Goal: Contribute content: Contribute content

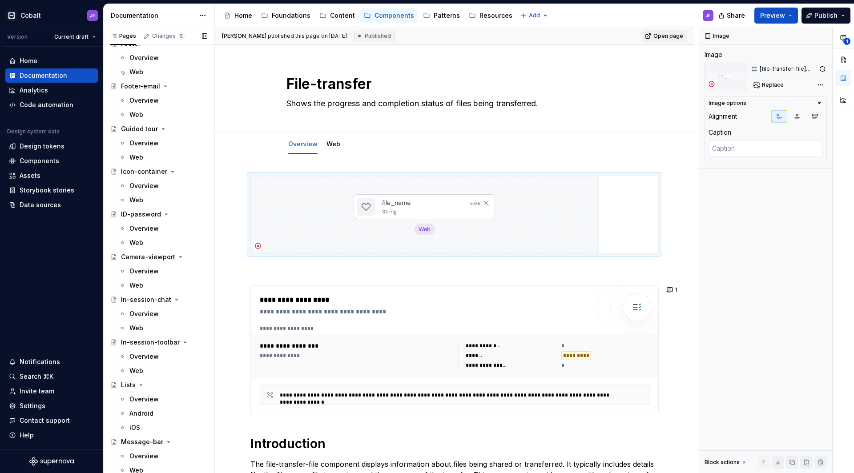
scroll to position [1111, 0]
click at [182, 340] on button "Page tree" at bounding box center [188, 342] width 12 height 12
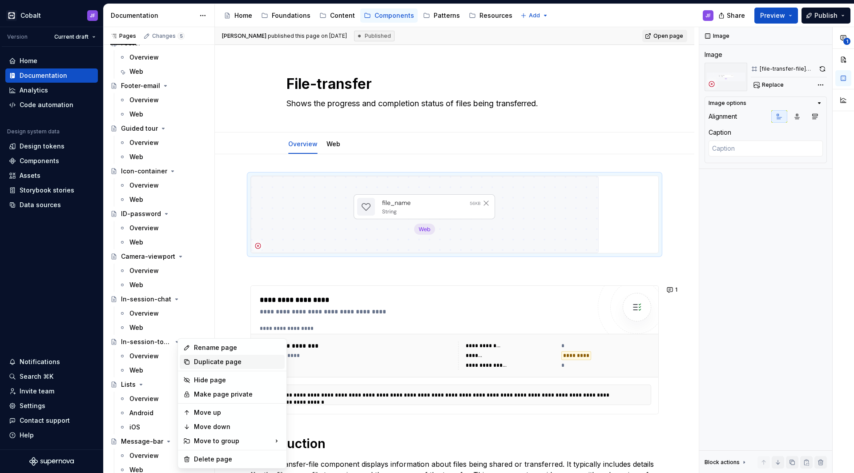
click at [205, 364] on div "Duplicate page" at bounding box center [237, 362] width 87 height 9
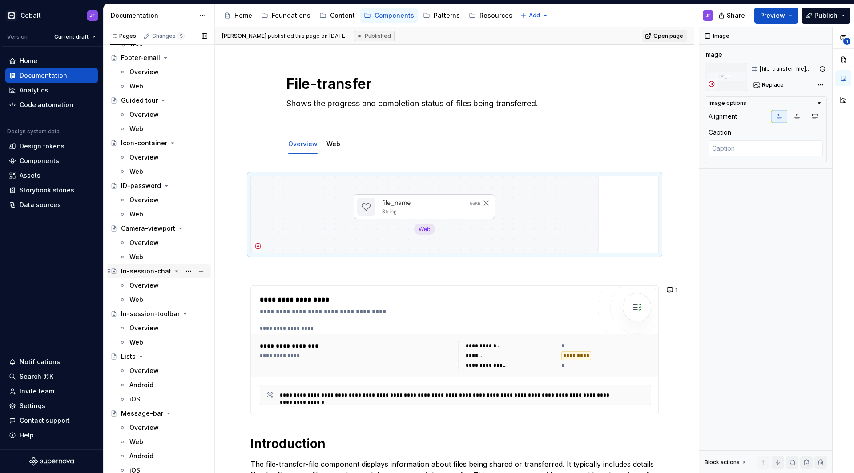
scroll to position [1140, 0]
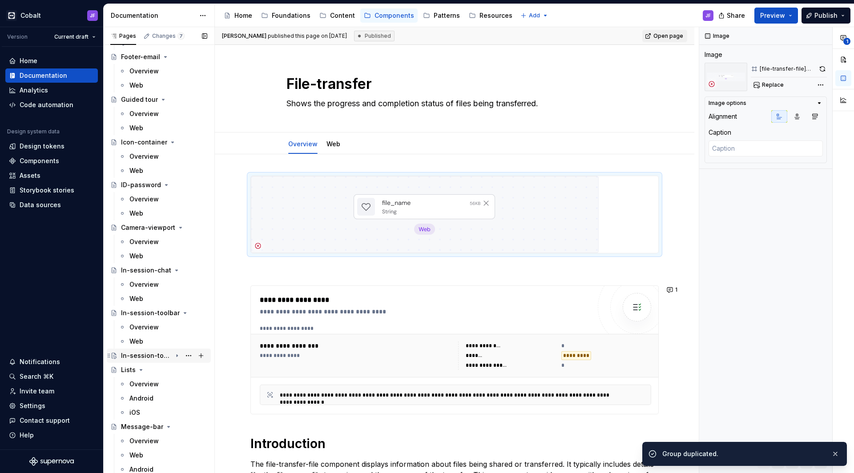
click at [157, 353] on div "In-session-toolbar" at bounding box center [146, 356] width 51 height 9
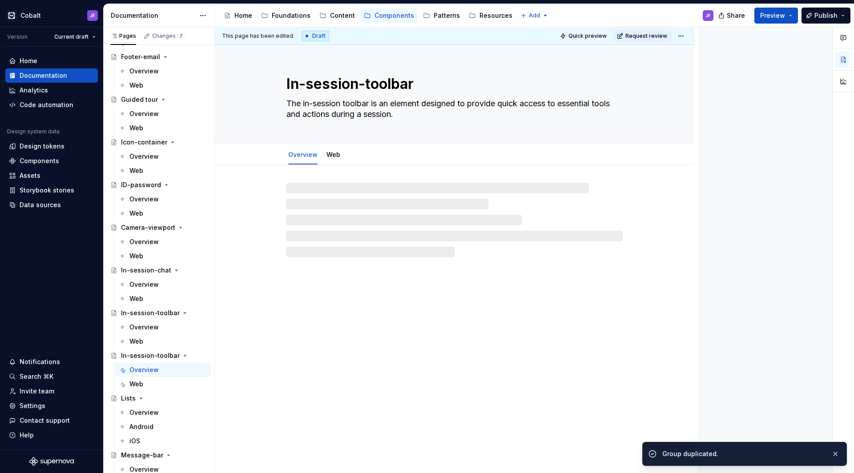
click at [154, 368] on div "Overview" at bounding box center [143, 370] width 29 height 9
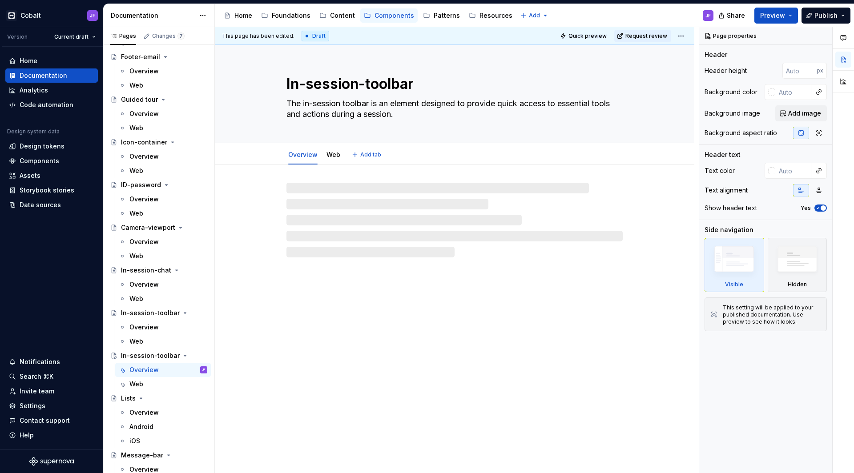
click at [370, 87] on textarea "In-session-toolbar" at bounding box center [453, 83] width 336 height 21
click at [372, 85] on textarea "In-session-toolbar" at bounding box center [453, 83] width 336 height 21
click at [399, 82] on textarea "In-session-toolbar" at bounding box center [453, 83] width 336 height 21
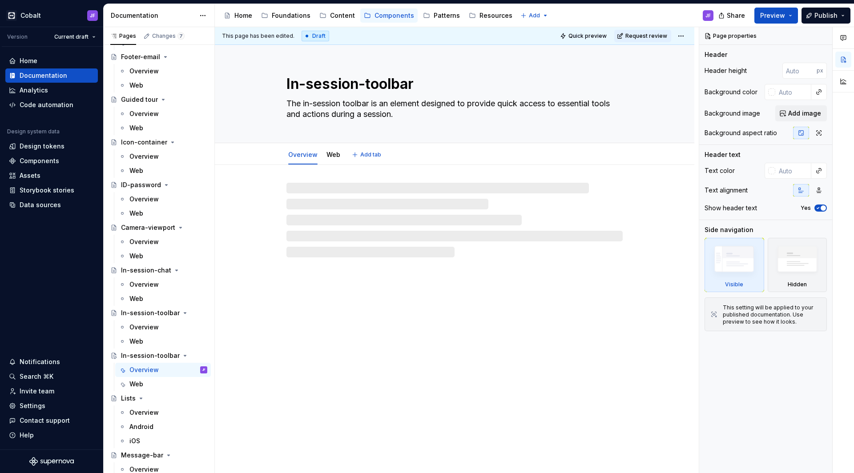
click at [399, 82] on textarea "In-session-toolbar" at bounding box center [453, 83] width 336 height 21
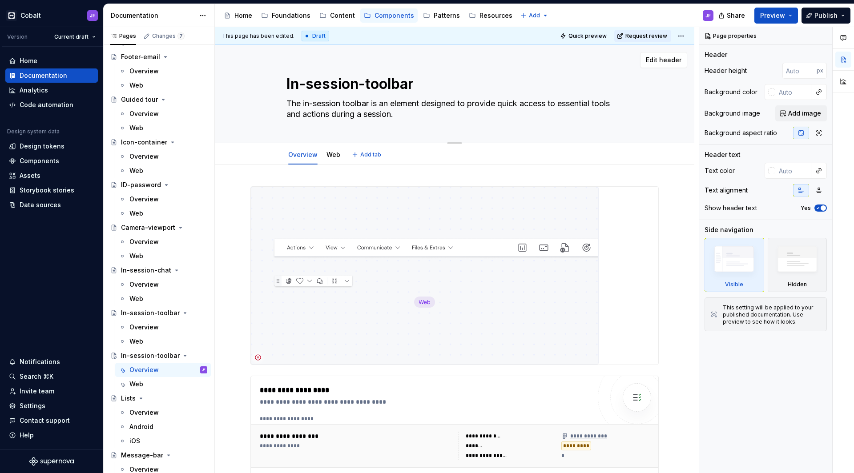
type textarea "*"
type textarea "Untitled group"
type textarea "*"
type textarea "Untitled groupI"
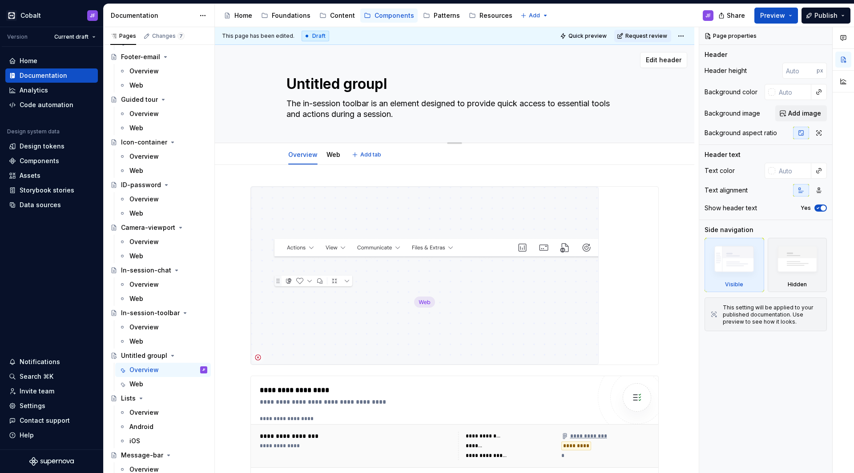
type textarea "*"
type textarea "Untitled groupIn"
click at [399, 82] on textarea "Untitled groupIn" at bounding box center [453, 83] width 336 height 21
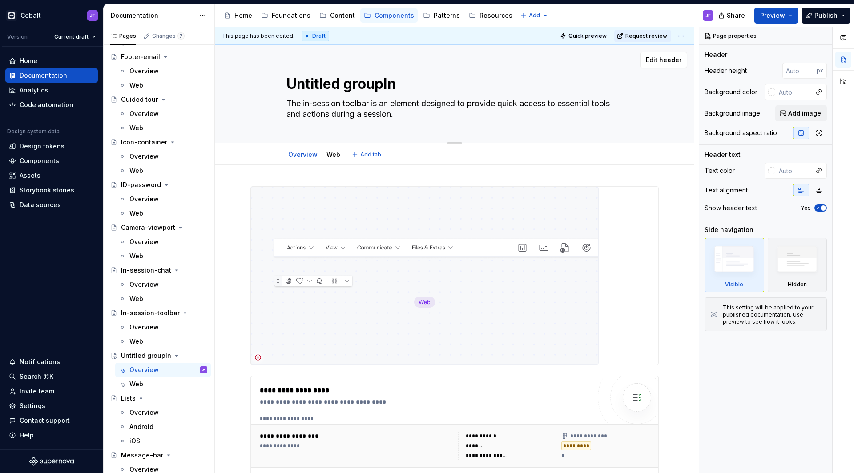
type textarea "*"
type textarea "I"
type textarea "*"
type textarea "In"
type textarea "*"
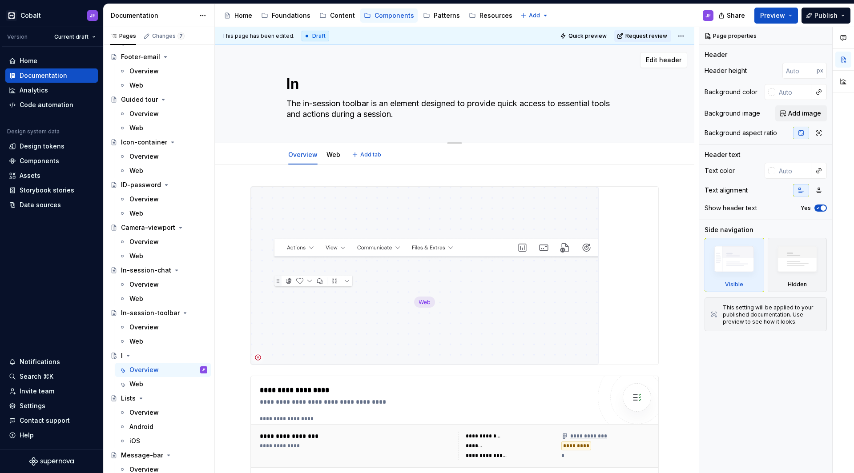
type textarea "Inf"
type textarea "*"
type textarea "Info"
type textarea "*"
type textarea "Info-"
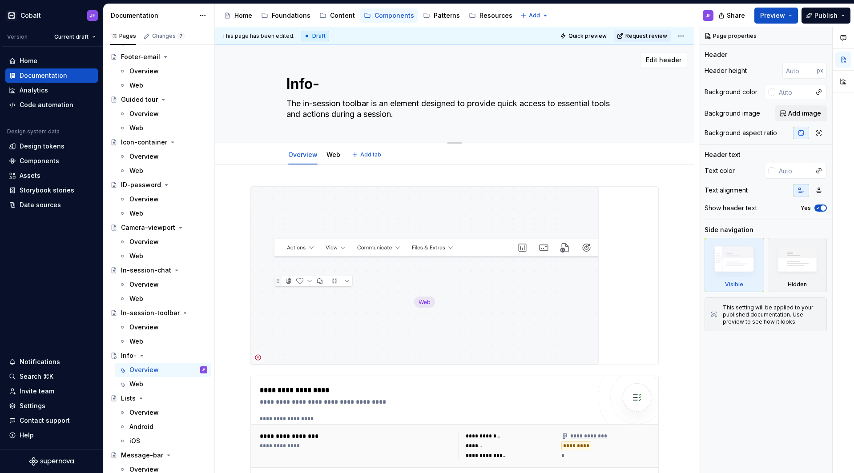
type textarea "*"
type textarea "Info-h"
type textarea "*"
type textarea "Info-he"
type textarea "*"
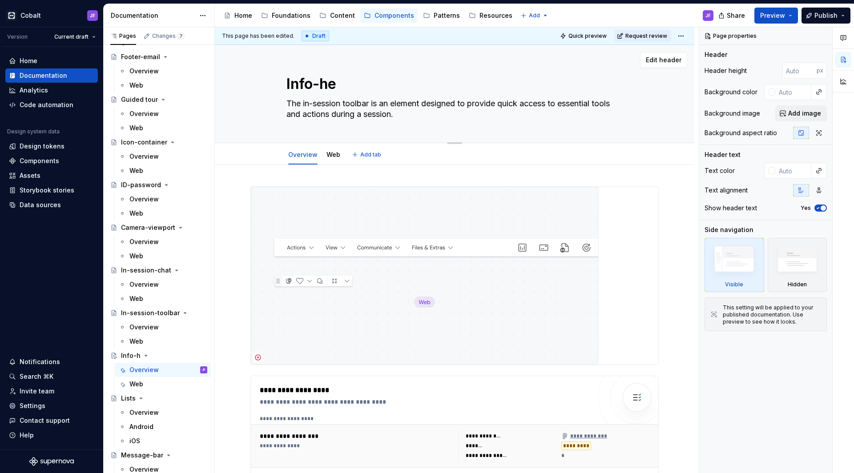
type textarea "Info-hel"
type textarea "*"
type textarea "Info-help"
type textarea "*"
type textarea "Info-helpe"
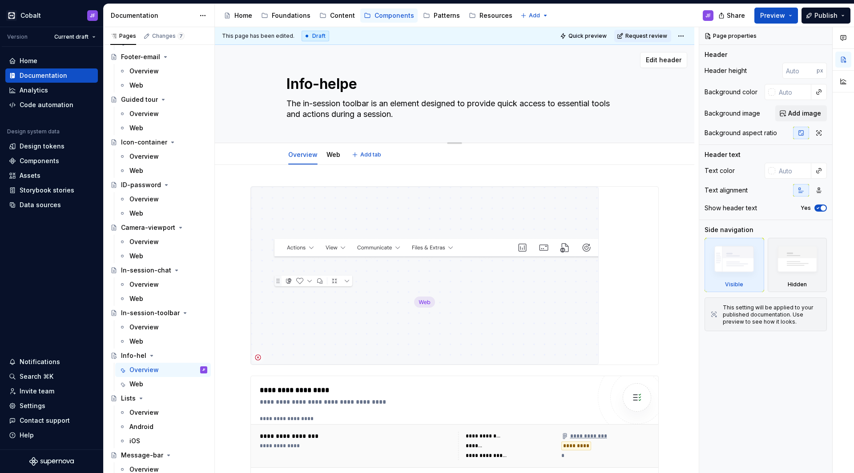
type textarea "*"
type textarea "Info-helper"
click at [351, 86] on textarea "Info-helper" at bounding box center [453, 83] width 336 height 21
click at [363, 86] on textarea "Info-helper" at bounding box center [453, 83] width 336 height 21
click at [362, 90] on textarea "Info-helper" at bounding box center [453, 83] width 336 height 21
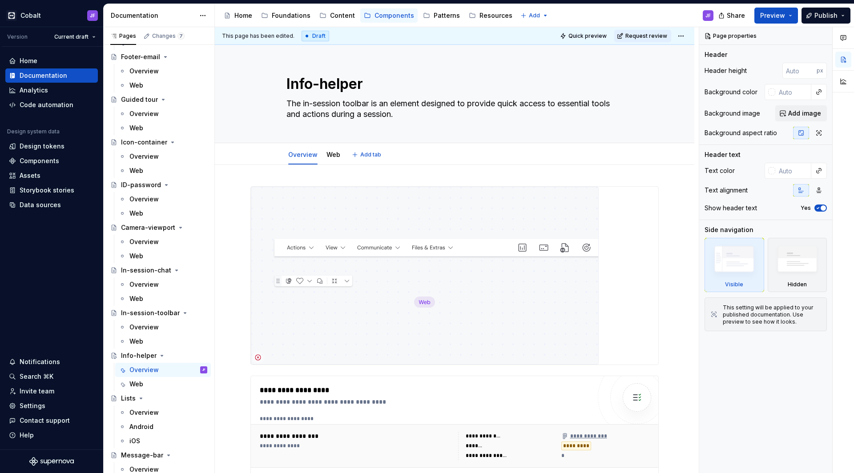
type textarea "*"
type textarea "Info-helper"
click at [345, 214] on img at bounding box center [425, 276] width 348 height 178
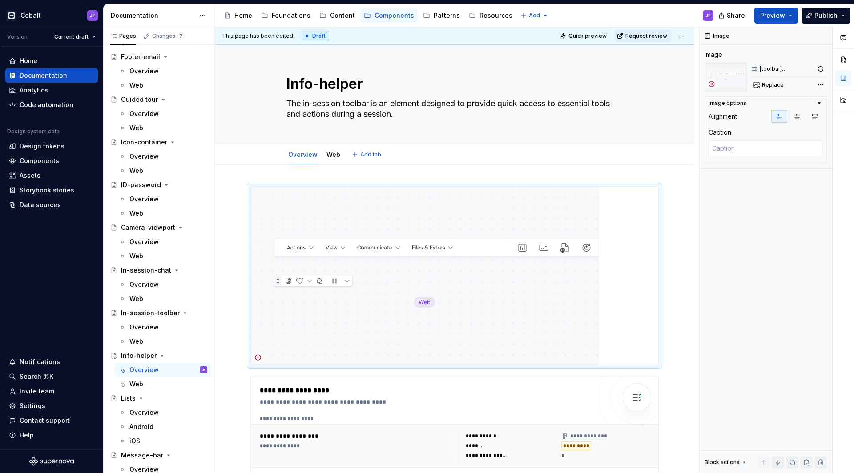
type textarea "*"
click at [278, 181] on div "**********" at bounding box center [455, 449] width 480 height 569
click at [270, 371] on div "**********" at bounding box center [455, 383] width 409 height 395
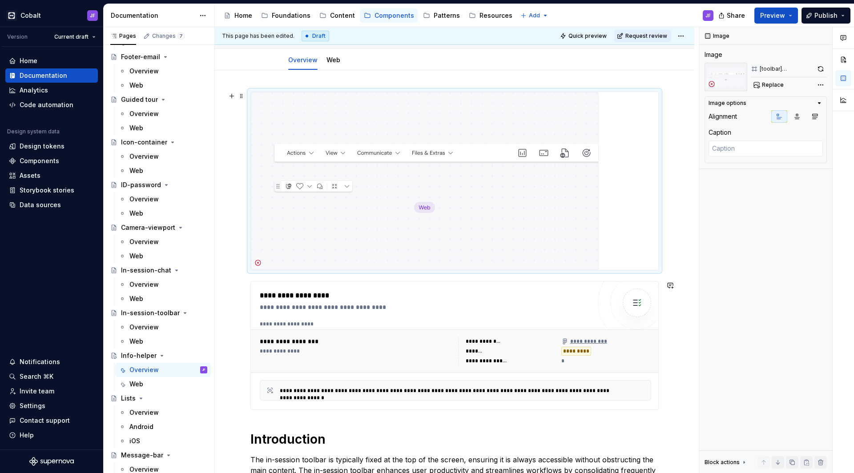
click at [336, 235] on img at bounding box center [425, 181] width 348 height 178
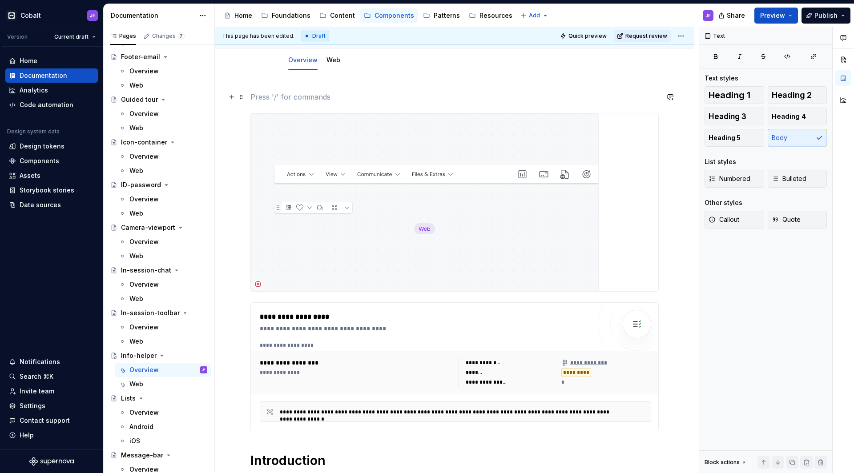
click at [262, 100] on p at bounding box center [455, 97] width 409 height 11
click at [234, 97] on button "button" at bounding box center [232, 97] width 12 height 12
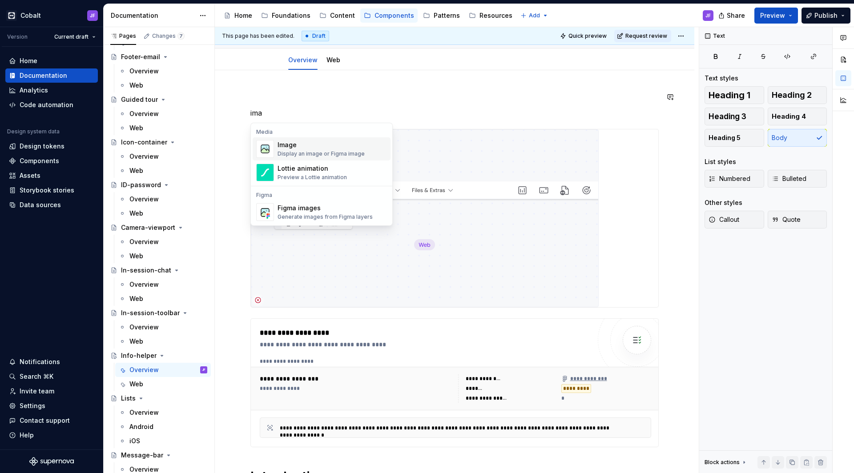
click at [281, 146] on div "Image" at bounding box center [321, 145] width 87 height 9
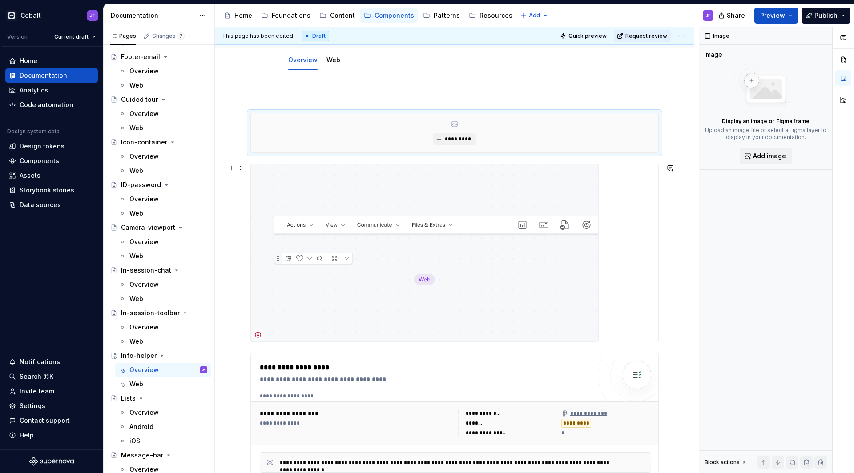
click at [313, 186] on img at bounding box center [425, 253] width 348 height 178
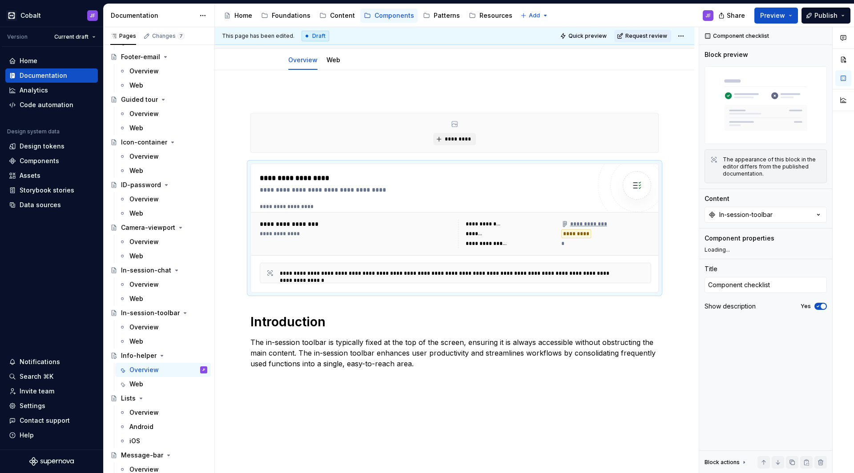
scroll to position [3, 0]
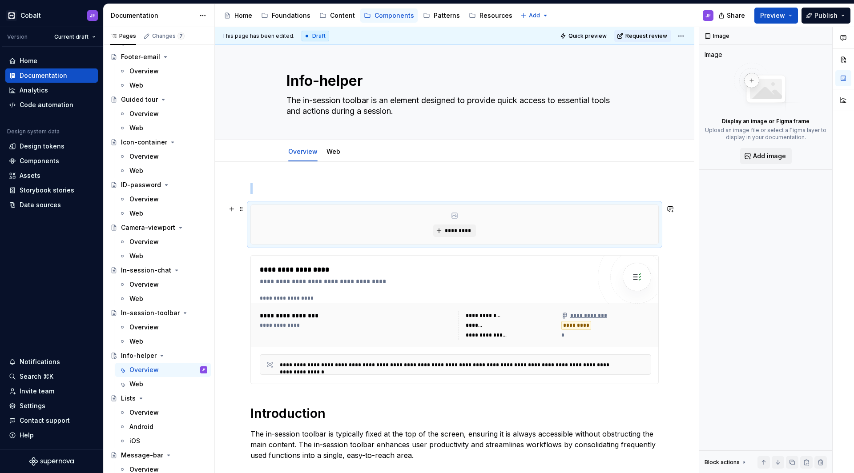
click at [357, 224] on div "*********" at bounding box center [455, 224] width 408 height 39
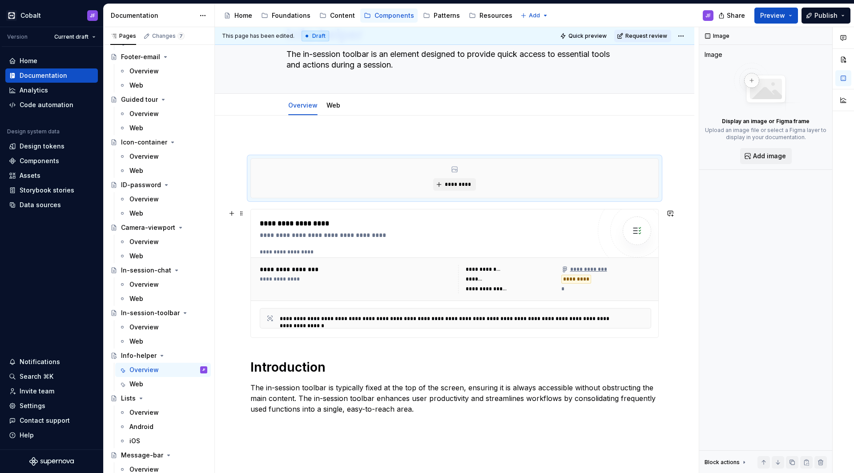
scroll to position [59, 0]
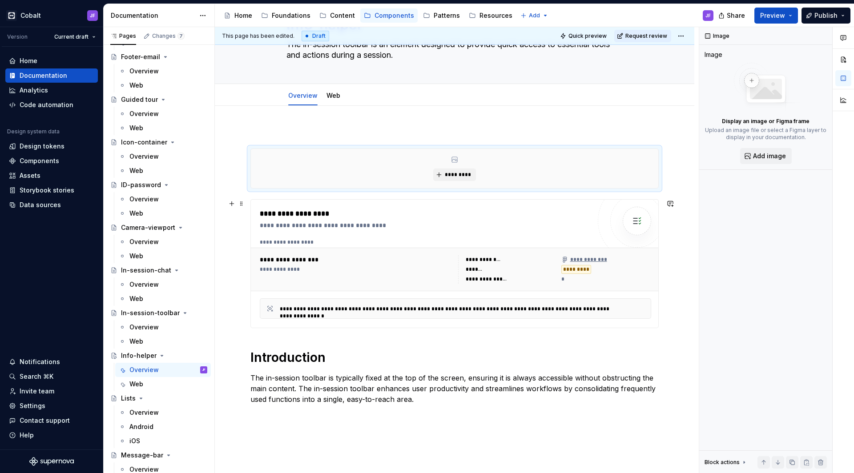
click at [371, 230] on div "**********" at bounding box center [425, 225] width 331 height 9
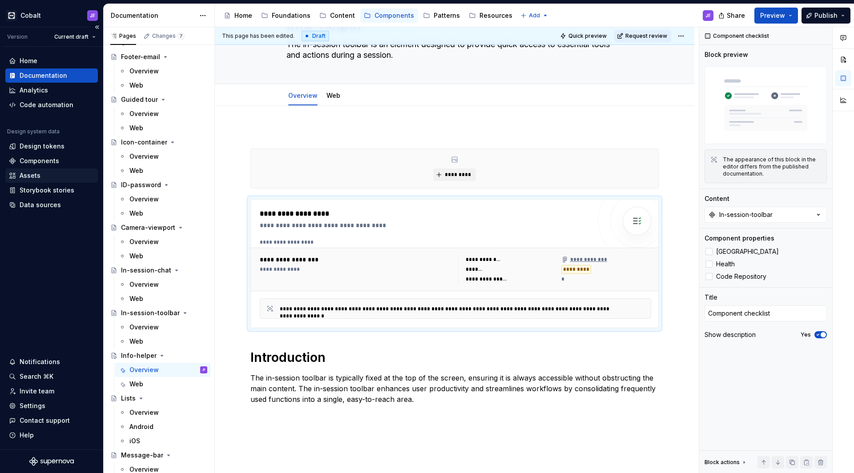
click at [46, 172] on div "Assets" at bounding box center [51, 175] width 85 height 9
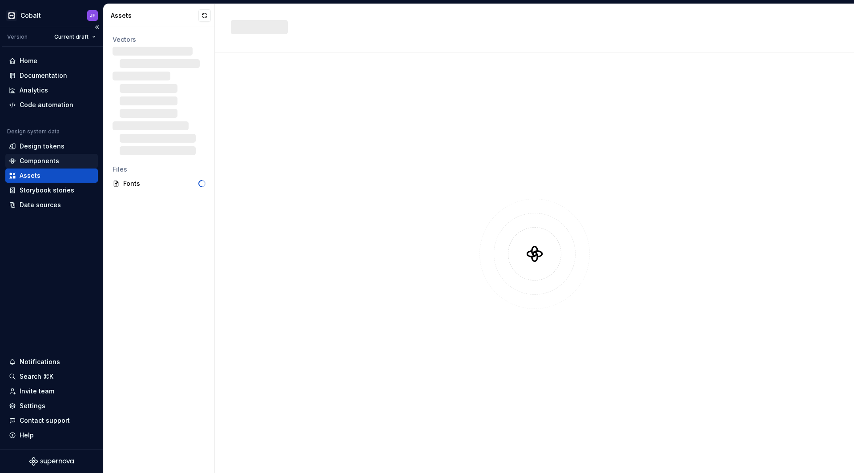
click at [56, 162] on div "Components" at bounding box center [40, 161] width 40 height 9
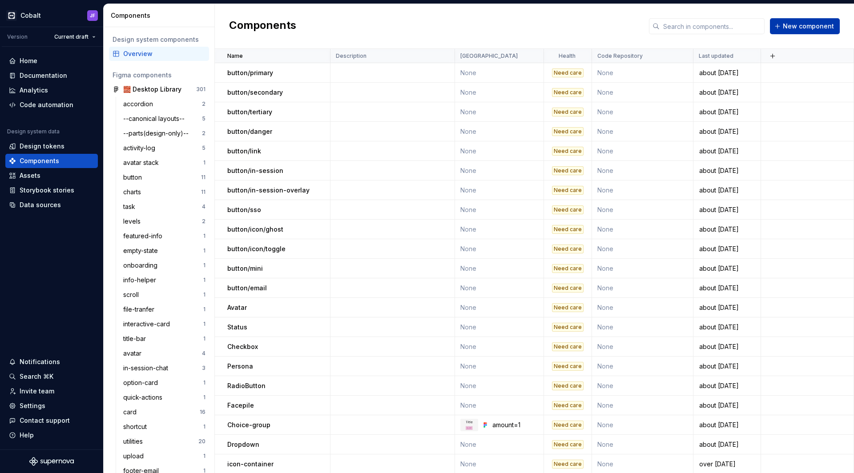
click at [809, 23] on span "New component" at bounding box center [808, 26] width 51 height 9
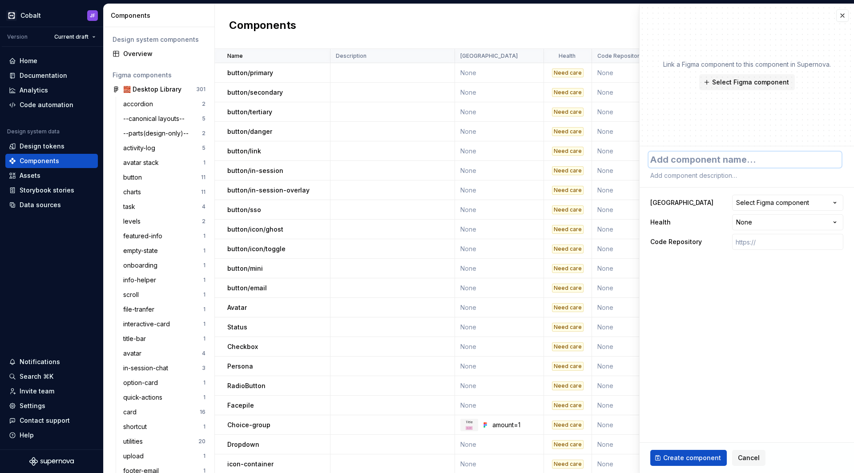
click at [698, 162] on textarea at bounding box center [745, 160] width 193 height 16
type textarea "*"
type textarea "i"
type textarea "*"
type textarea "iN"
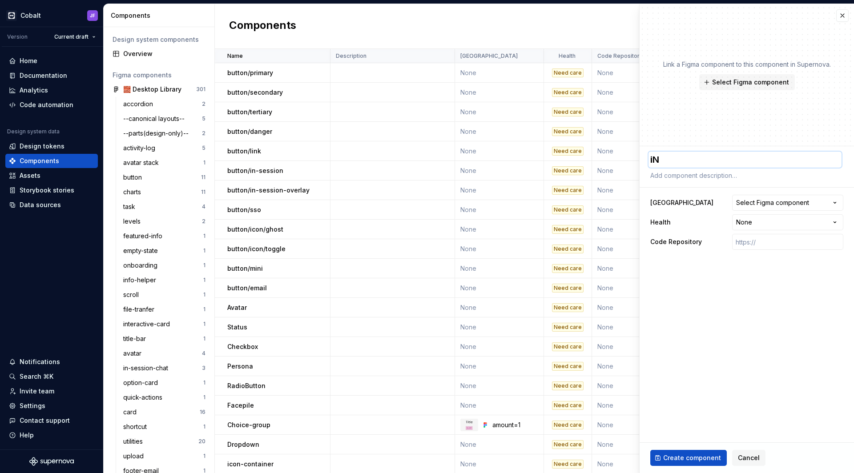
type textarea "*"
type textarea "iNF"
type textarea "*"
type textarea "iNFO"
type textarea "*"
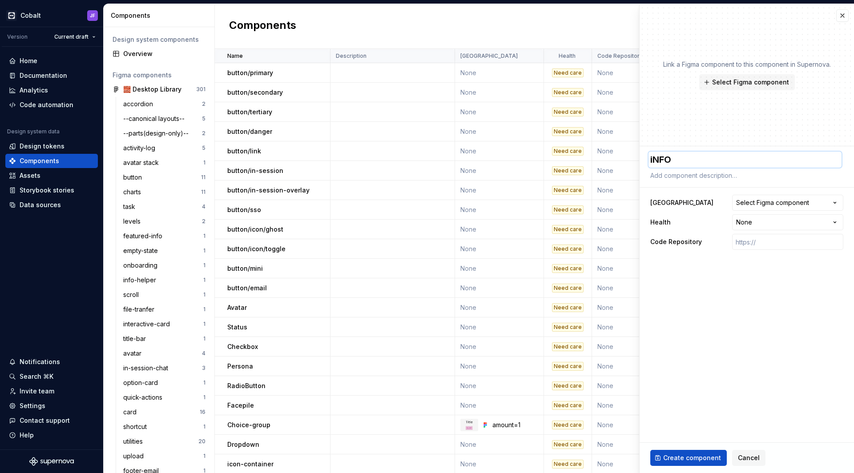
type textarea "iNF"
type textarea "*"
type textarea "iN"
type textarea "*"
type textarea "i"
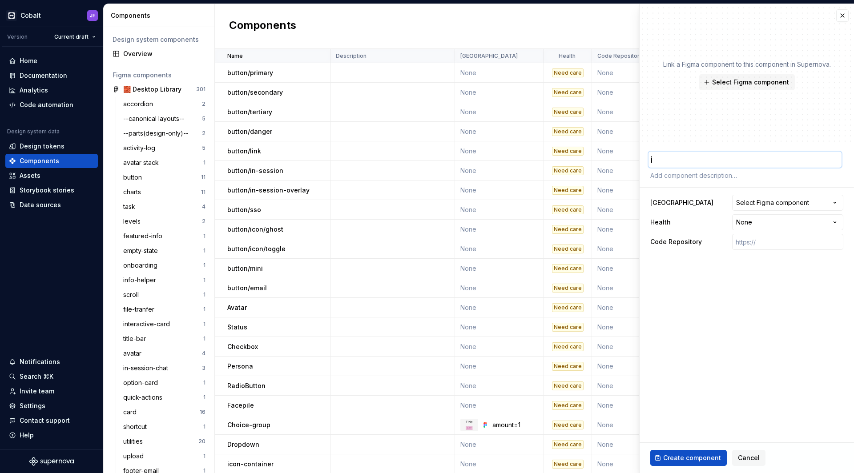
type textarea "*"
type textarea "I"
type textarea "*"
type textarea "In"
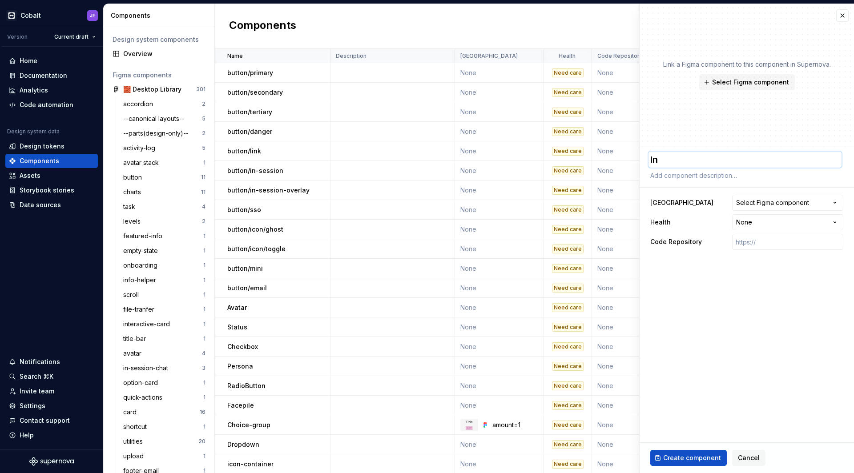
type textarea "*"
type textarea "Inf"
type textarea "*"
type textarea "Info"
type textarea "*"
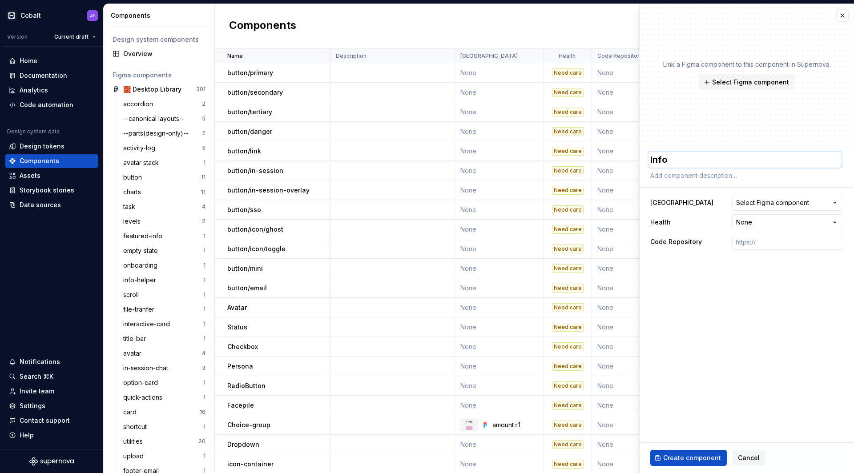
type textarea "Info-"
type textarea "*"
type textarea "Info-h"
type textarea "*"
type textarea "Info-he"
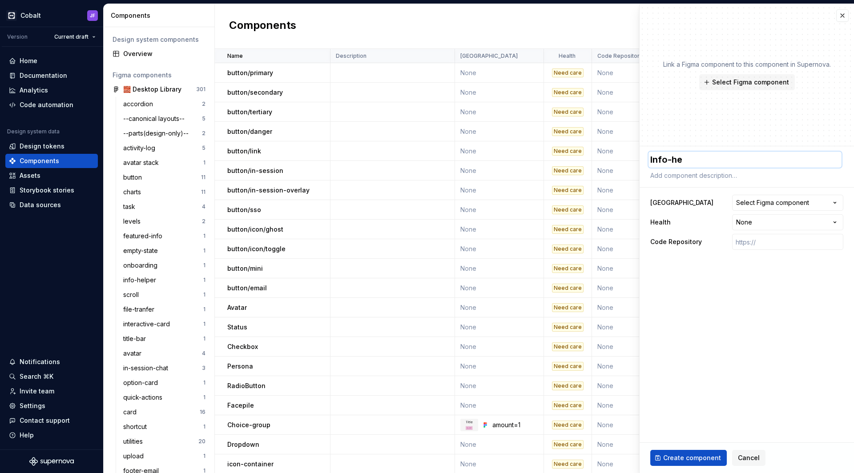
type textarea "*"
type textarea "Info-hel"
type textarea "*"
type textarea "Info-help"
type textarea "*"
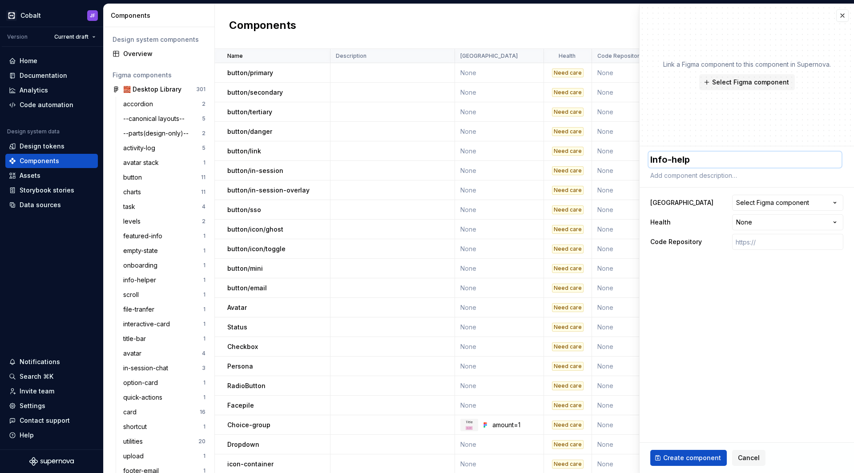
type textarea "Info-helpe"
type textarea "*"
type textarea "Info-helper"
click at [761, 83] on span "Select Figma component" at bounding box center [750, 82] width 77 height 9
type textarea "*"
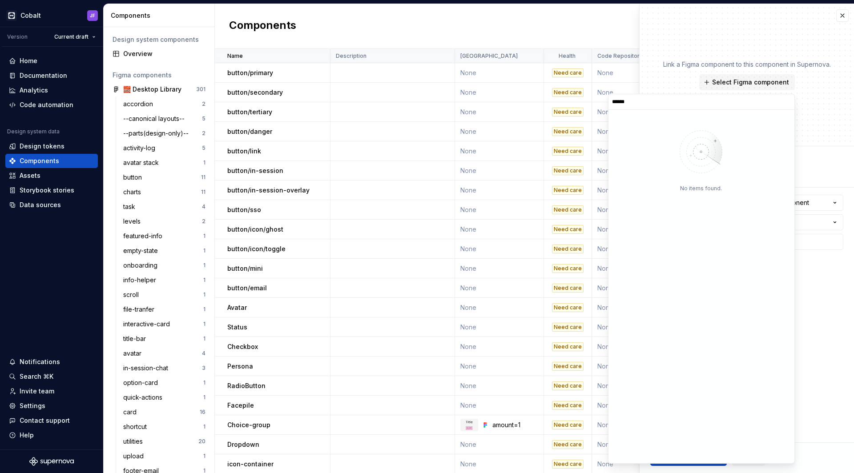
type input "******"
click at [653, 176] on div at bounding box center [639, 150] width 55 height 53
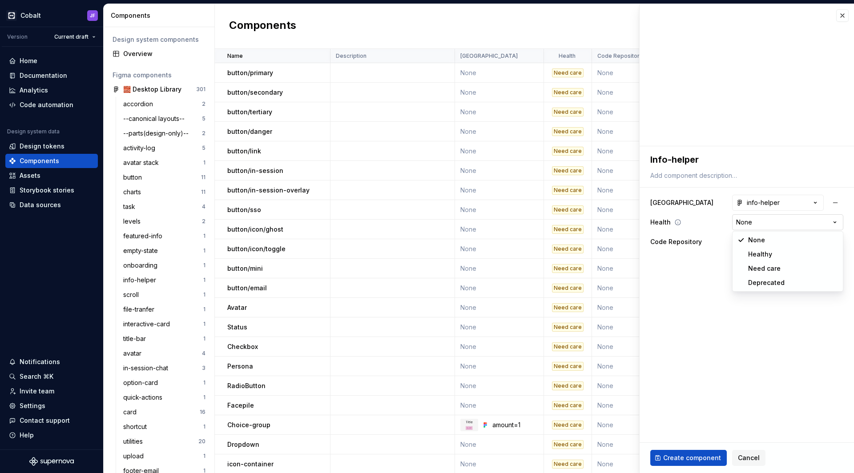
click at [778, 225] on html "Cobalt JF Version Current draft Home Documentation Analytics Code automation De…" at bounding box center [427, 236] width 854 height 473
type textarea "*"
select select "**********"
click at [694, 458] on span "Create component" at bounding box center [693, 458] width 58 height 9
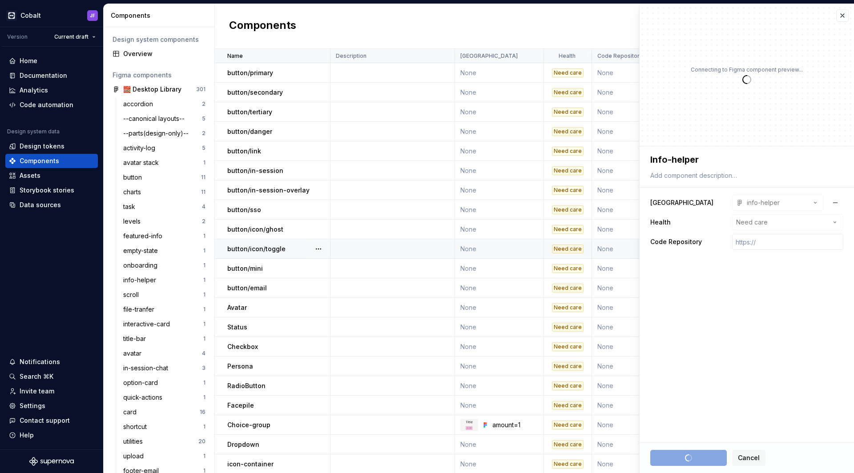
type textarea "*"
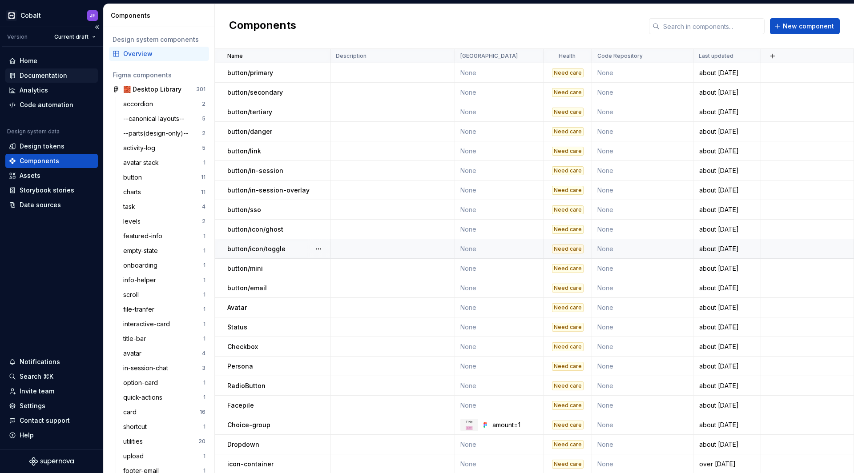
click at [55, 76] on div "Documentation" at bounding box center [44, 75] width 48 height 9
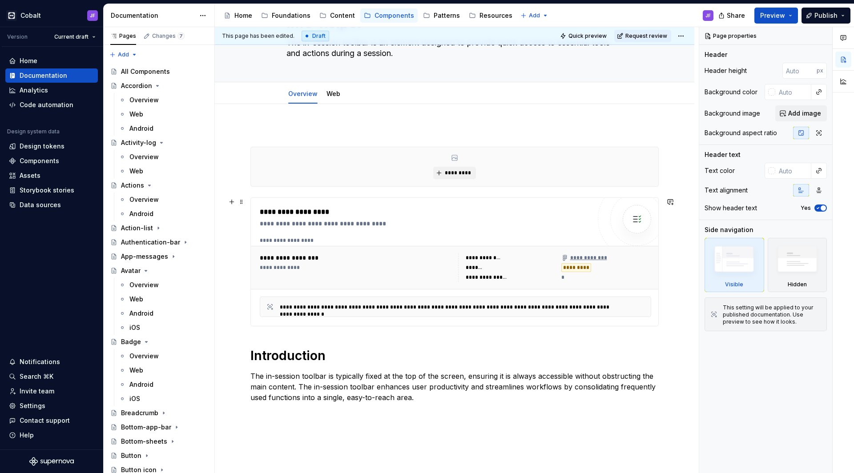
scroll to position [100, 0]
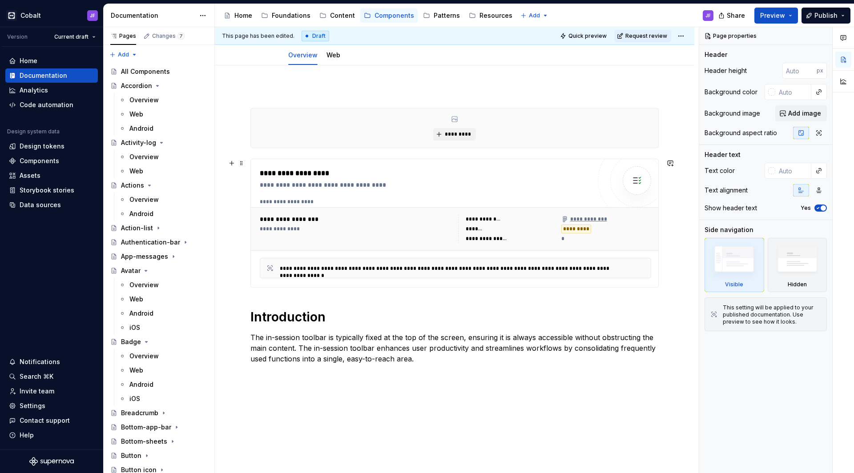
click at [379, 191] on div "**********" at bounding box center [425, 223] width 331 height 110
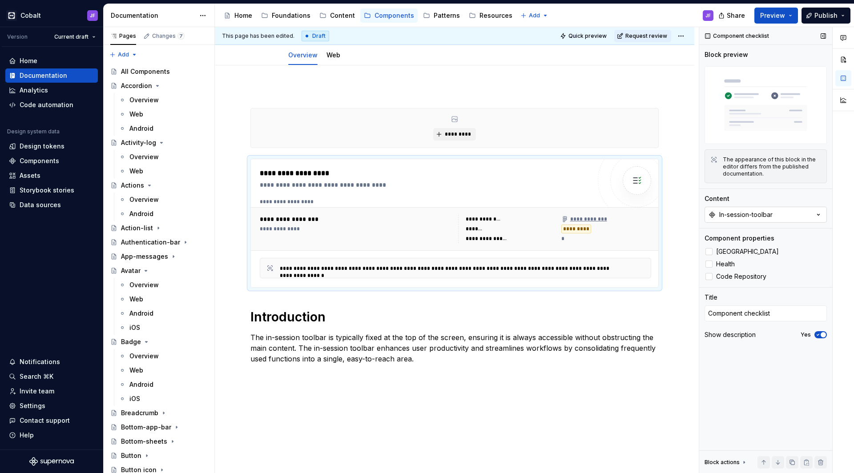
type textarea "*"
click at [765, 214] on div "In-session-toolbar" at bounding box center [746, 214] width 53 height 9
type input "info-"
click at [732, 281] on div "Info-helper" at bounding box center [728, 279] width 36 height 9
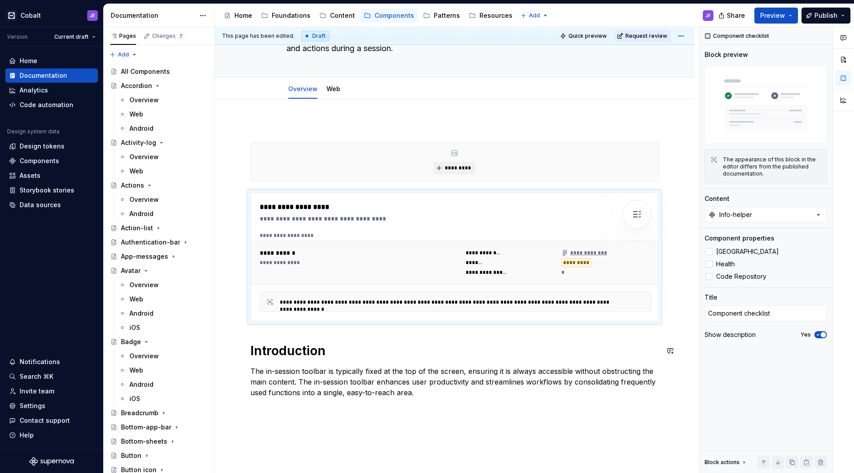
scroll to position [64, 0]
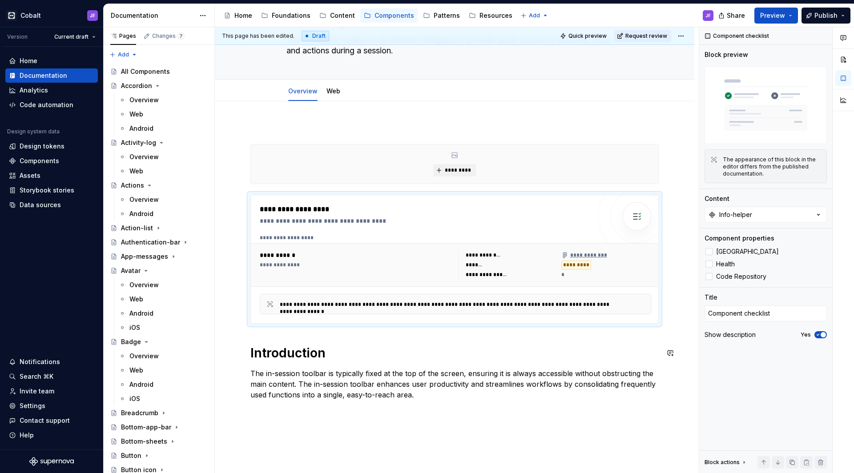
type textarea "*"
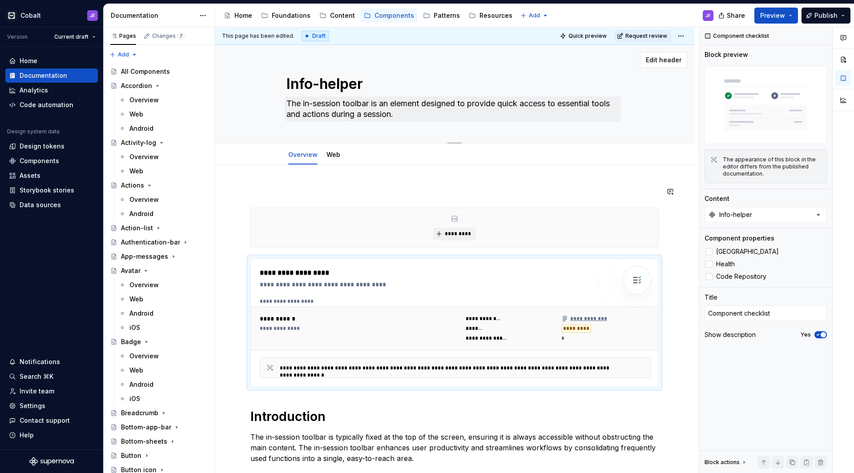
scroll to position [0, 0]
click at [356, 115] on textarea "The in-session toolbar is an element designed to provide quick access to essent…" at bounding box center [453, 109] width 336 height 25
paste textarea "Displays a small info icon that shows additional information on hover"
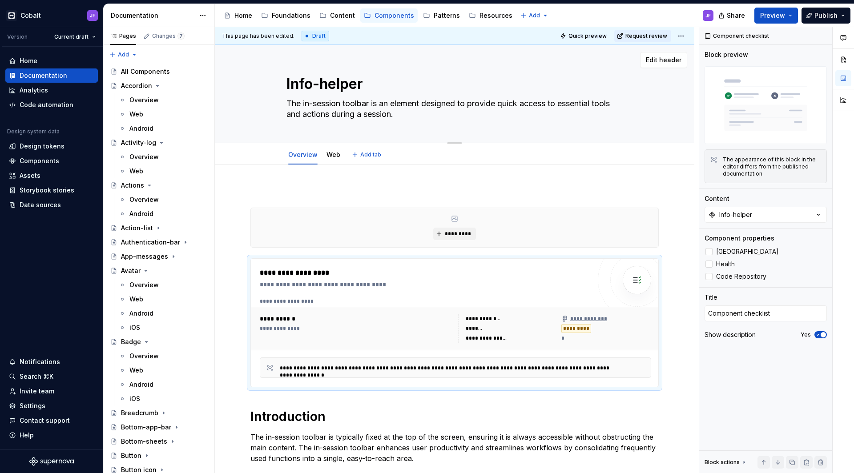
type textarea "*"
type textarea "Displays a small info icon that shows additional information on hover."
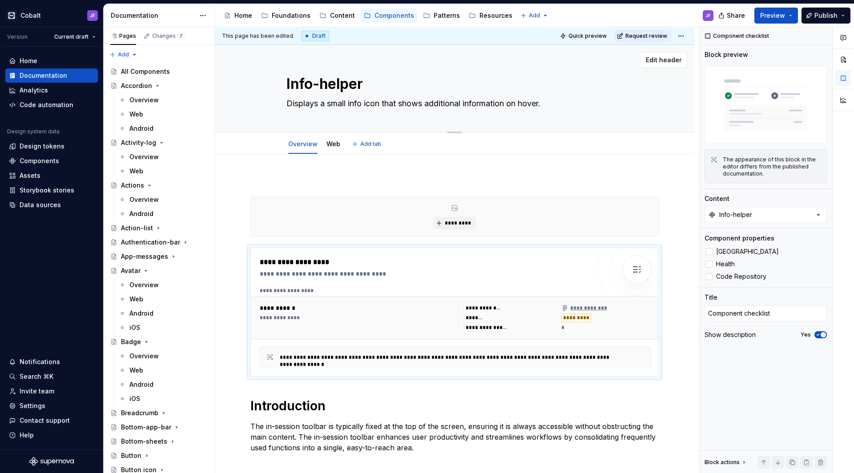
drag, startPoint x: 561, startPoint y: 102, endPoint x: 515, endPoint y: 100, distance: 46.3
click at [516, 101] on textarea "Displays a small info icon that shows additional information on hover." at bounding box center [453, 104] width 336 height 14
type textarea "*"
type textarea "Displays a small info icon that shows additional information o"
type textarea "*"
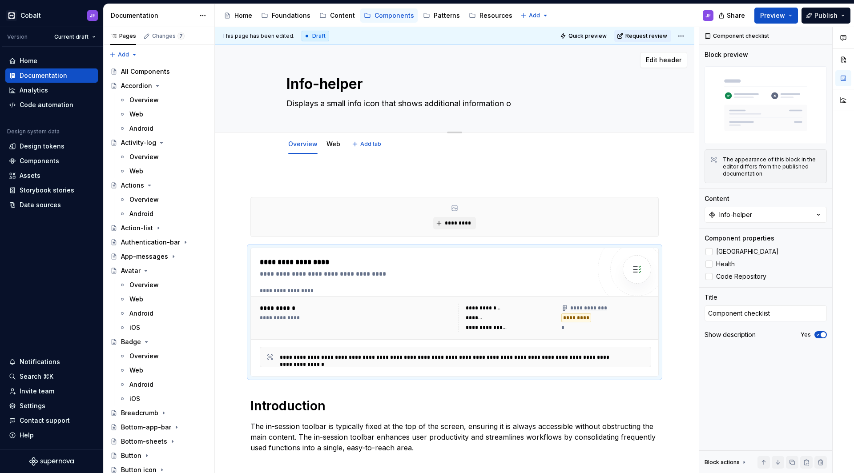
type textarea "Displays a small info icon that shows additional information"
type textarea "*"
type textarea "Displays a small info icon that shows additional information"
type textarea "*"
type textarea "Displays a small info icon that shows additional information."
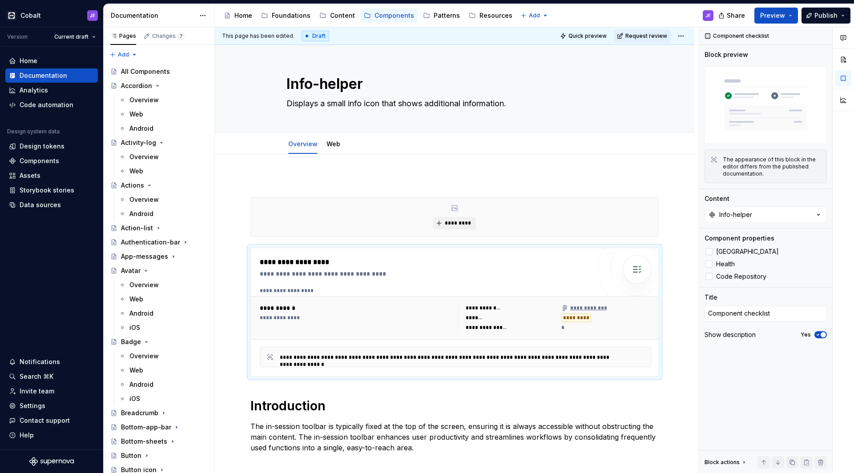
type textarea "*"
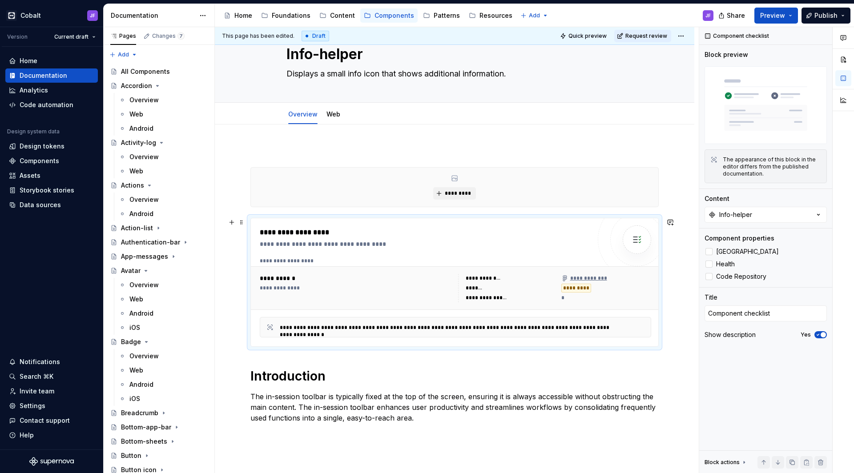
scroll to position [97, 0]
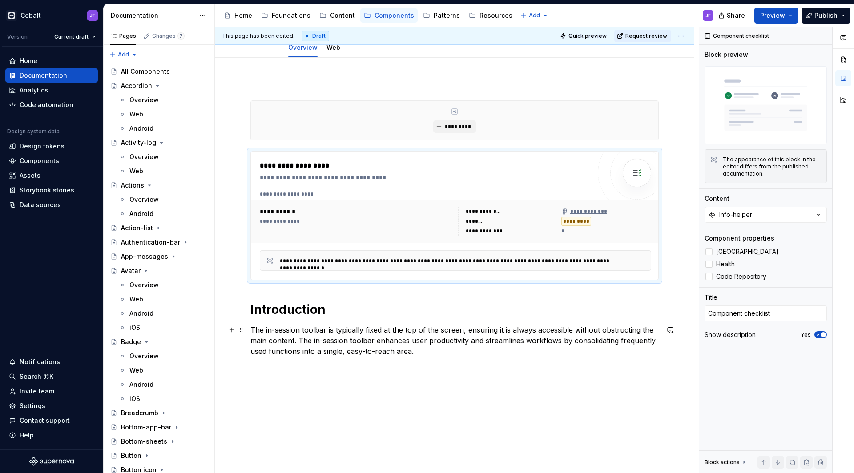
type textarea "Displays a small info icon that shows additional information."
click at [342, 351] on p "The in-session toolbar is typically fixed at the top of the screen, ensuring it…" at bounding box center [455, 341] width 409 height 32
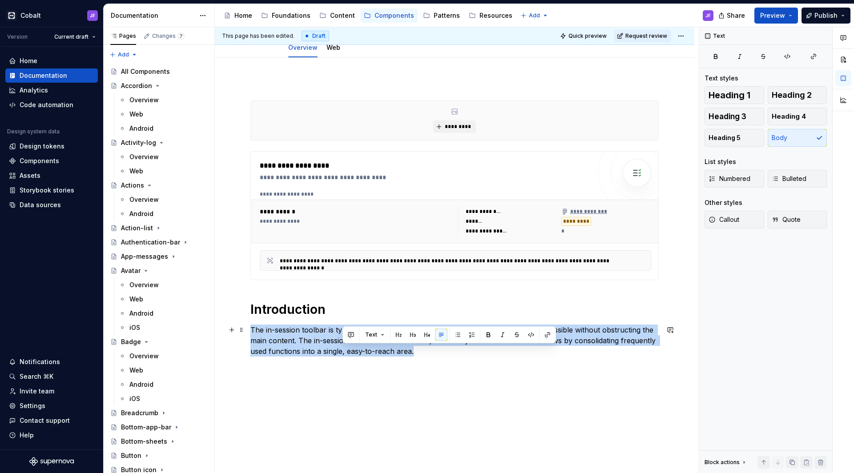
click at [342, 351] on p "The in-session toolbar is typically fixed at the top of the screen, ensuring it…" at bounding box center [455, 341] width 409 height 32
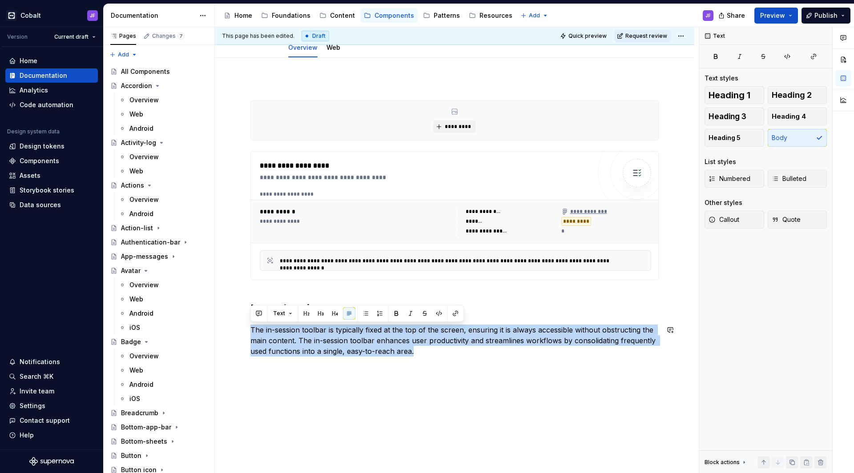
paste div
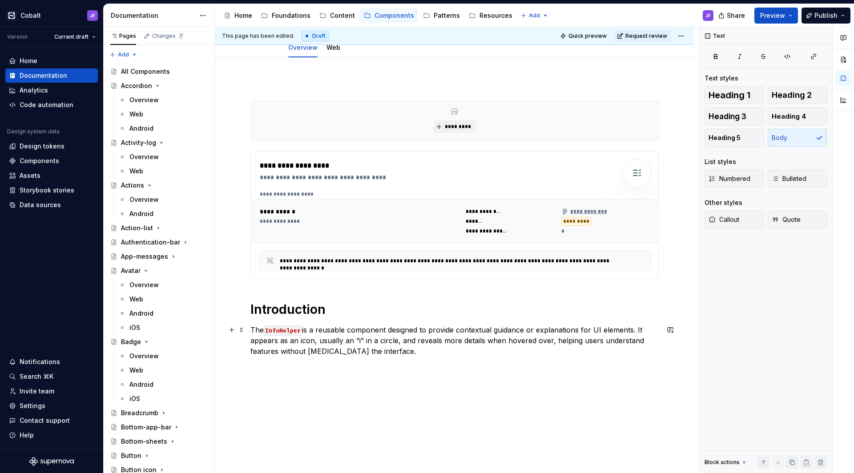
click at [306, 330] on p "The InfoHelper is a reusable component designed to provide contextual guidance …" at bounding box center [455, 341] width 409 height 32
drag, startPoint x: 397, startPoint y: 340, endPoint x: 321, endPoint y: 340, distance: 76.1
click at [321, 340] on p "The info-helper is a reusable component designed to provide contextual guidance…" at bounding box center [455, 341] width 409 height 32
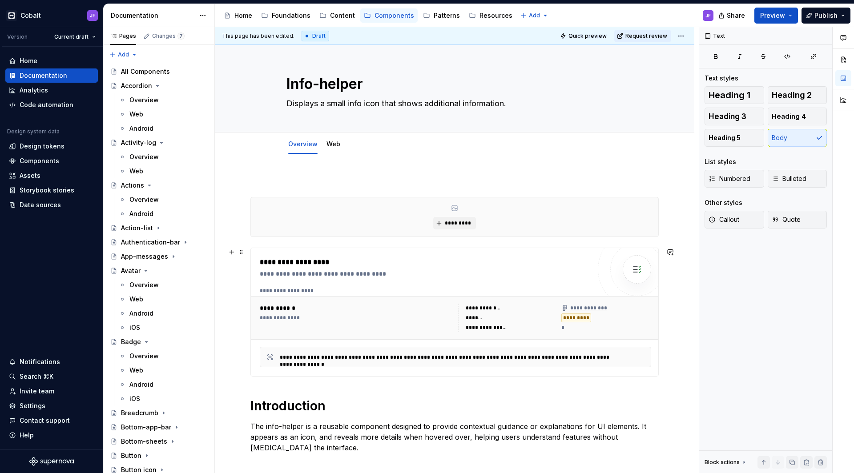
scroll to position [0, 0]
click at [332, 147] on link "Web" at bounding box center [334, 144] width 14 height 8
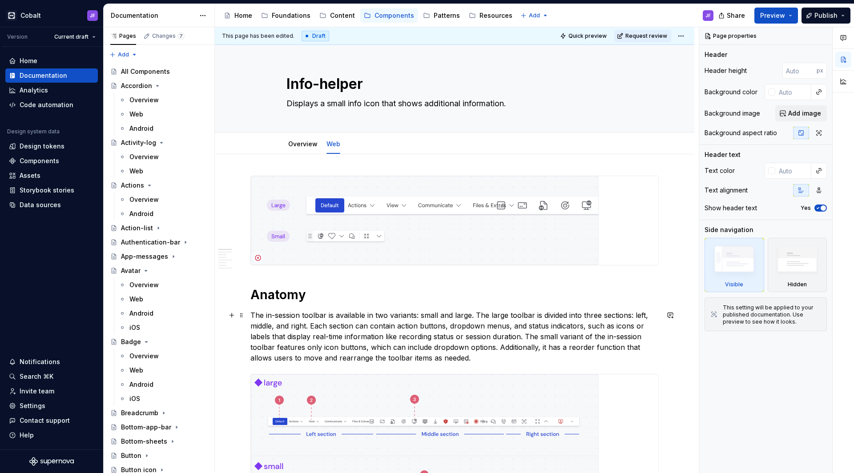
click at [401, 337] on p "The in-session toolbar is available in two variants: small and large. The large…" at bounding box center [455, 336] width 409 height 53
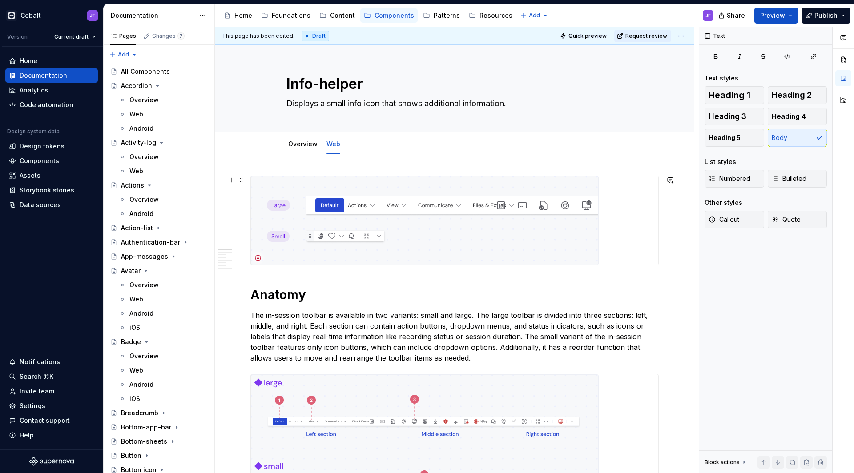
click at [461, 219] on img at bounding box center [425, 220] width 348 height 89
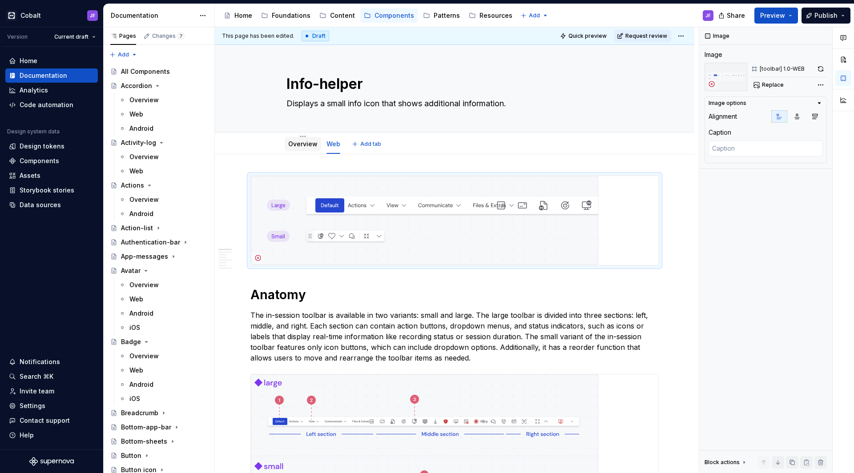
click at [296, 148] on div "Overview" at bounding box center [302, 144] width 29 height 9
click at [307, 143] on link "Overview" at bounding box center [302, 144] width 29 height 8
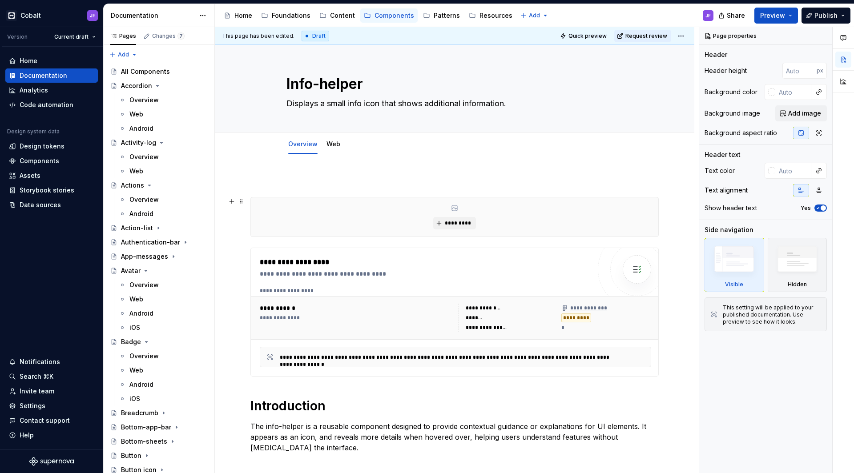
click at [347, 214] on div "*********" at bounding box center [455, 217] width 408 height 39
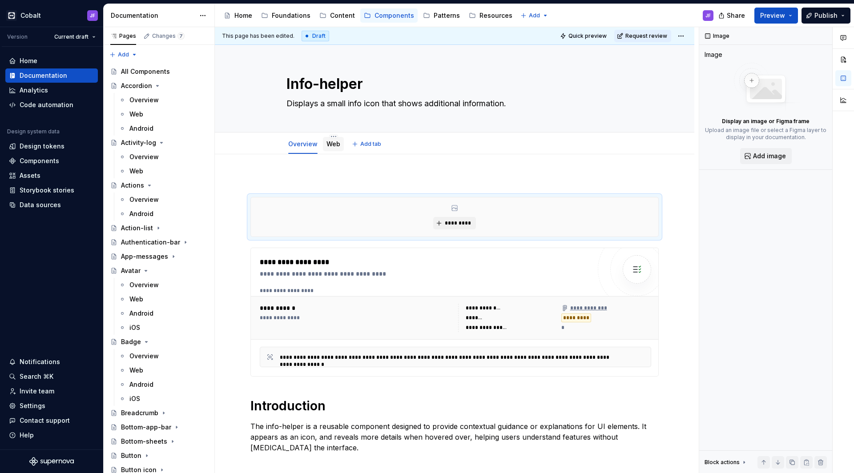
click at [330, 145] on link "Web" at bounding box center [334, 144] width 14 height 8
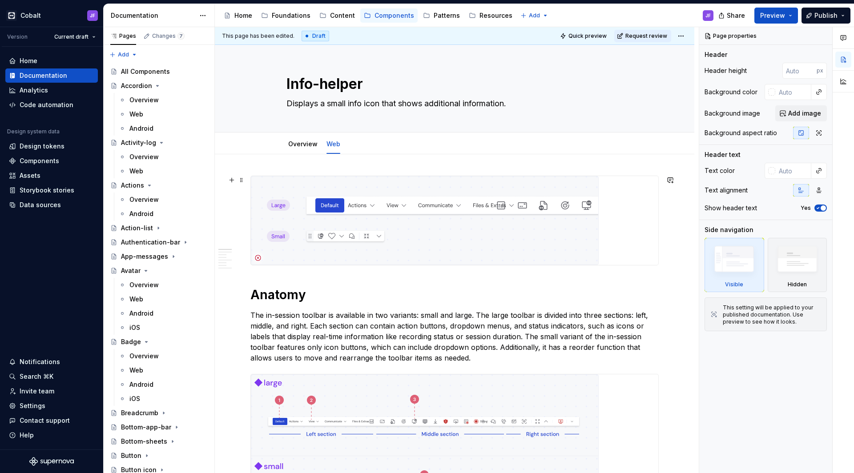
click at [312, 214] on img at bounding box center [425, 220] width 348 height 89
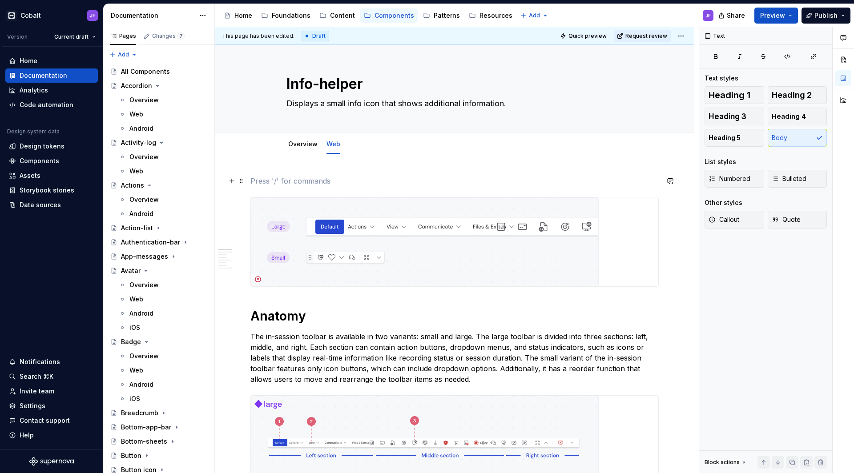
click at [298, 181] on p at bounding box center [455, 181] width 409 height 11
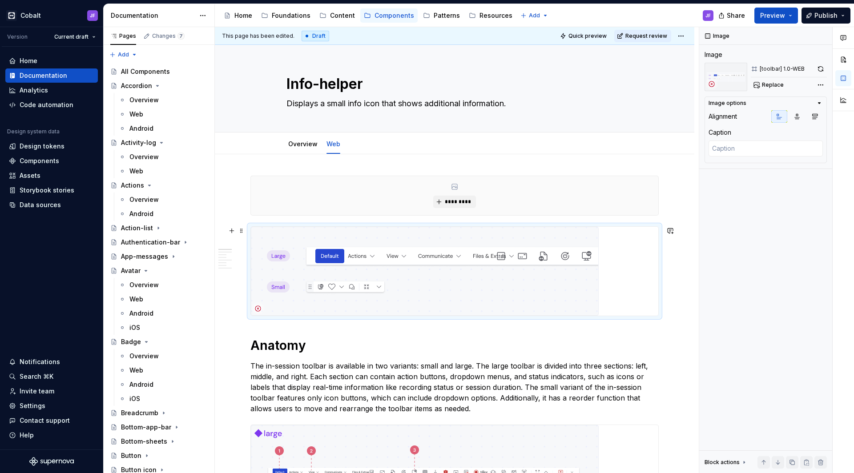
click at [304, 245] on img at bounding box center [425, 271] width 348 height 89
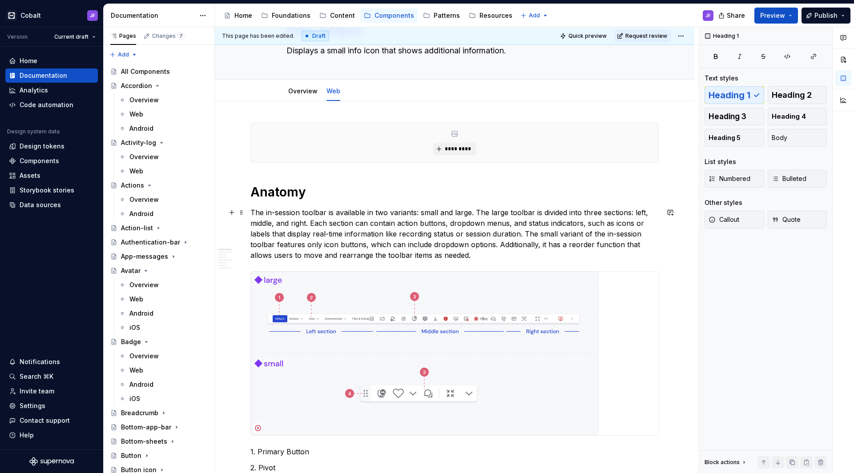
scroll to position [59, 0]
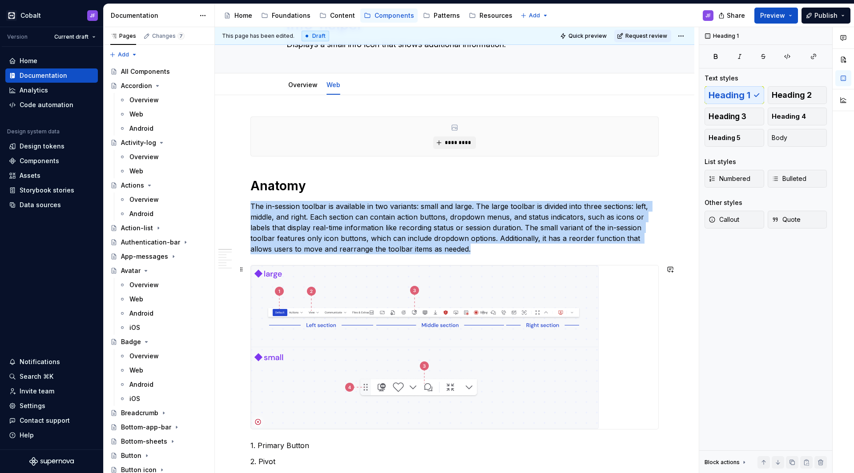
click at [315, 309] on img at bounding box center [425, 348] width 348 height 164
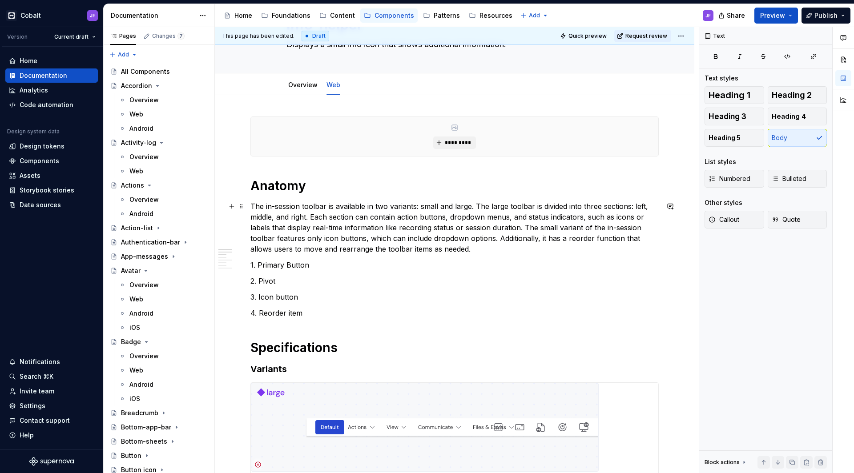
click at [474, 253] on p "The in-session toolbar is available in two variants: small and large. The large…" at bounding box center [455, 227] width 409 height 53
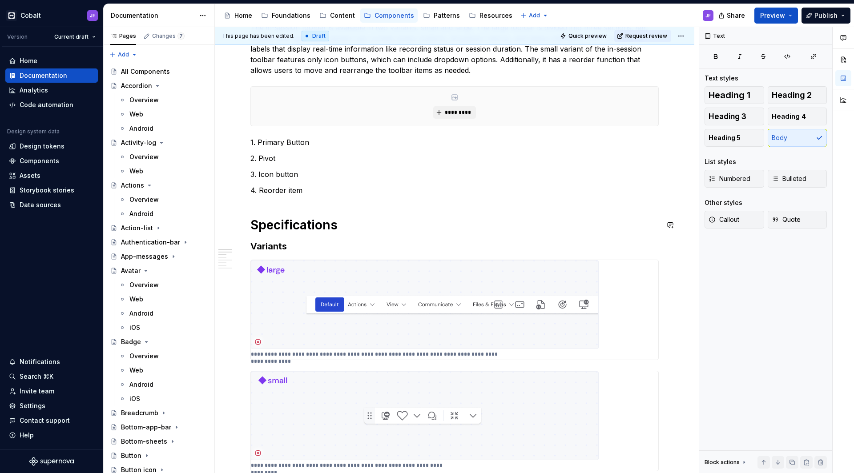
scroll to position [252, 0]
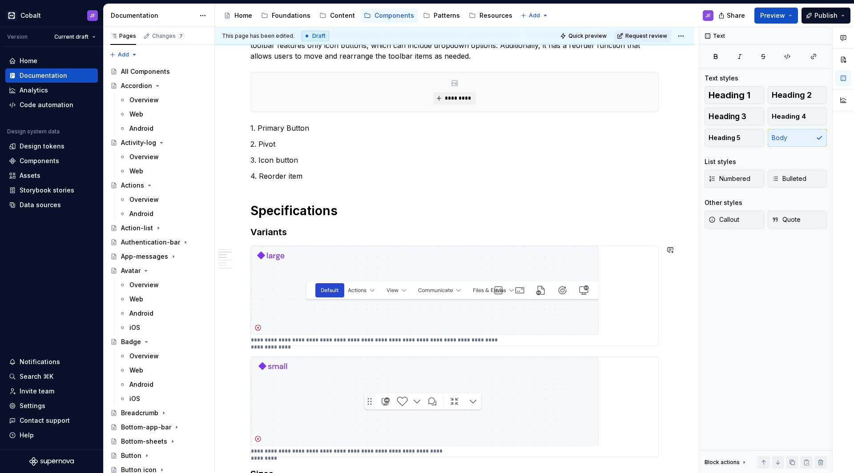
click at [342, 234] on h3 "Variants" at bounding box center [455, 232] width 409 height 12
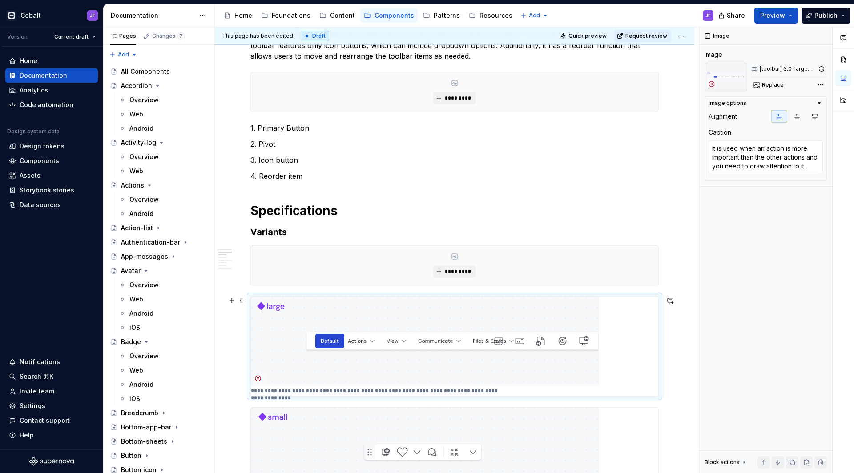
click at [331, 323] on img at bounding box center [425, 341] width 348 height 89
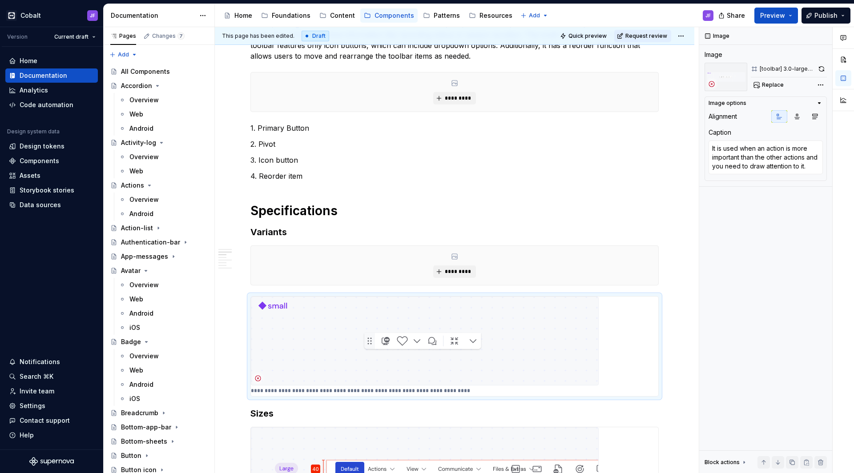
type textarea "*"
type textarea "The smaller option of the in-session toolbar should be used on smaller displays"
click at [335, 334] on img at bounding box center [425, 341] width 348 height 89
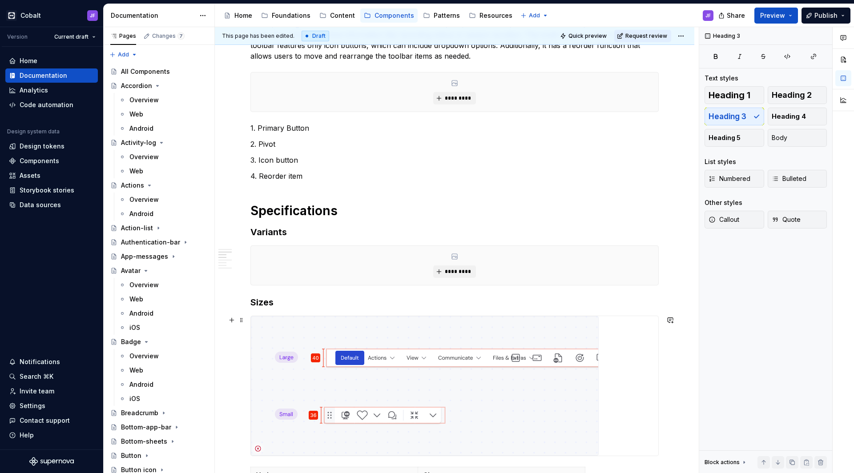
click at [348, 334] on img at bounding box center [425, 386] width 348 height 140
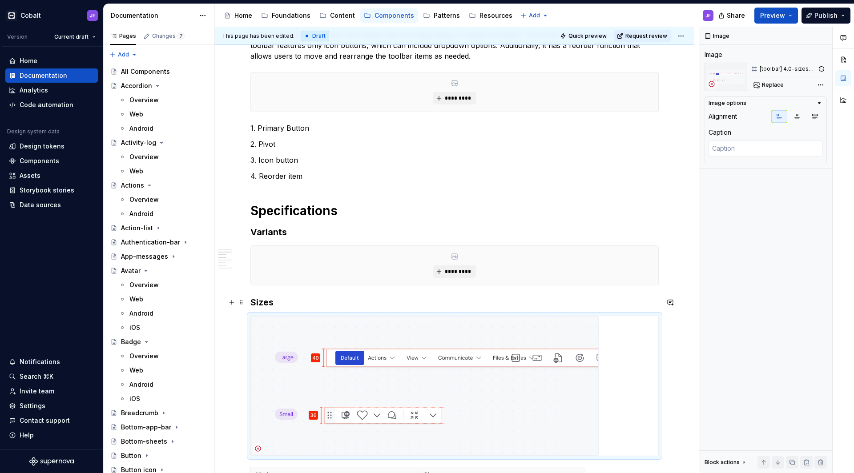
click at [344, 307] on h3 "Sizes" at bounding box center [455, 302] width 409 height 12
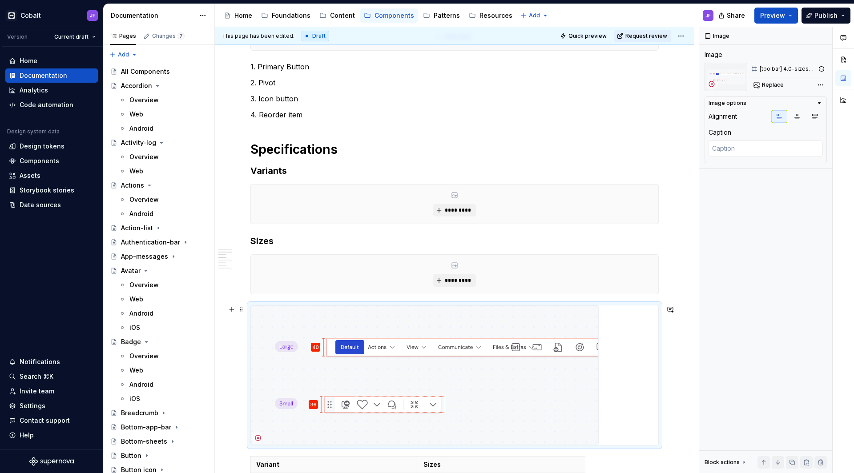
scroll to position [325, 0]
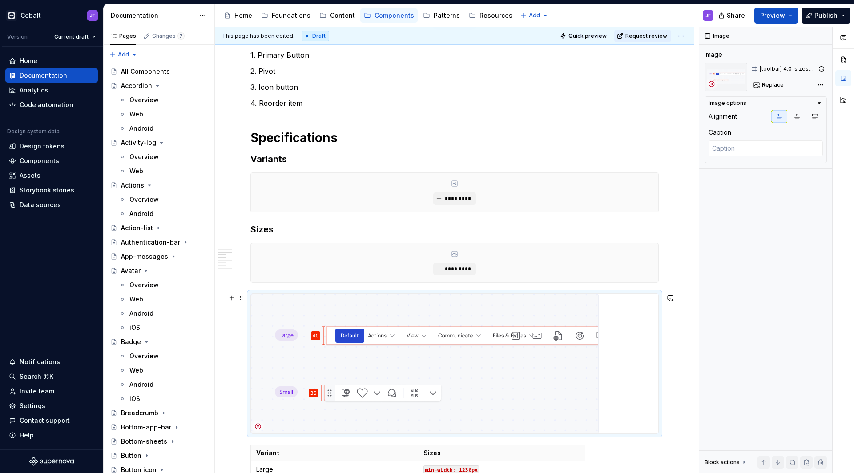
click at [340, 331] on img at bounding box center [425, 364] width 348 height 140
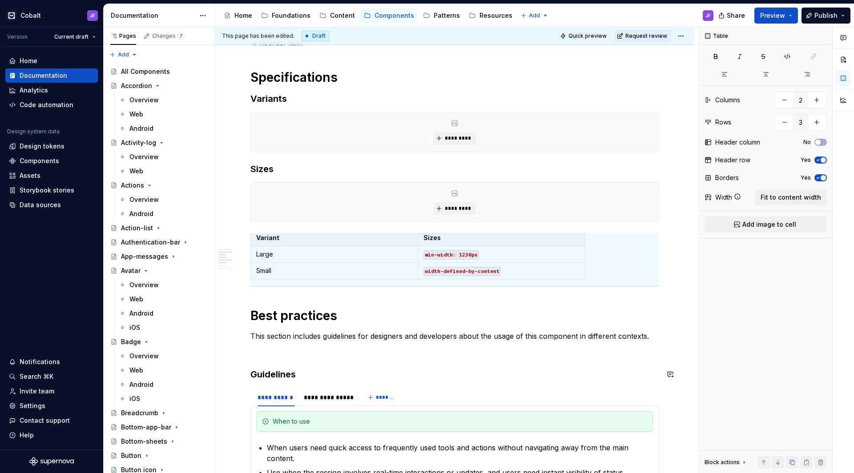
scroll to position [393, 0]
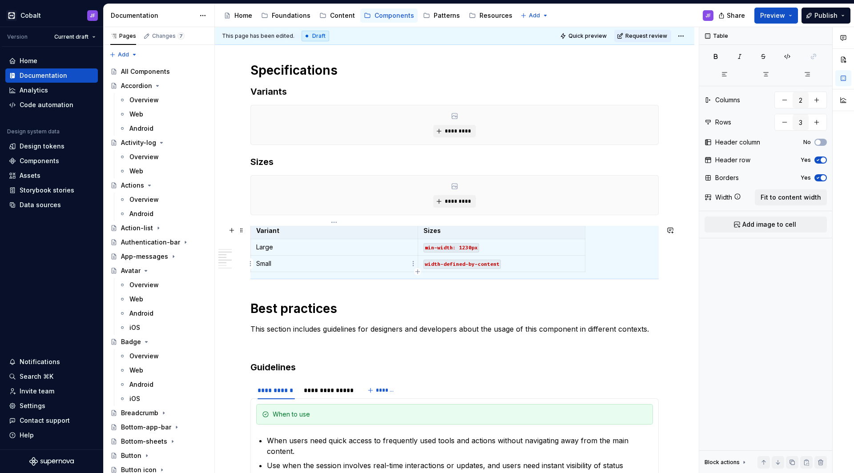
click at [310, 264] on p "Small" at bounding box center [334, 263] width 156 height 9
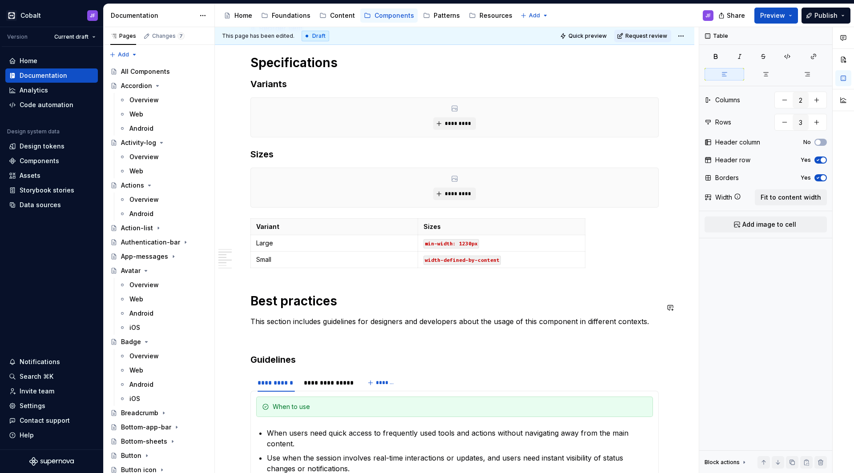
scroll to position [398, 0]
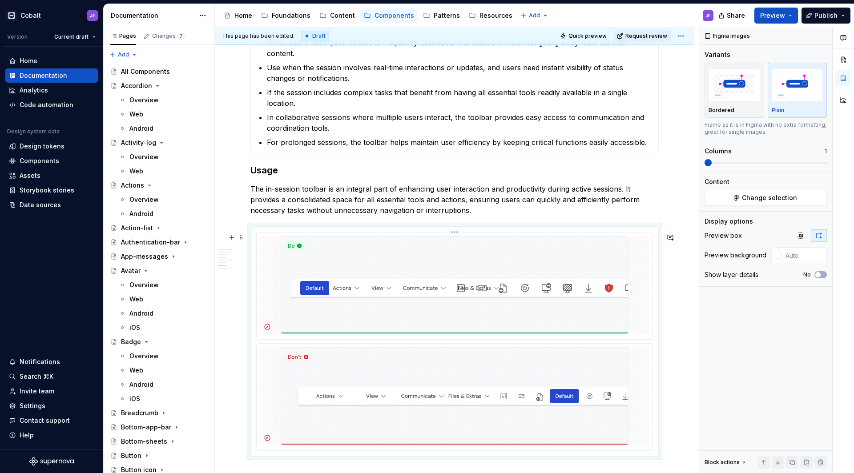
click at [353, 294] on img at bounding box center [455, 285] width 348 height 98
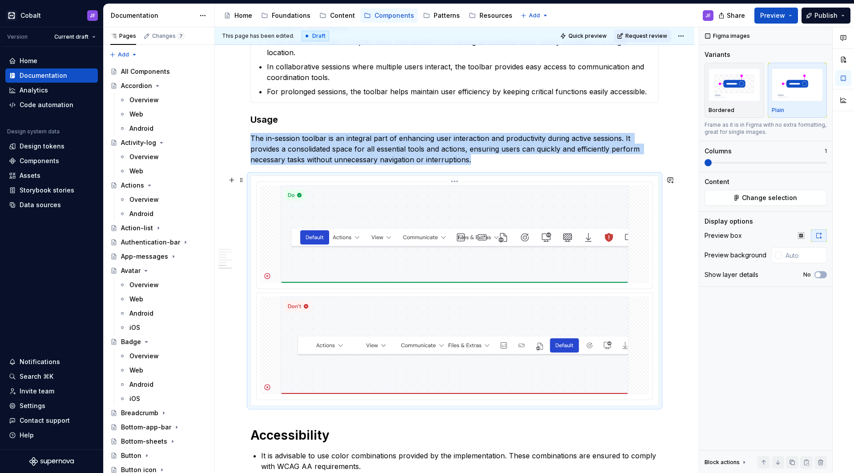
scroll to position [879, 0]
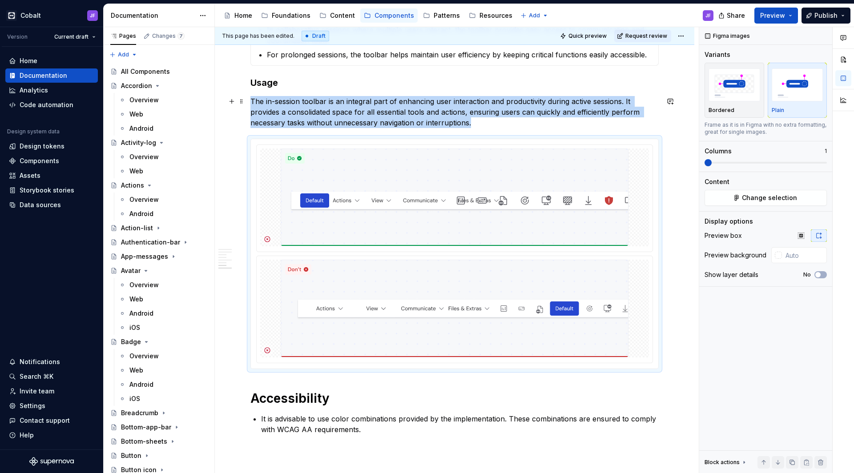
click at [487, 126] on p "The in-session toolbar is an integral part of enhancing user interaction and pr…" at bounding box center [455, 112] width 409 height 32
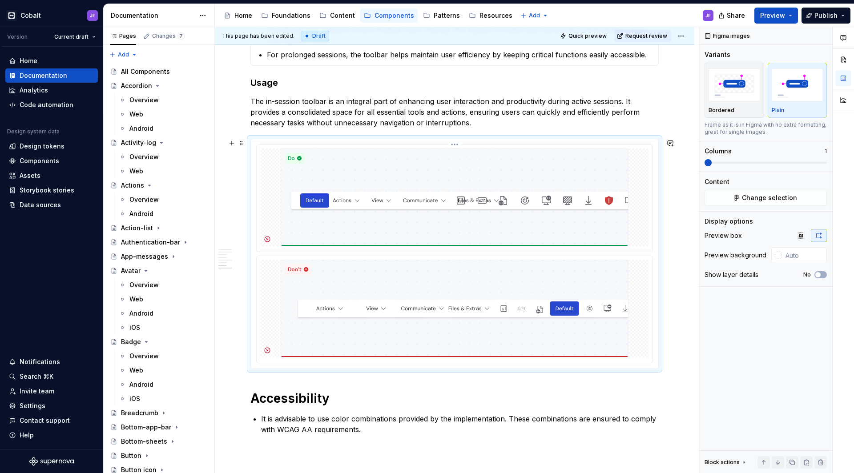
click at [486, 169] on img at bounding box center [455, 198] width 348 height 98
click at [500, 258] on div at bounding box center [455, 309] width 396 height 107
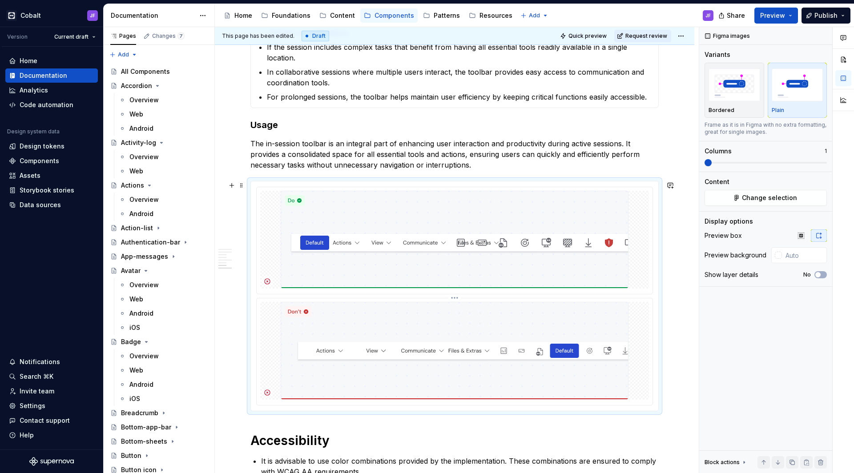
scroll to position [819, 0]
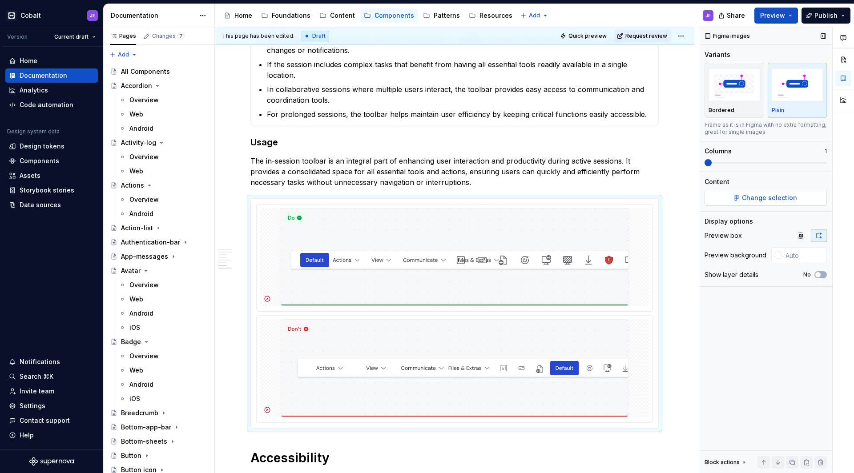
click at [774, 194] on span "Change selection" at bounding box center [769, 198] width 55 height 9
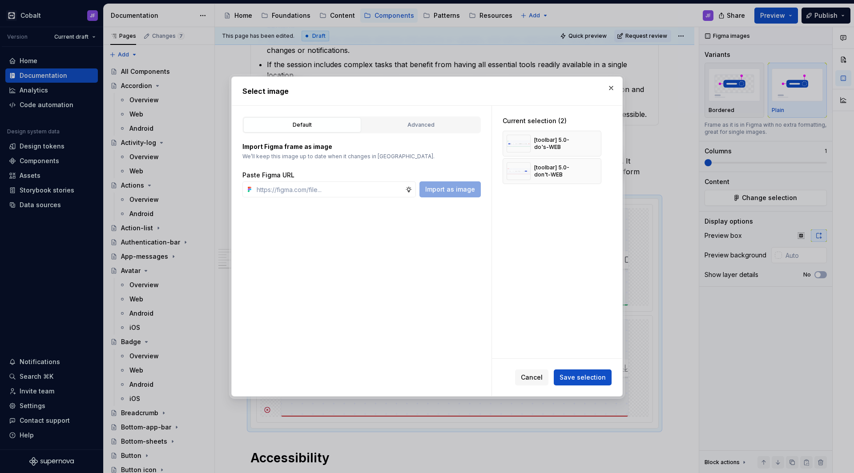
type textarea "*"
click at [589, 144] on button "button" at bounding box center [591, 144] width 12 height 12
click at [543, 381] on span "Cancel" at bounding box center [532, 377] width 22 height 9
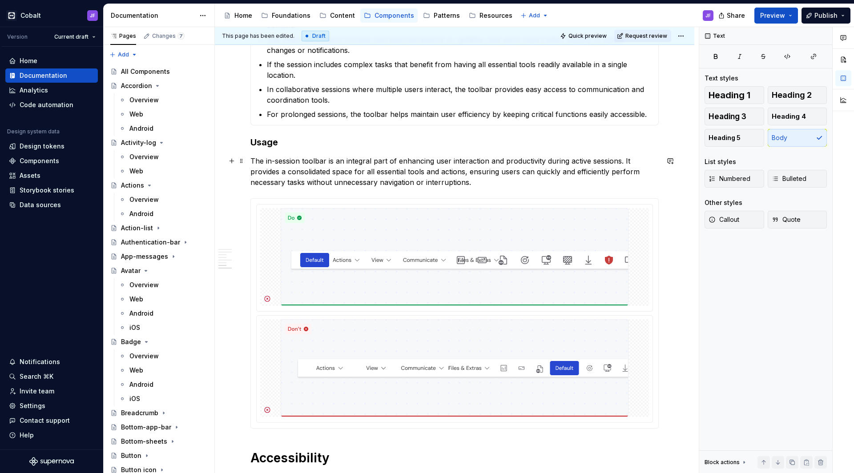
click at [484, 187] on p "The in-session toolbar is an integral part of enhancing user interaction and pr…" at bounding box center [455, 172] width 409 height 32
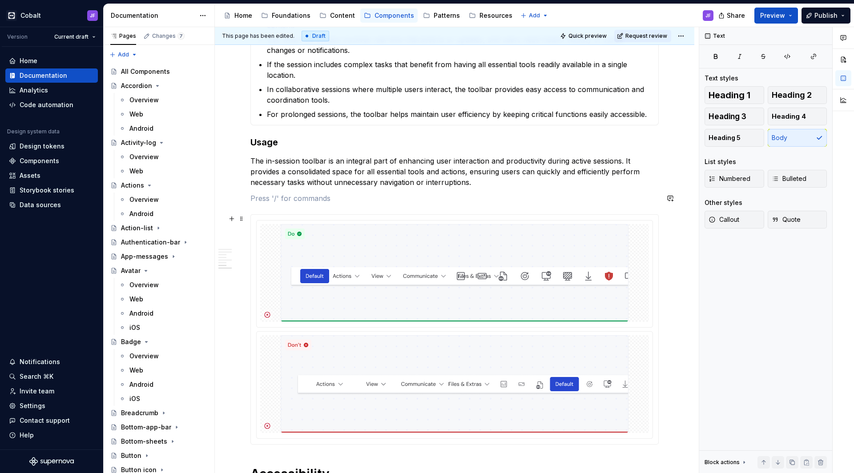
click at [419, 242] on img at bounding box center [455, 273] width 348 height 98
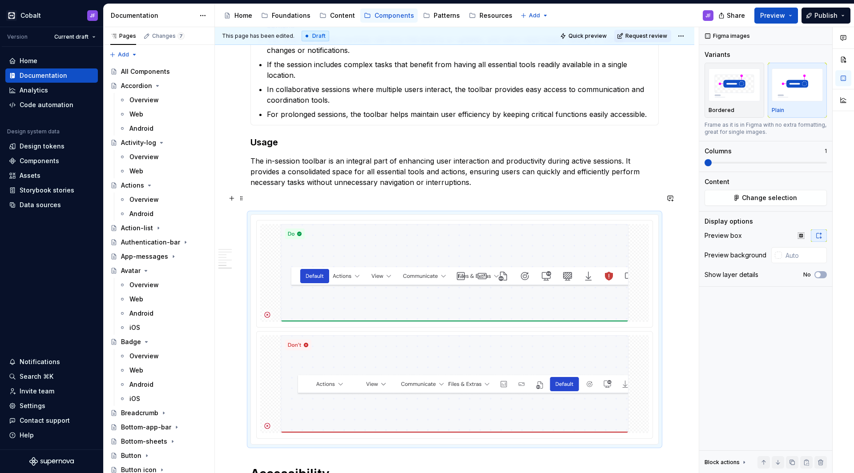
click at [388, 198] on p at bounding box center [455, 198] width 409 height 11
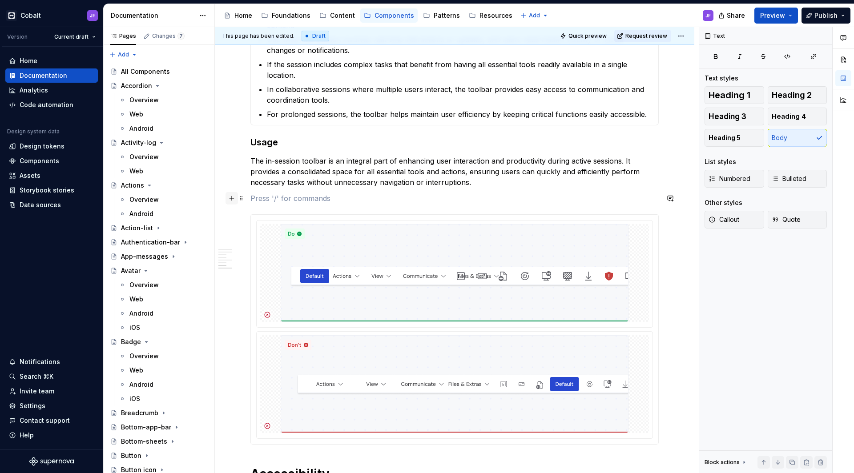
click at [233, 201] on button "button" at bounding box center [232, 198] width 12 height 12
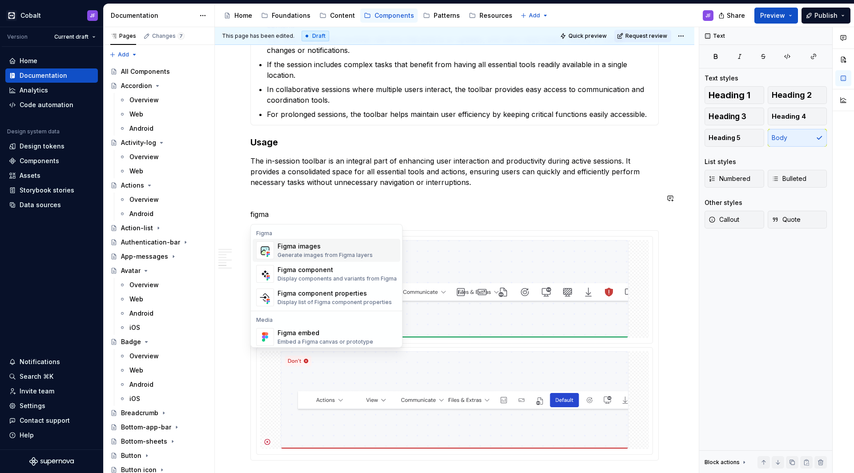
click at [282, 246] on div "Figma images" at bounding box center [325, 246] width 95 height 9
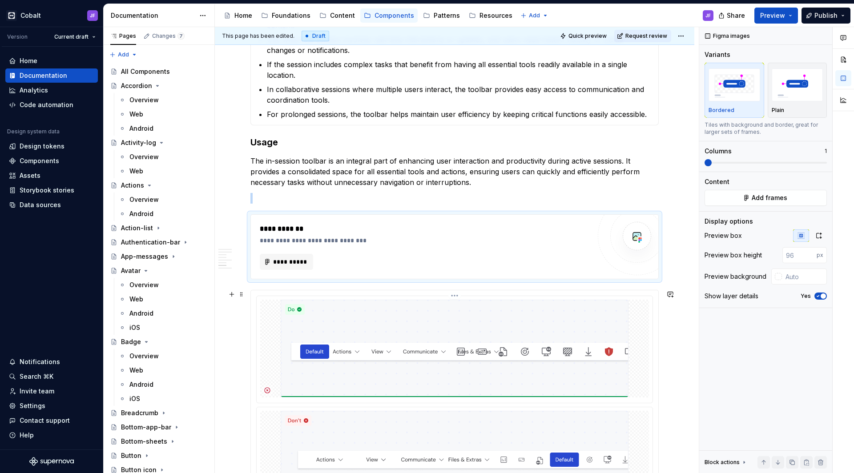
click at [524, 322] on img at bounding box center [455, 349] width 348 height 98
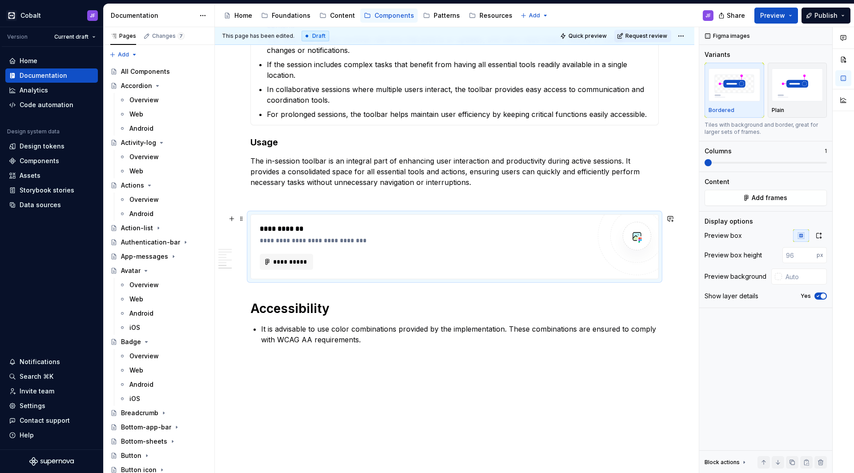
click at [429, 261] on div "**********" at bounding box center [425, 262] width 331 height 16
click at [486, 183] on p "The in-session toolbar is an integral part of enhancing user interaction and pr…" at bounding box center [455, 172] width 409 height 32
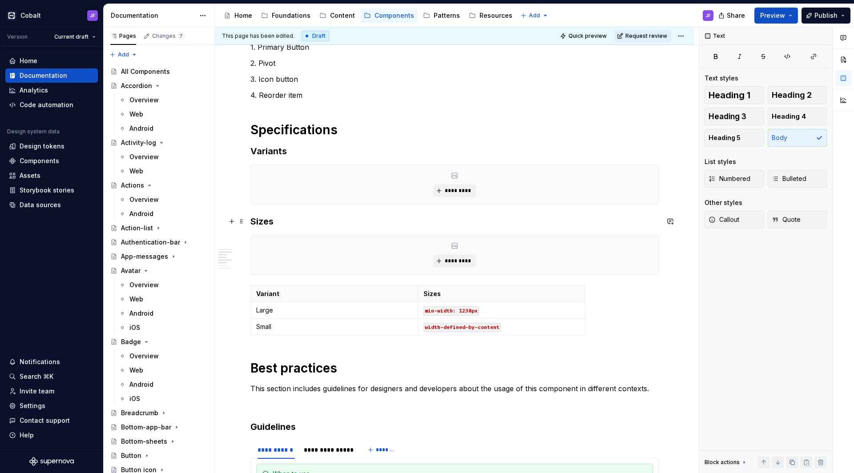
scroll to position [332, 0]
click at [346, 188] on div "*********" at bounding box center [455, 185] width 408 height 39
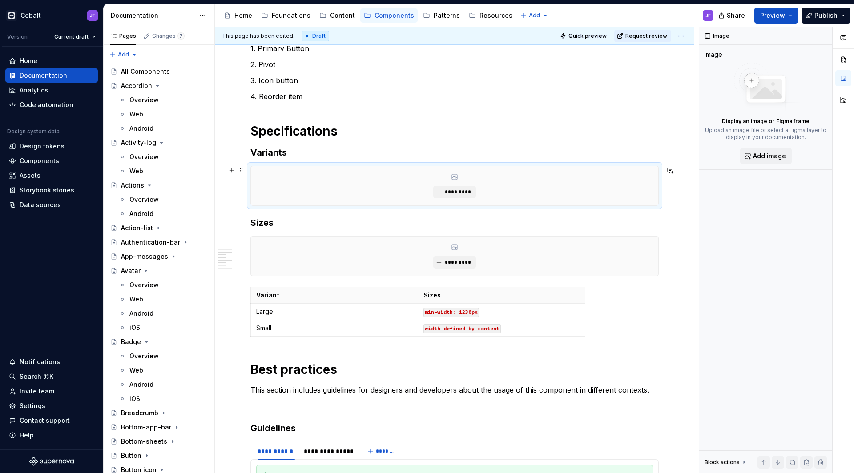
click at [362, 142] on div "**********" at bounding box center [455, 349] width 409 height 1010
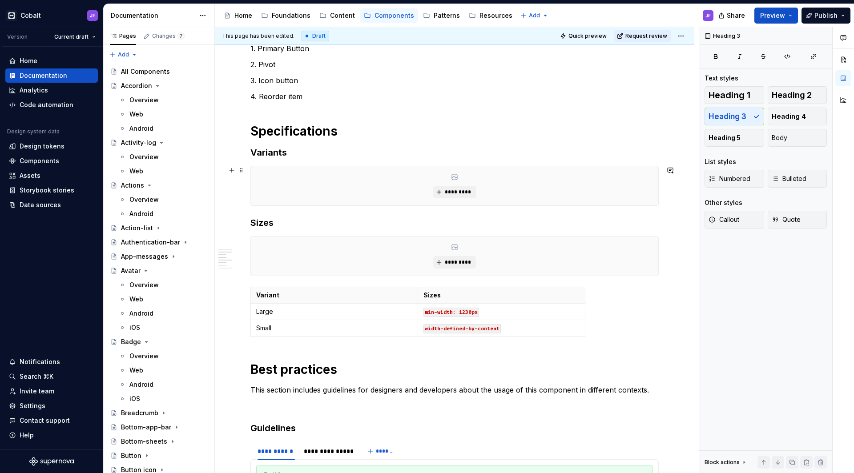
click at [355, 191] on div "*********" at bounding box center [455, 185] width 408 height 39
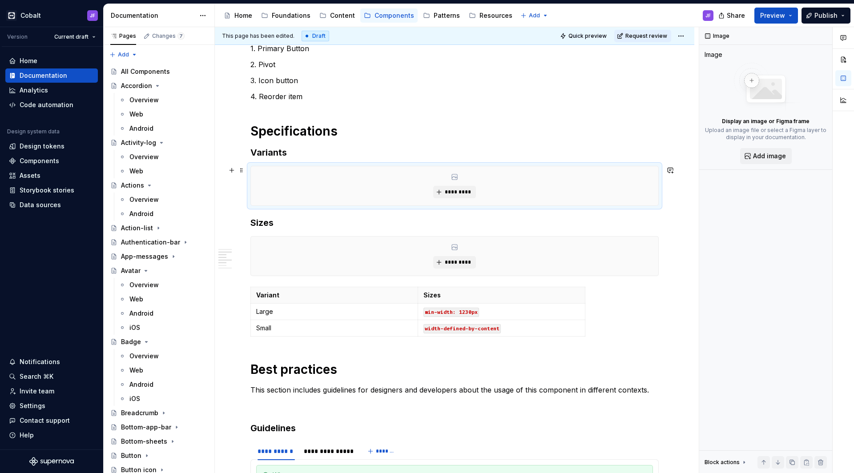
click at [307, 222] on h3 "Sizes" at bounding box center [455, 223] width 409 height 12
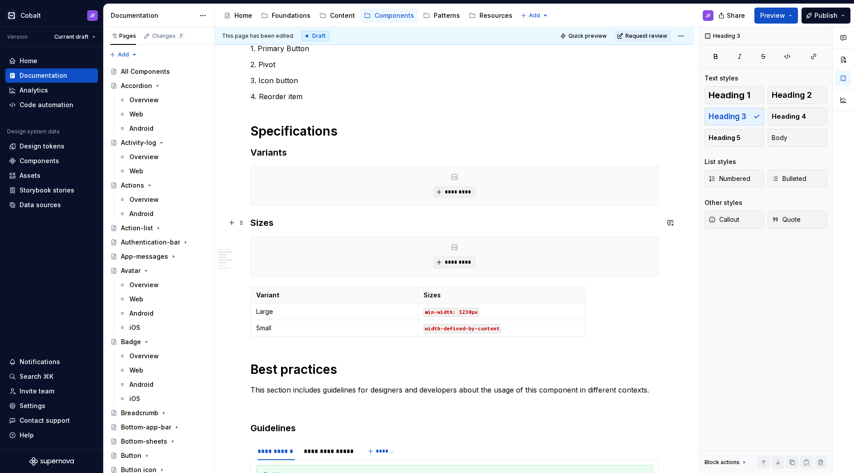
click at [256, 219] on h3 "Sizes" at bounding box center [455, 223] width 409 height 12
click at [251, 218] on h3 "Sizes" at bounding box center [455, 223] width 409 height 12
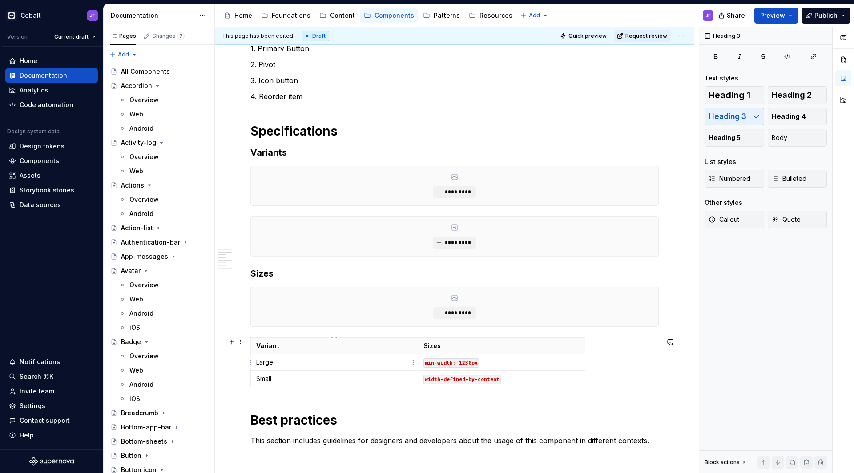
click at [376, 366] on p "Large" at bounding box center [334, 362] width 156 height 9
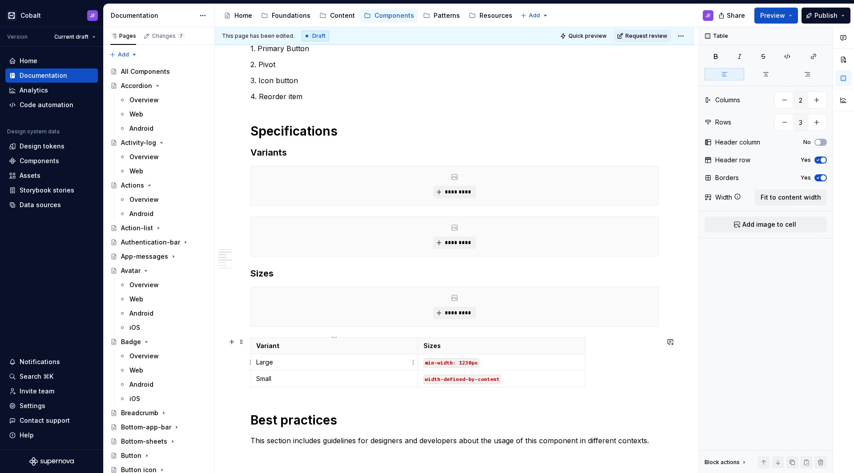
click at [317, 358] on p "Large" at bounding box center [334, 362] width 156 height 9
click at [302, 378] on p "Small" at bounding box center [334, 379] width 156 height 9
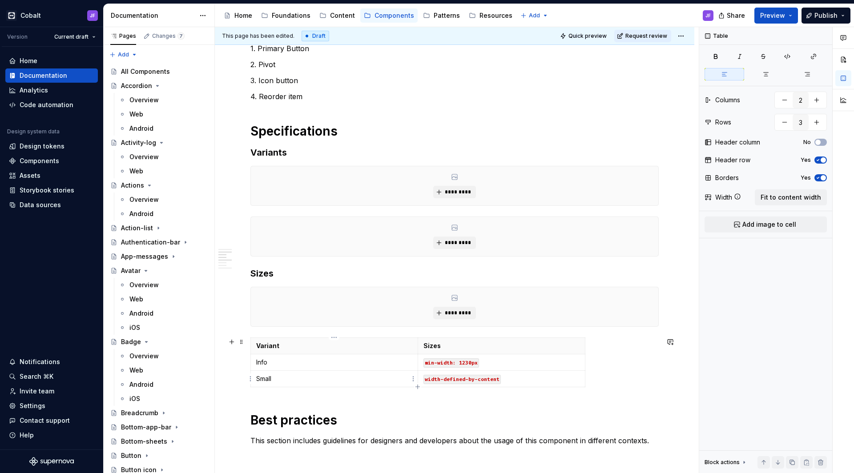
click at [289, 379] on p "Small" at bounding box center [334, 379] width 156 height 9
click at [475, 361] on code "min-width: 1230px" at bounding box center [452, 363] width 56 height 9
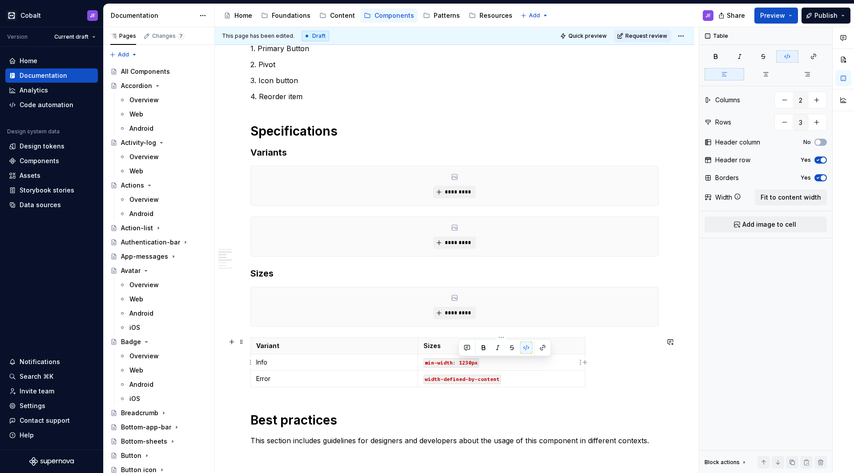
click at [475, 361] on code "min-width: 1230px" at bounding box center [452, 363] width 56 height 9
click at [466, 365] on code "min-width: 1230px" at bounding box center [452, 363] width 56 height 9
click at [452, 364] on code "min-width: 1230px" at bounding box center [452, 363] width 56 height 9
click at [443, 378] on code "width-defined-by-content" at bounding box center [462, 379] width 77 height 9
drag, startPoint x: 547, startPoint y: 377, endPoint x: 504, endPoint y: 377, distance: 42.7
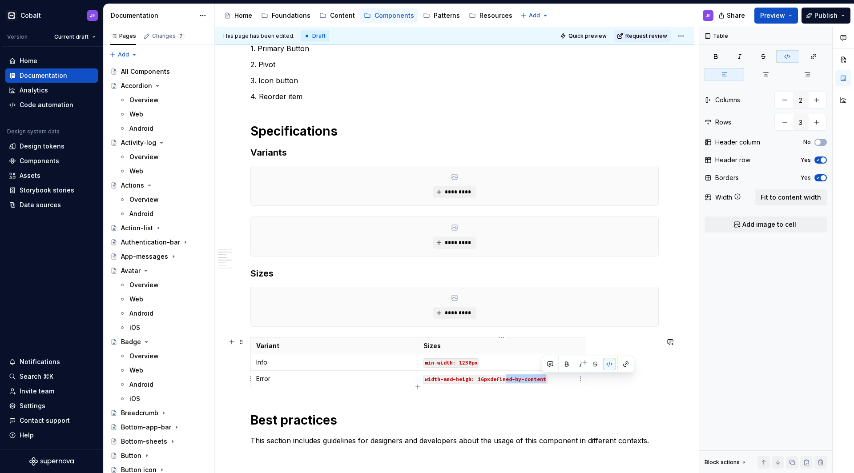
click at [505, 377] on p "width-and-heigh: 16pxdefined-by-content" at bounding box center [502, 379] width 156 height 9
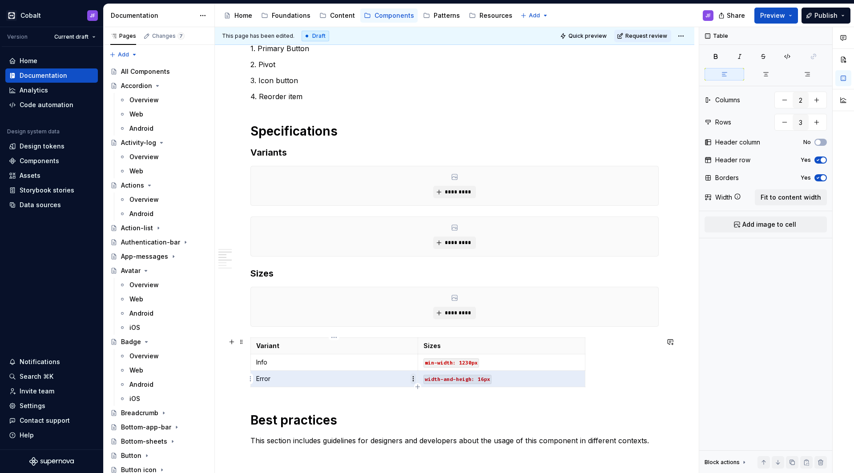
drag, startPoint x: 514, startPoint y: 380, endPoint x: 414, endPoint y: 379, distance: 100.1
click at [414, 379] on body "Cobalt JF Version Current draft Home Documentation Analytics Code automation De…" at bounding box center [427, 236] width 854 height 473
click at [436, 380] on code "width-and-heigh: 16px" at bounding box center [458, 379] width 68 height 9
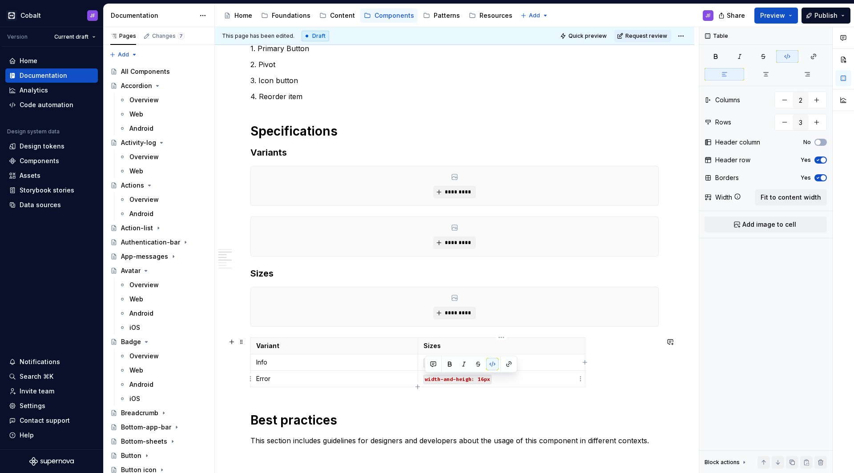
click at [436, 380] on code "width-and-heigh: 16px" at bounding box center [458, 379] width 68 height 9
click at [444, 362] on code "min-width: 1230px" at bounding box center [452, 363] width 56 height 9
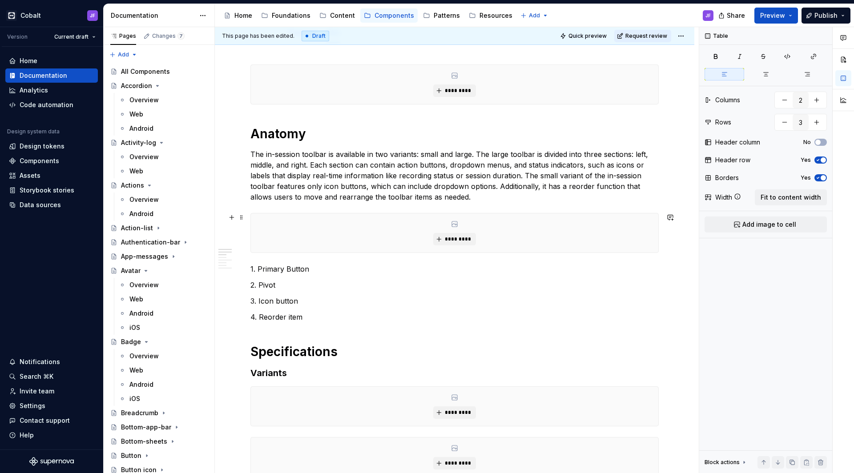
scroll to position [59, 0]
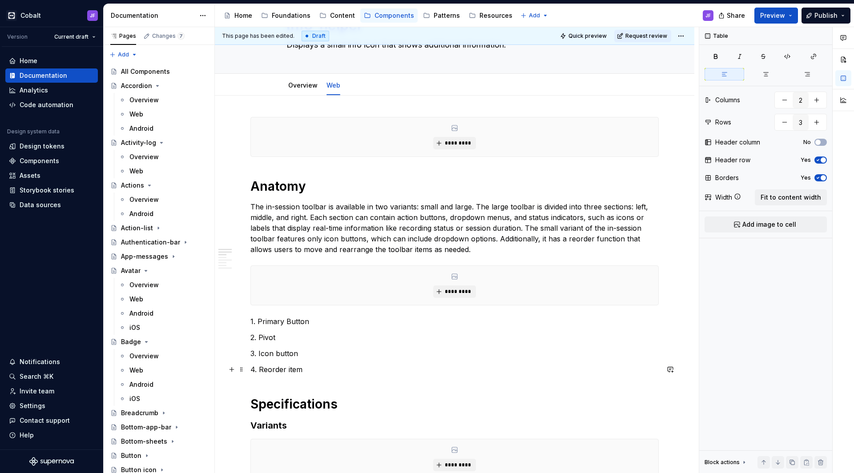
click at [309, 372] on p "4. Reorder item" at bounding box center [455, 369] width 409 height 11
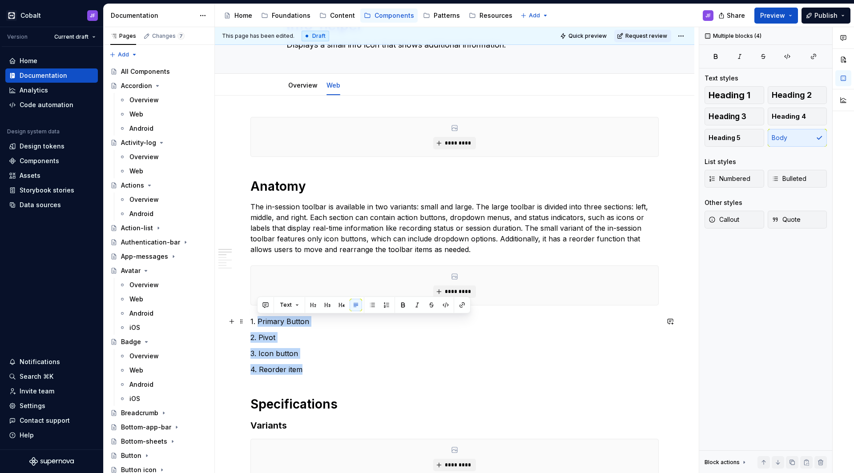
drag, startPoint x: 316, startPoint y: 374, endPoint x: 258, endPoint y: 320, distance: 79.0
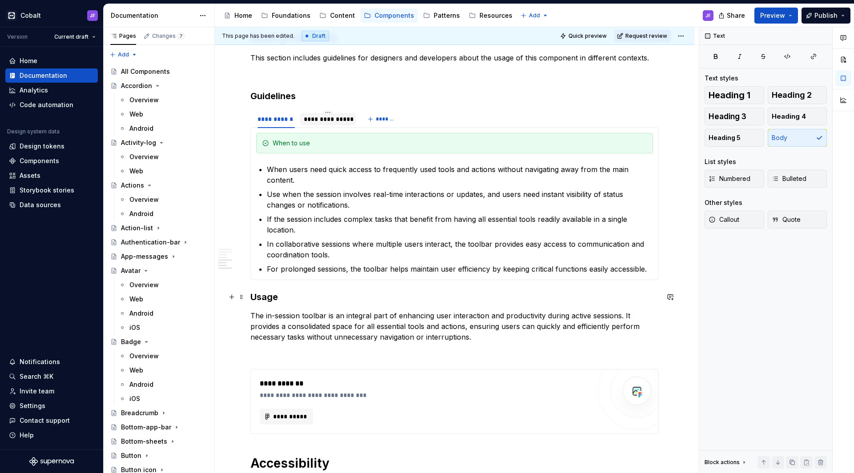
scroll to position [794, 0]
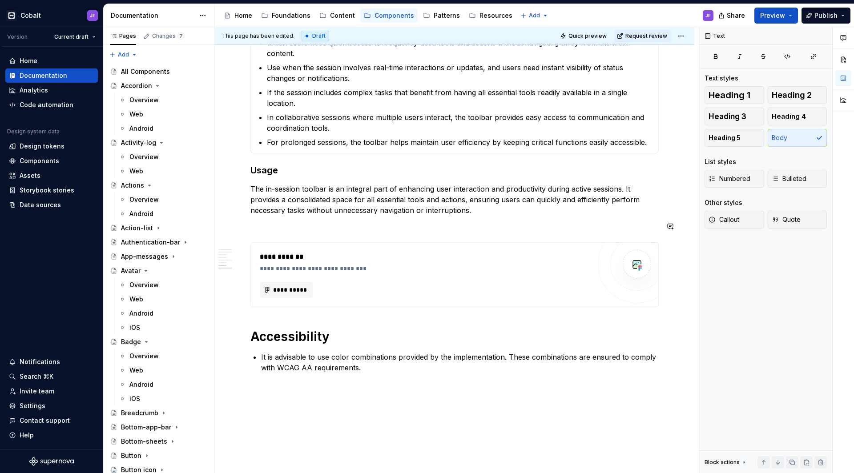
click at [316, 213] on p "The in-session toolbar is an integral part of enhancing user interaction and pr…" at bounding box center [455, 200] width 409 height 32
click at [322, 191] on p "Place the InfoHelper next to elements that may require extra clarification. Pas…" at bounding box center [455, 200] width 409 height 32
click at [295, 198] on p "Place the Info-helper next to elements that may require extra clarification. Pa…" at bounding box center [455, 200] width 409 height 32
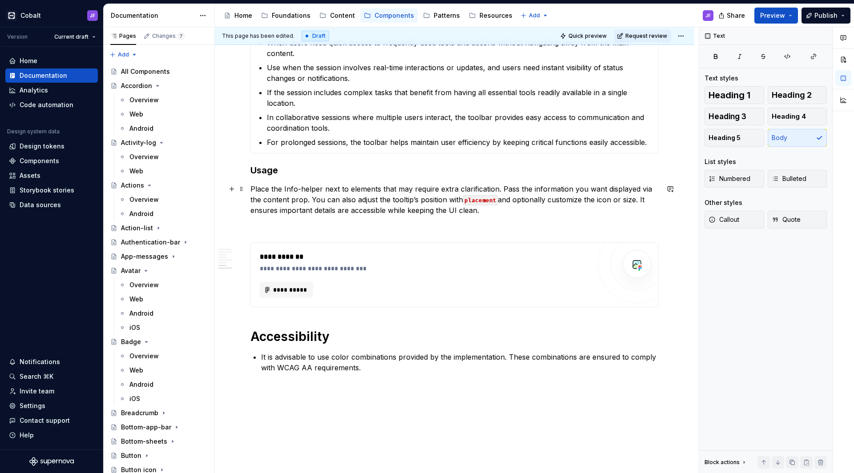
click at [493, 199] on code "placement" at bounding box center [480, 200] width 35 height 10
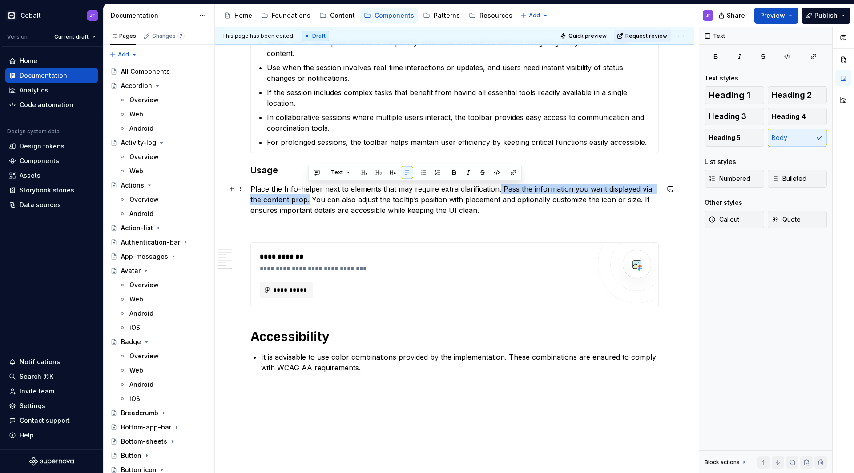
drag, startPoint x: 308, startPoint y: 202, endPoint x: 499, endPoint y: 190, distance: 191.2
click at [499, 190] on p "Place the Info-helper next to elements that may require extra clarification. Pa…" at bounding box center [455, 200] width 409 height 32
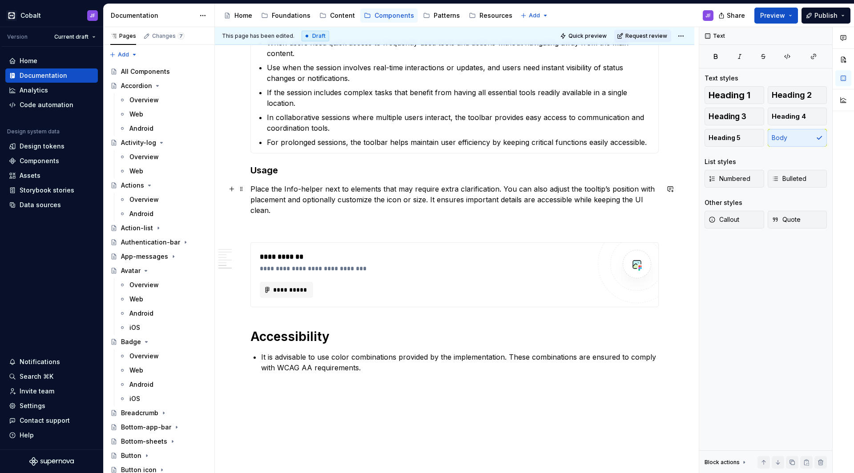
click at [336, 194] on p "Place the Info-helper next to elements that may require extra clarification. Yo…" at bounding box center [455, 200] width 409 height 32
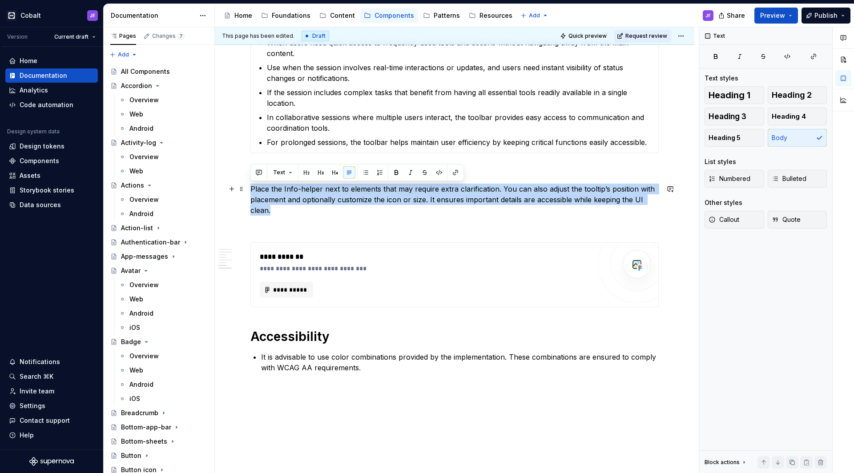
click at [336, 194] on p "Place the Info-helper next to elements that may require extra clarification. Yo…" at bounding box center [455, 200] width 409 height 32
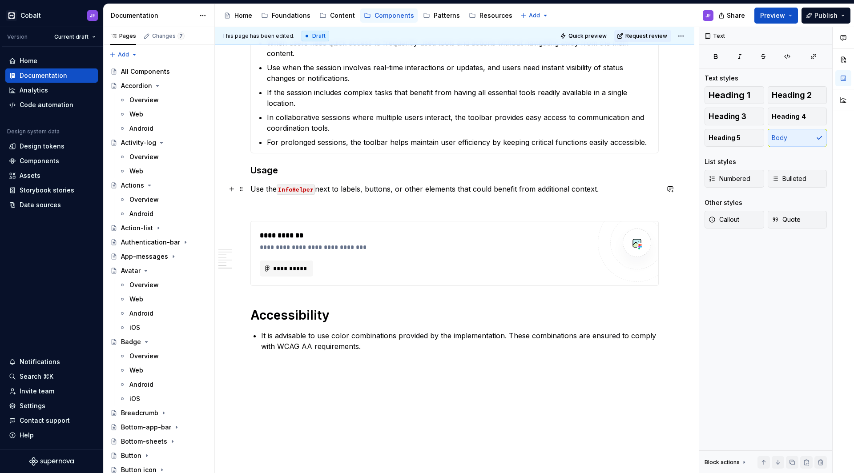
click at [314, 188] on code "InfoHelper" at bounding box center [296, 190] width 38 height 10
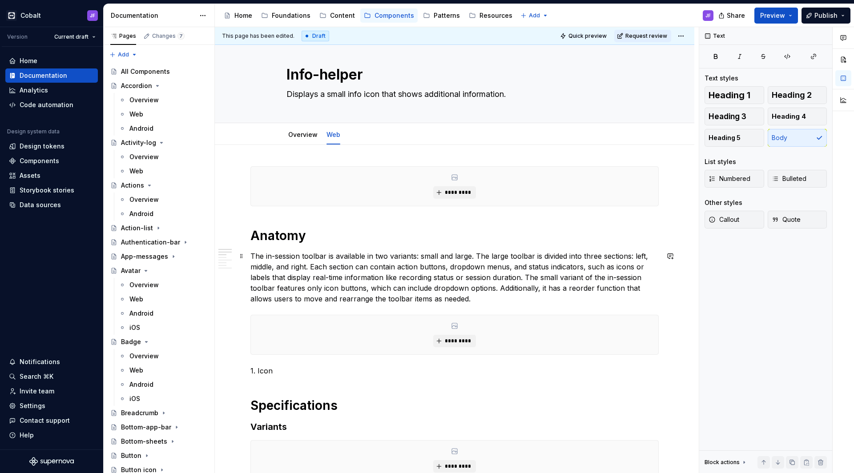
scroll to position [11, 0]
click at [473, 297] on p "The in-session toolbar is available in two variants: small and large. The large…" at bounding box center [455, 275] width 409 height 53
click at [351, 273] on p "The in-session toolbar is available in two variants: small and large. The large…" at bounding box center [455, 275] width 409 height 53
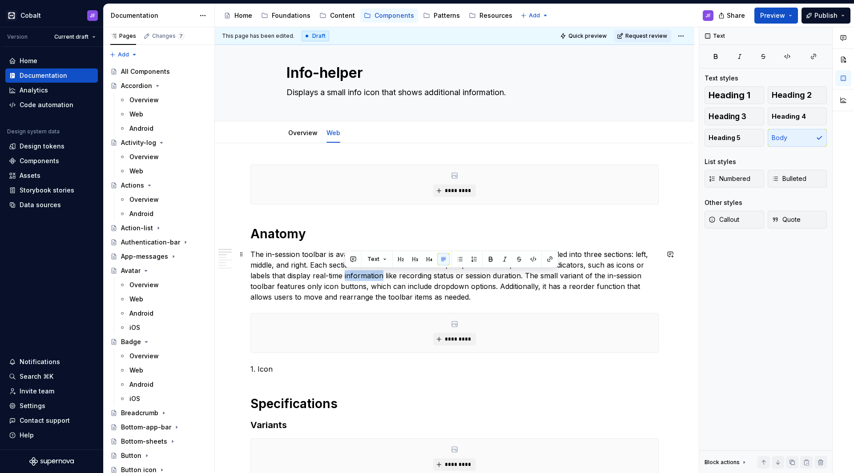
click at [351, 273] on p "The in-session toolbar is available in two variants: small and large. The large…" at bounding box center [455, 275] width 409 height 53
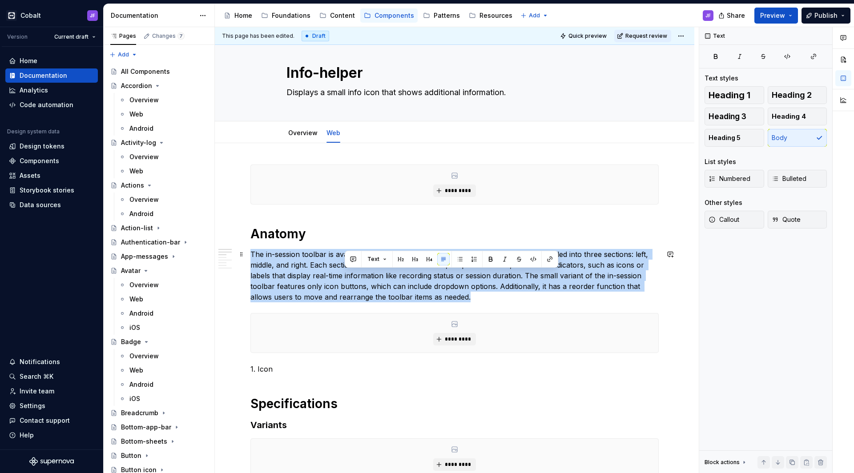
click at [351, 273] on p "The in-session toolbar is available in two variants: small and large. The large…" at bounding box center [455, 275] width 409 height 53
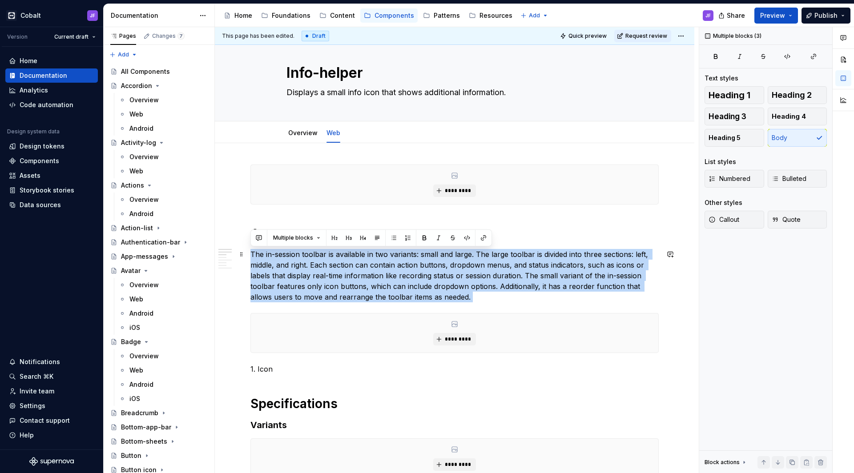
click at [356, 269] on p "The in-session toolbar is available in two variants: small and large. The large…" at bounding box center [455, 275] width 409 height 53
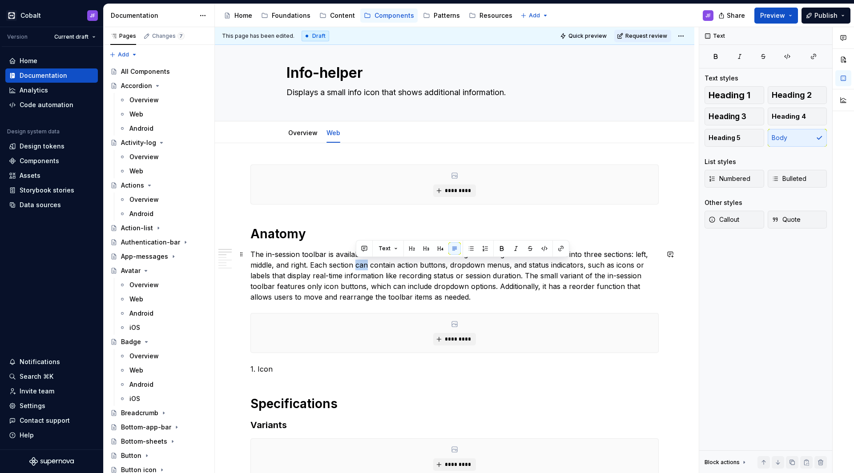
click at [356, 269] on p "The in-session toolbar is available in two variants: small and large. The large…" at bounding box center [455, 275] width 409 height 53
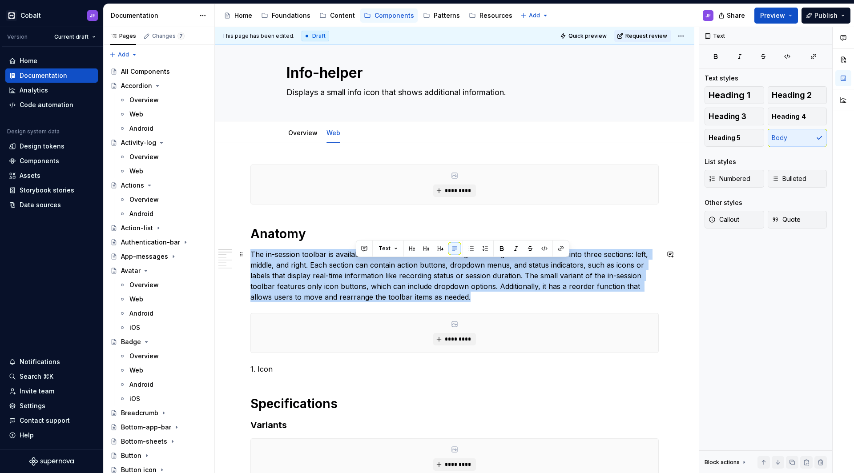
click at [356, 269] on p "The in-session toolbar is available in two variants: small and large. The large…" at bounding box center [455, 275] width 409 height 53
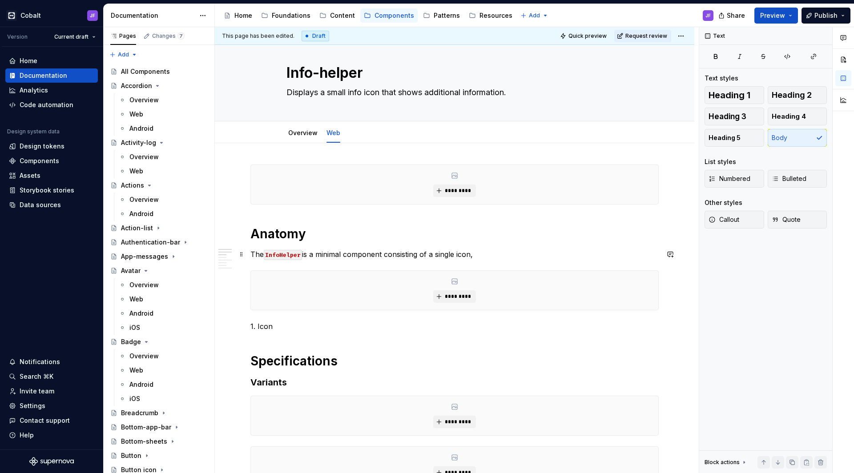
click at [294, 256] on code "InfoHelper" at bounding box center [283, 255] width 38 height 10
click at [481, 255] on p "The Info-helper is a minimal component consisting of a single icon," at bounding box center [455, 254] width 409 height 11
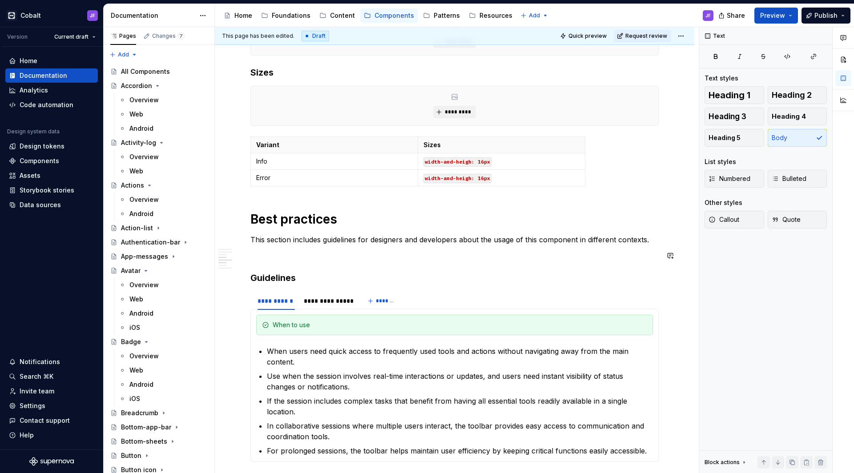
scroll to position [449, 0]
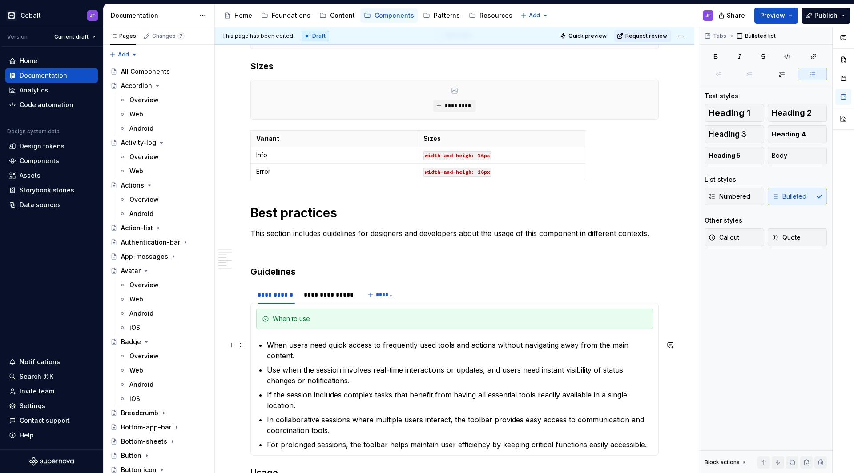
click at [383, 351] on p "When users need quick access to frequently used tools and actions without navig…" at bounding box center [460, 350] width 386 height 21
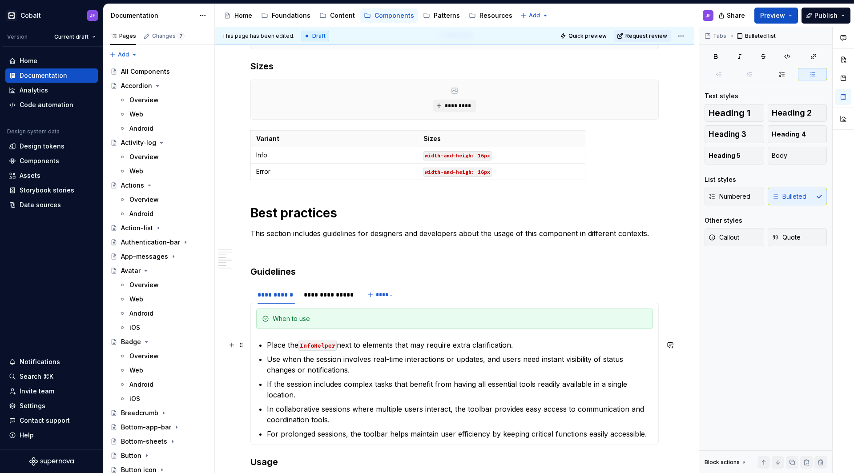
click at [331, 346] on code "InfoHelper" at bounding box center [318, 346] width 38 height 10
click at [526, 345] on p "Place the Info-helper next to elements that may require extra clarification." at bounding box center [460, 345] width 386 height 11
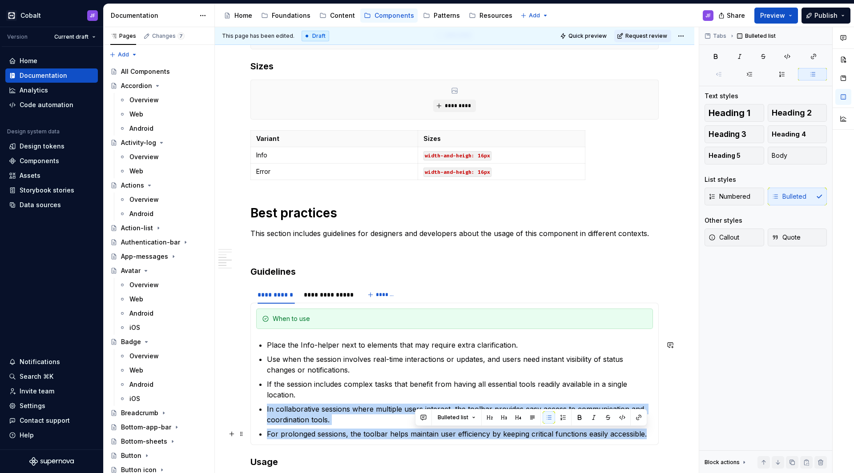
scroll to position [452, 0]
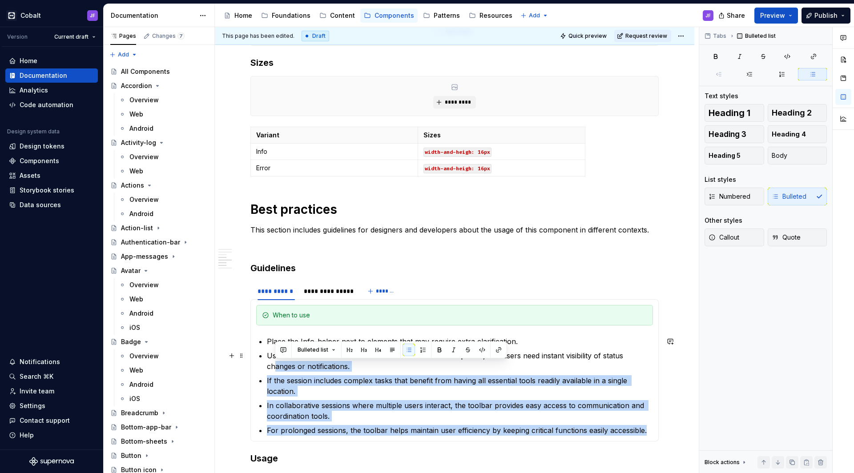
drag, startPoint x: 651, startPoint y: 434, endPoint x: 274, endPoint y: 360, distance: 385.0
click at [274, 360] on ul "Place the Info-helper next to elements that may require extra clarification. Us…" at bounding box center [460, 386] width 386 height 100
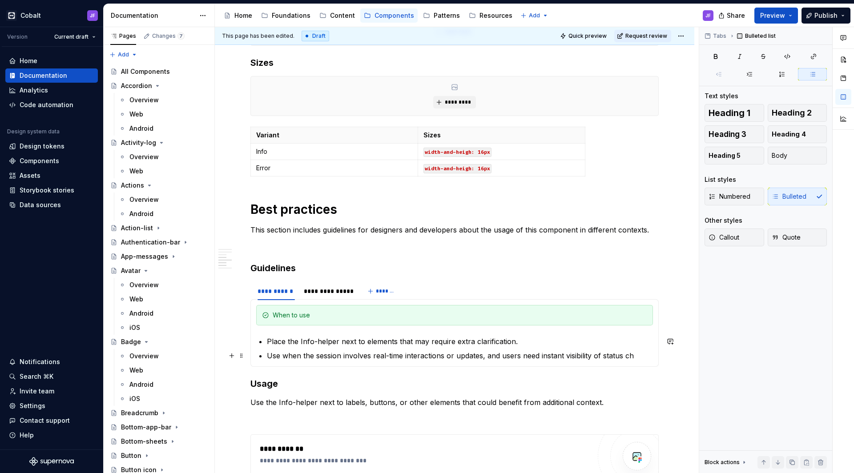
click at [382, 355] on p "Use when the session involves real-time interactions or updates, and users need…" at bounding box center [460, 356] width 386 height 11
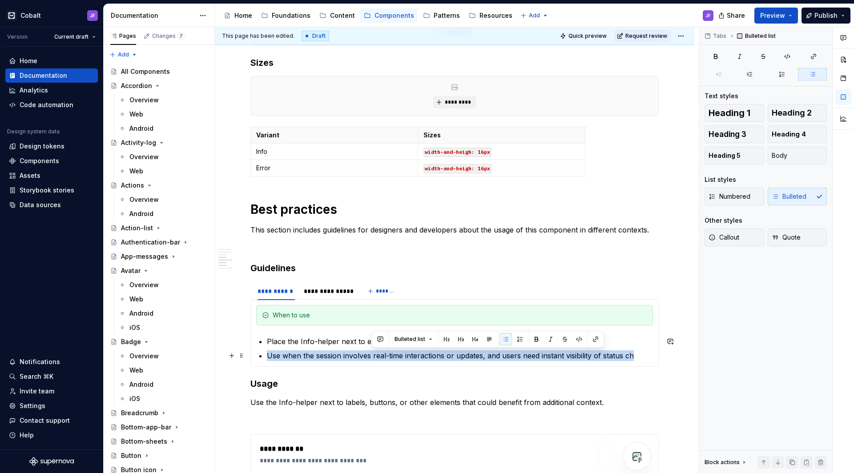
click at [382, 355] on p "Use when the session involves real-time interactions or updates, and users need…" at bounding box center [460, 356] width 386 height 11
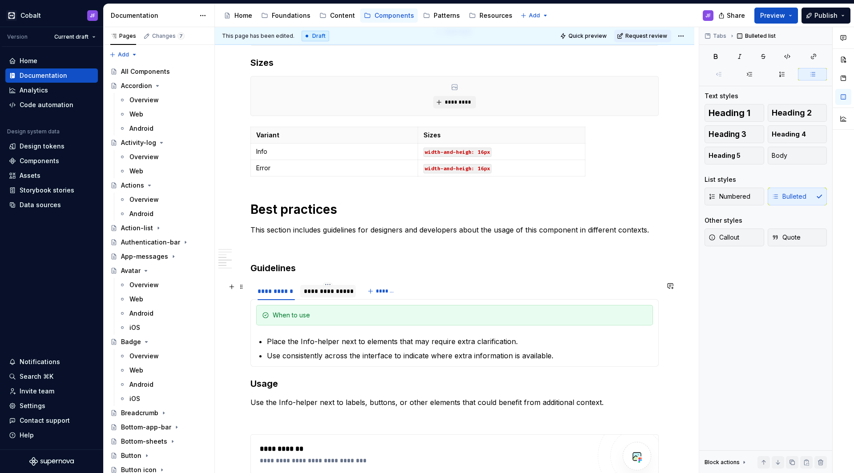
click at [332, 291] on div "**********" at bounding box center [328, 291] width 49 height 9
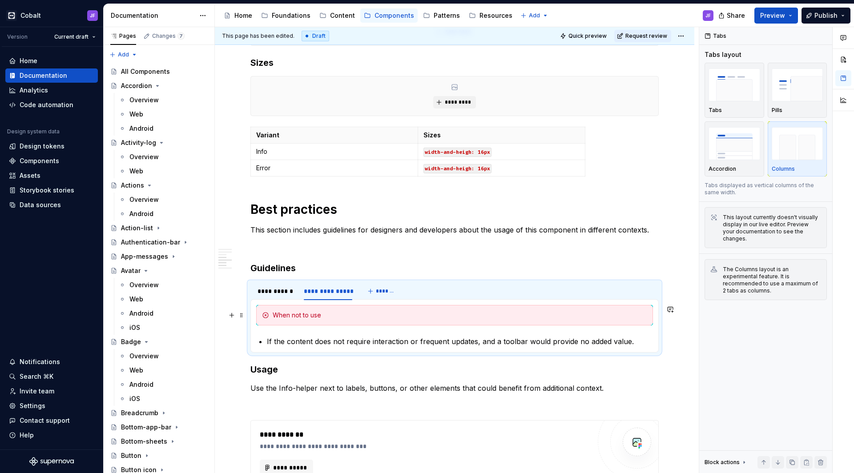
click at [314, 341] on p "If the content does not require interaction or frequent updates, and a toolbar …" at bounding box center [460, 341] width 386 height 11
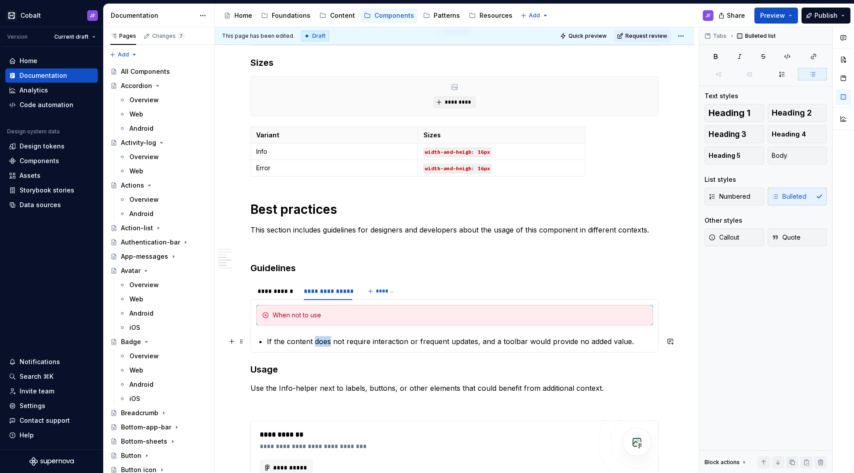
click at [314, 341] on p "If the content does not require interaction or frequent updates, and a toolbar …" at bounding box center [460, 341] width 386 height 11
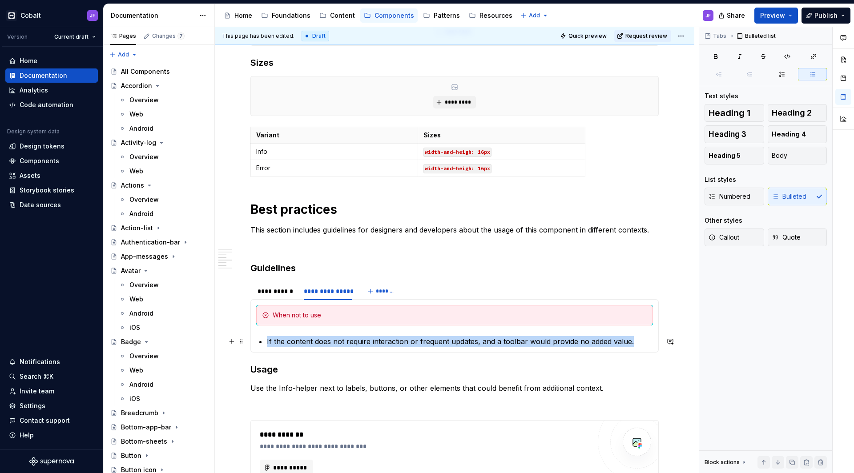
click at [314, 341] on p "If the content does not require interaction or frequent updates, and a toolbar …" at bounding box center [460, 341] width 386 height 11
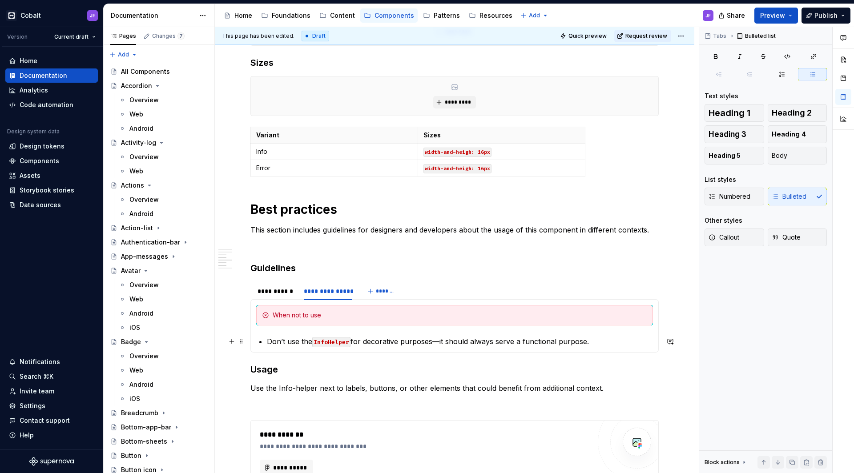
click at [321, 342] on code "InfoHelper" at bounding box center [331, 342] width 38 height 10
click at [441, 342] on p "Don’t use the Info-helper for decorative purposes—it should always serve a func…" at bounding box center [460, 341] width 386 height 11
click at [599, 339] on p "Don’t use the Info-helper for decorative purposes. It should always serve a fun…" at bounding box center [460, 341] width 386 height 11
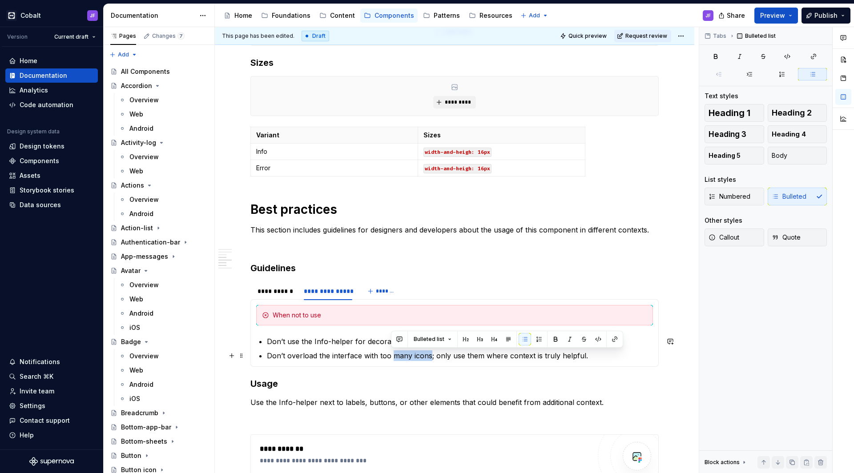
drag, startPoint x: 430, startPoint y: 356, endPoint x: 392, endPoint y: 354, distance: 37.9
click at [392, 354] on p "Don’t overload the interface with too many icons; only use them where context i…" at bounding box center [460, 356] width 386 height 11
click at [426, 355] on p "Don’t overload the interface with too many icons; only use them where context i…" at bounding box center [460, 356] width 386 height 11
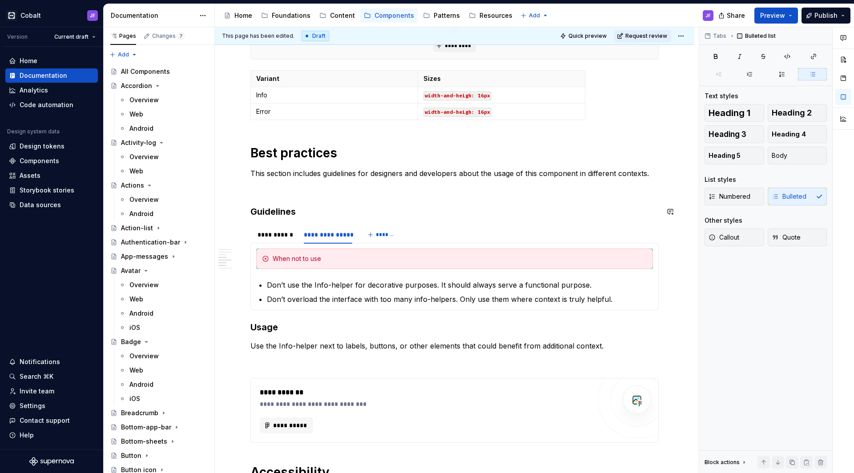
scroll to position [528, 0]
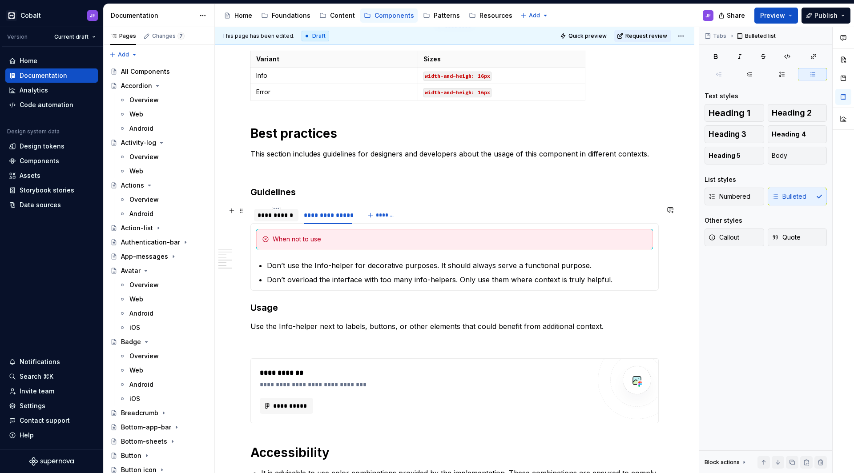
click at [276, 219] on div "**********" at bounding box center [276, 215] width 37 height 9
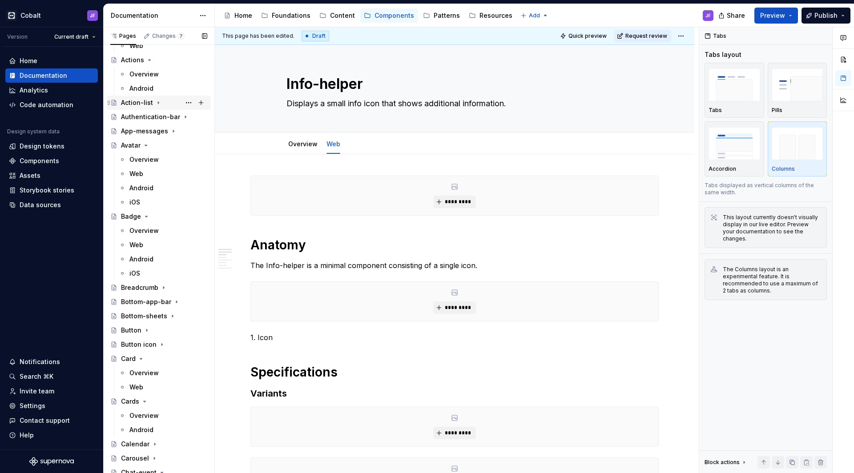
scroll to position [94, 0]
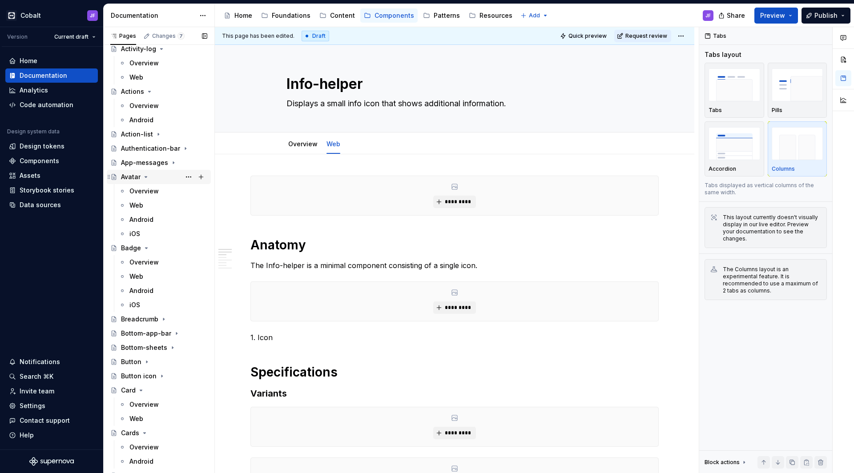
click at [146, 177] on icon "Page tree" at bounding box center [146, 177] width 2 height 1
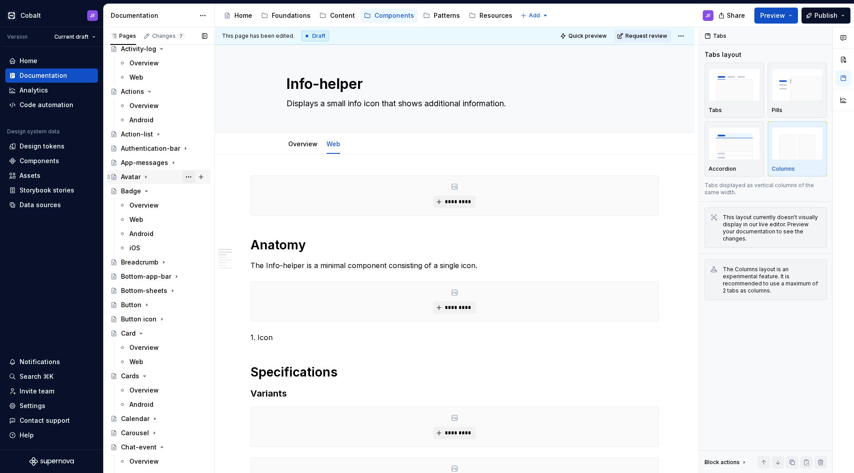
click at [184, 177] on button "Page tree" at bounding box center [188, 177] width 12 height 12
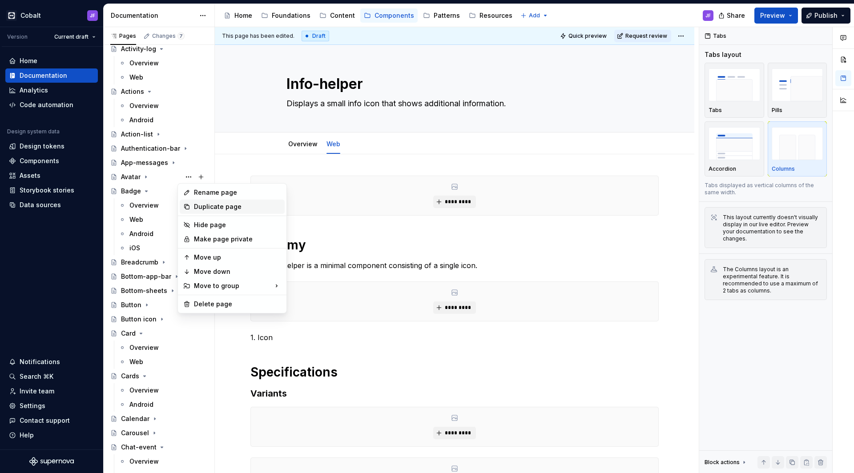
click at [235, 206] on div "Duplicate page" at bounding box center [237, 206] width 87 height 9
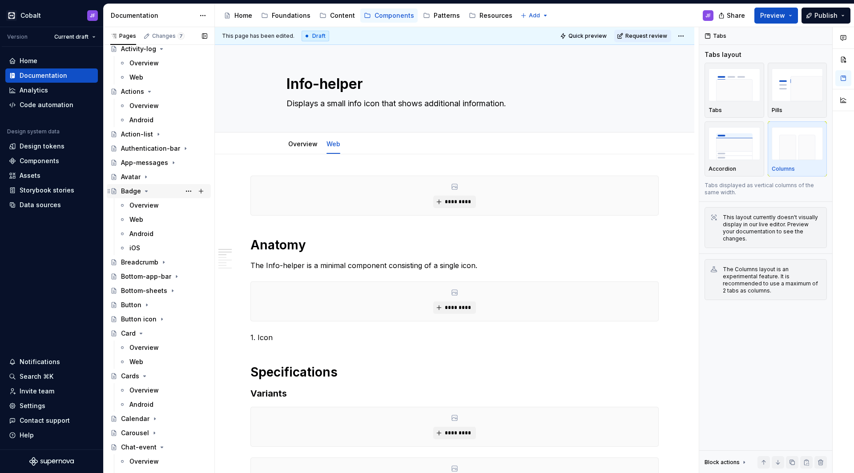
click at [146, 192] on icon "Page tree" at bounding box center [147, 191] width 2 height 1
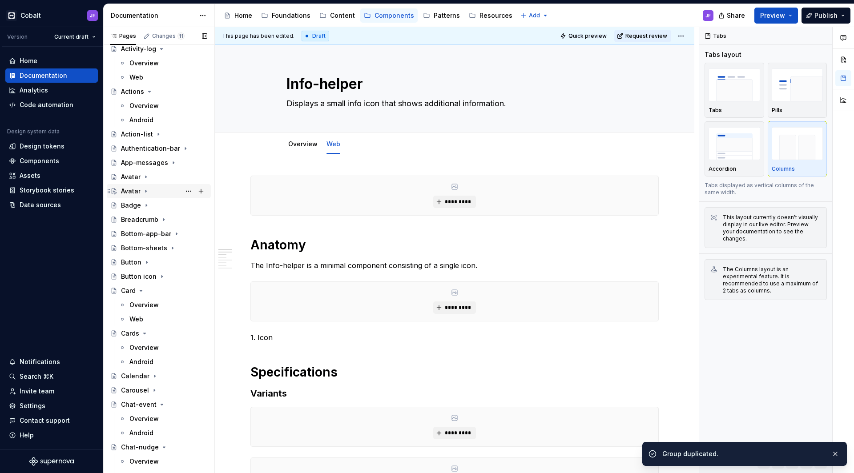
click at [149, 192] on icon "Page tree" at bounding box center [145, 191] width 7 height 7
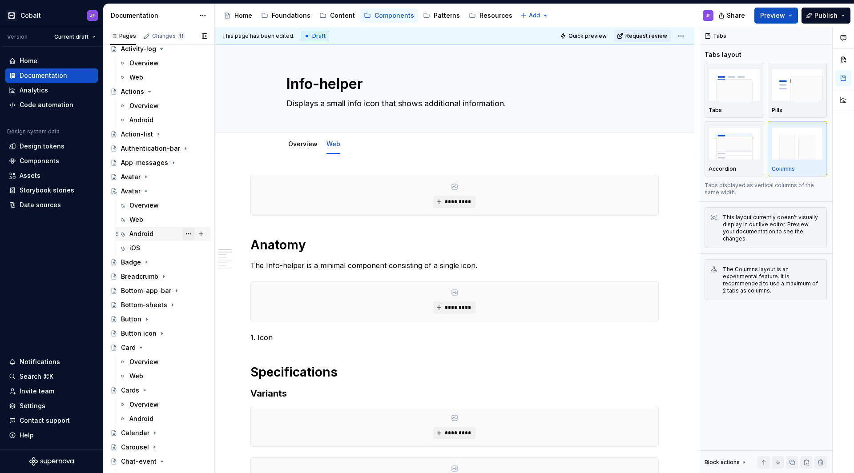
click at [183, 238] on button "Page tree" at bounding box center [188, 234] width 12 height 12
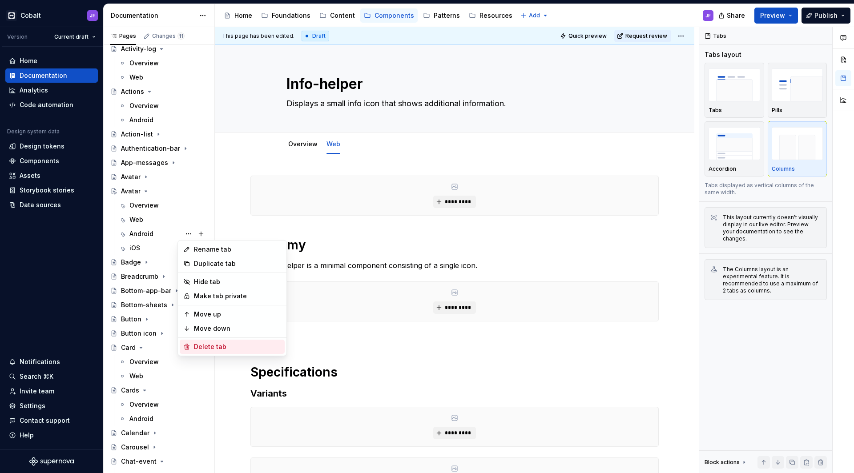
click at [210, 343] on div "Delete tab" at bounding box center [237, 347] width 87 height 9
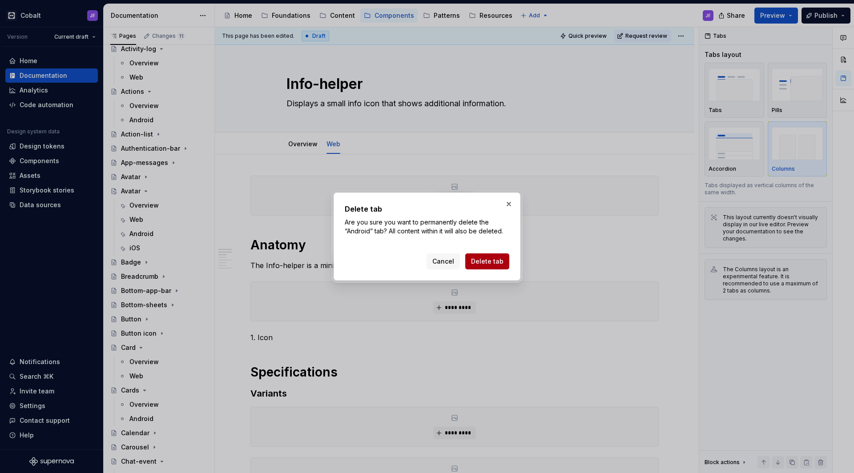
click at [481, 262] on span "Delete tab" at bounding box center [487, 261] width 32 height 9
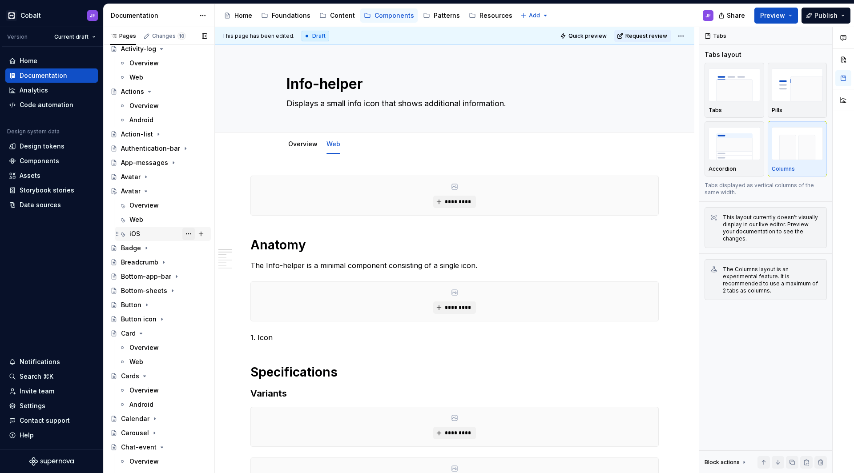
click at [183, 233] on button "Page tree" at bounding box center [188, 234] width 12 height 12
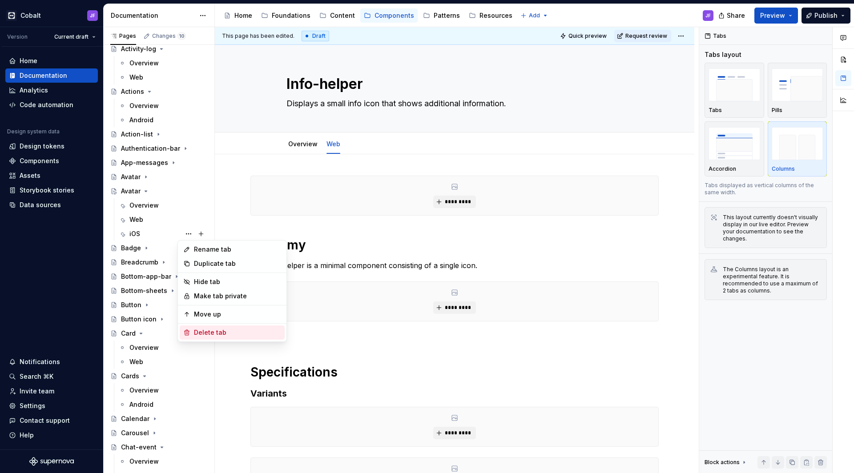
click at [221, 328] on div "Delete tab" at bounding box center [237, 332] width 87 height 9
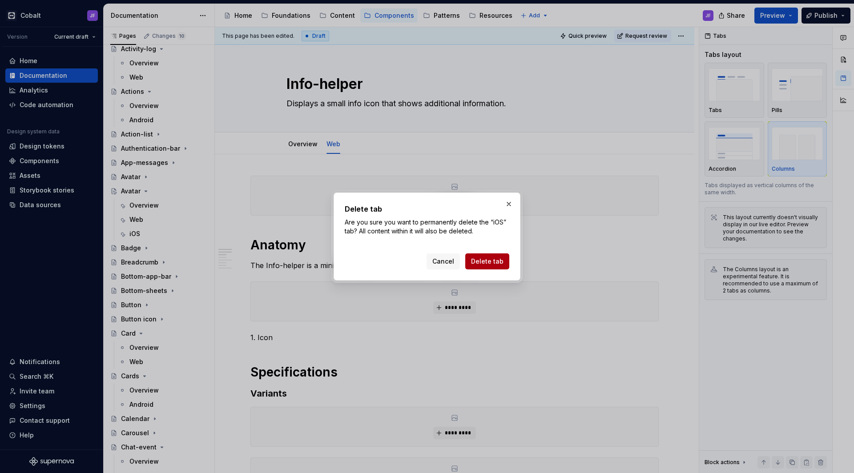
click at [482, 263] on span "Delete tab" at bounding box center [487, 261] width 32 height 9
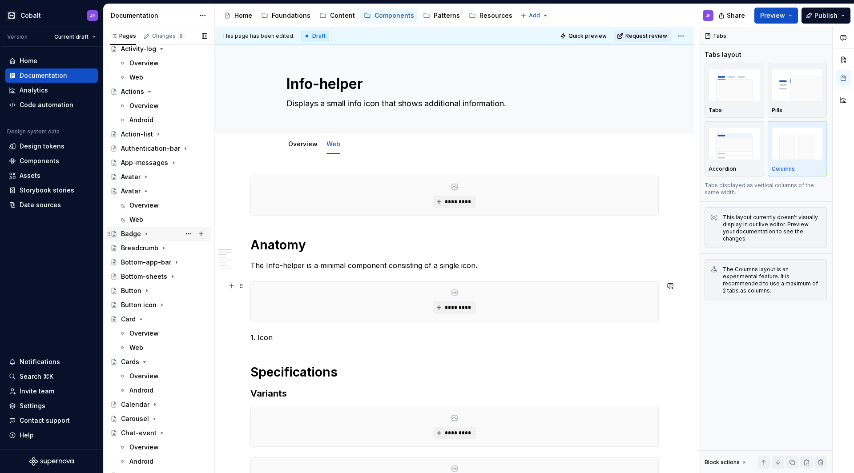
scroll to position [0, 0]
click at [136, 204] on div "Overview" at bounding box center [143, 205] width 29 height 9
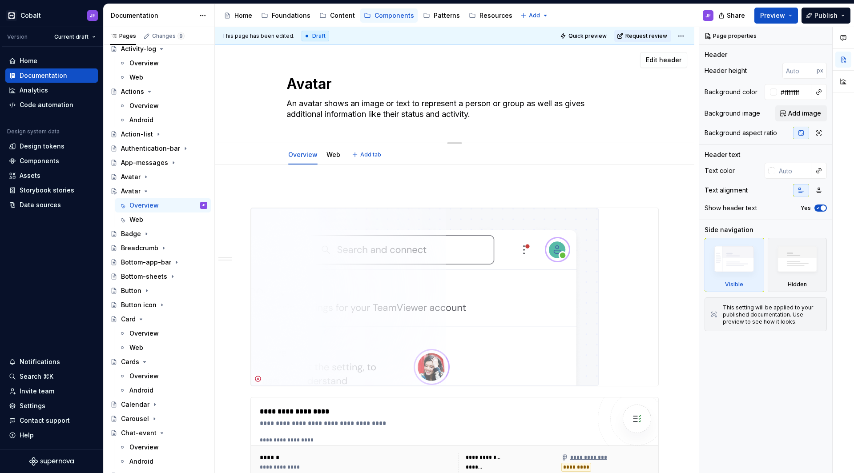
click at [327, 84] on textarea "Avatar" at bounding box center [453, 83] width 336 height 21
click at [338, 84] on textarea "Avatar" at bounding box center [453, 83] width 336 height 21
click at [324, 85] on textarea "Avatar" at bounding box center [453, 83] width 336 height 21
click at [336, 86] on textarea "Avatar" at bounding box center [453, 83] width 336 height 21
type textarea "*"
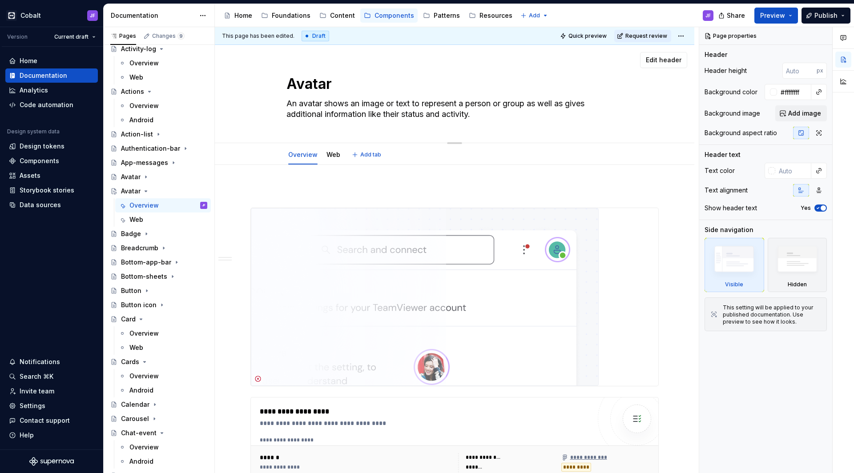
type textarea "Avatar-"
type textarea "*"
type textarea "Avatar-s"
type textarea "*"
type textarea "Avatar-st"
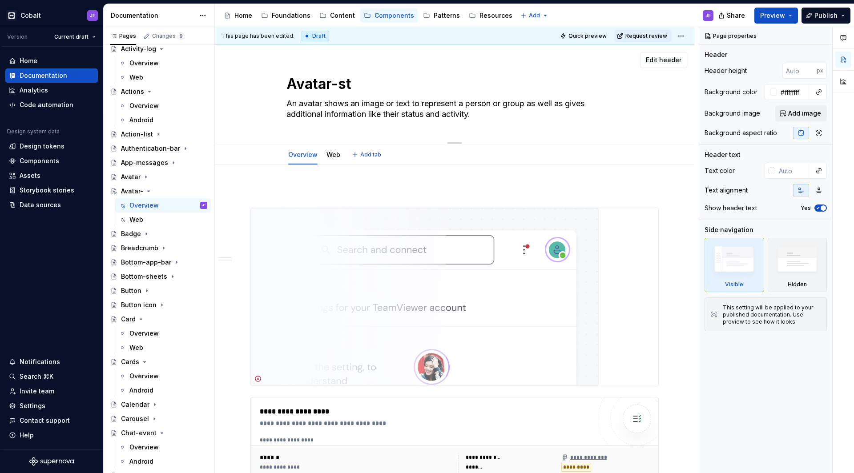
type textarea "*"
type textarea "Avatar-sta"
type textarea "*"
type textarea "Avatar-stac"
type textarea "*"
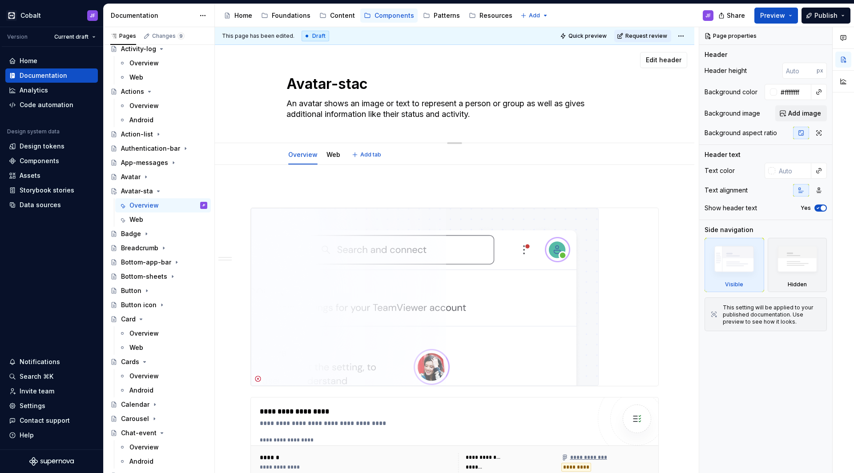
type textarea "Avatar-stack"
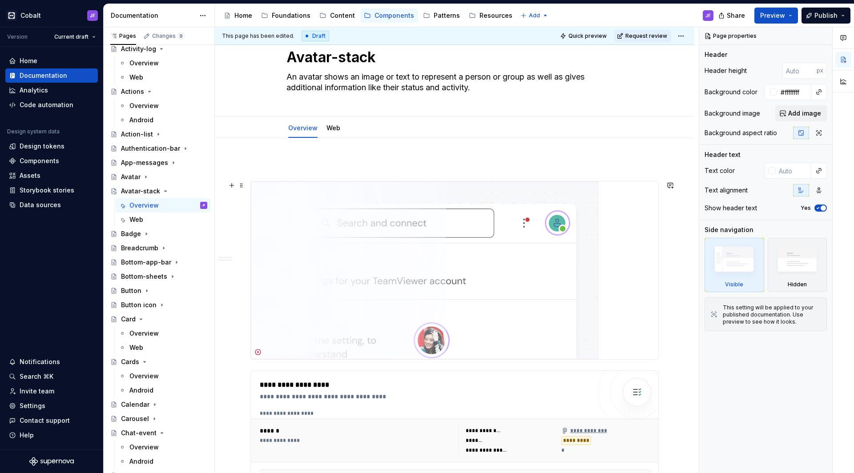
scroll to position [28, 0]
type textarea "*"
type textarea "Avatar-stack"
click at [396, 223] on img at bounding box center [425, 269] width 348 height 178
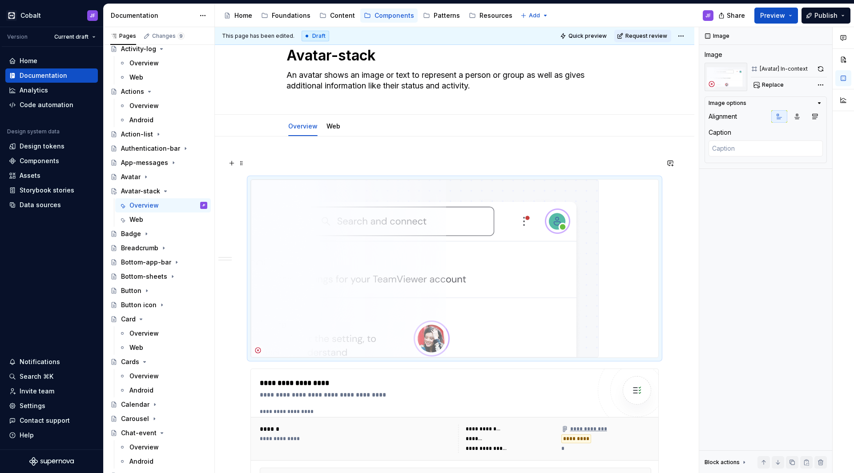
click at [259, 165] on p at bounding box center [455, 163] width 409 height 11
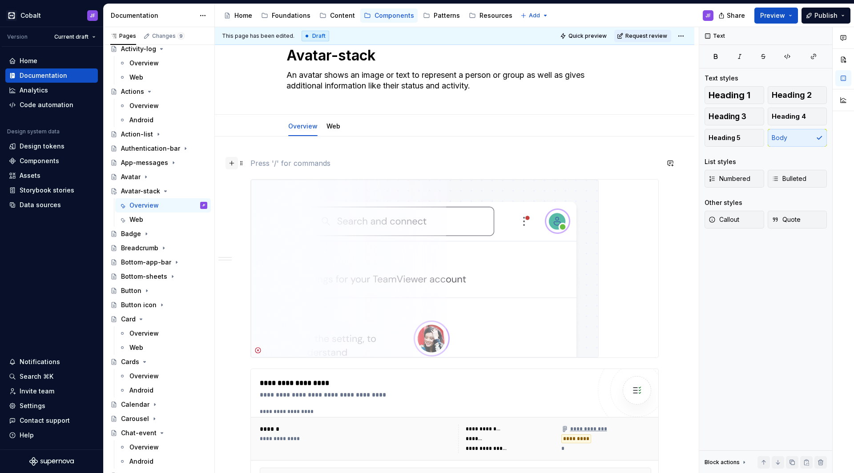
click at [232, 165] on button "button" at bounding box center [232, 163] width 12 height 12
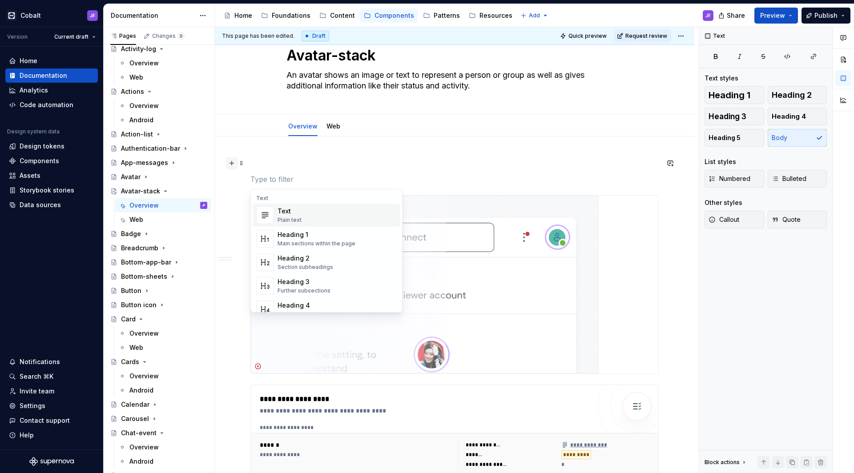
type textarea "*"
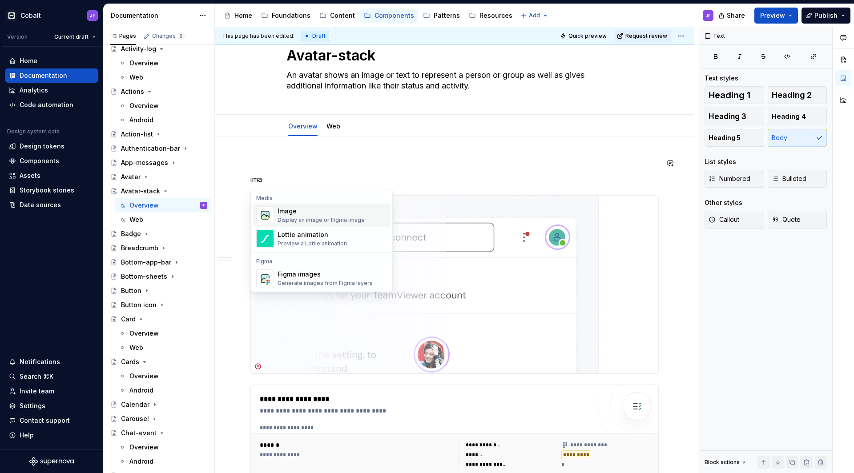
click at [285, 212] on div "Image" at bounding box center [321, 211] width 87 height 9
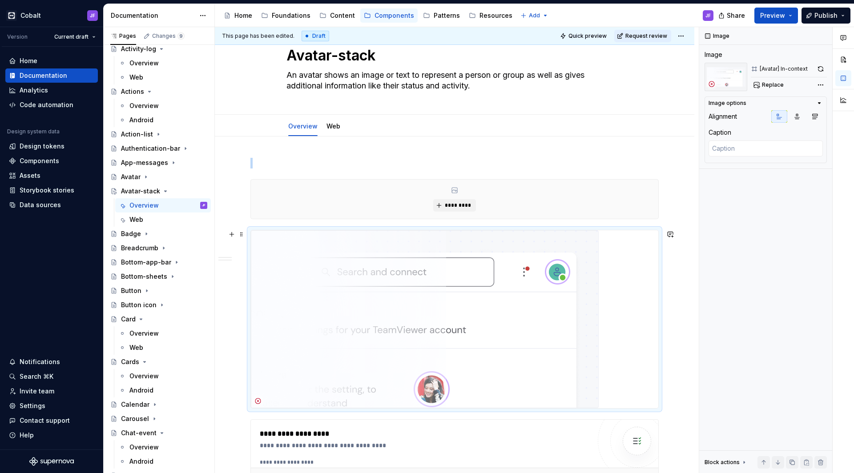
click at [342, 287] on img at bounding box center [425, 320] width 348 height 178
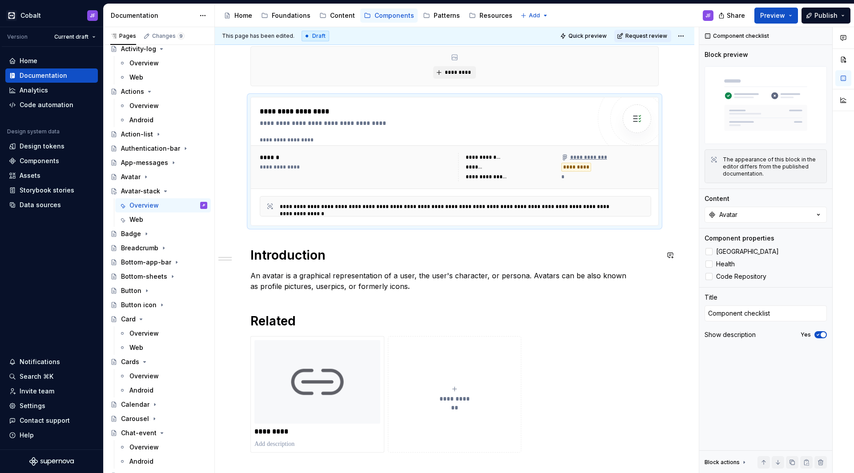
scroll to position [221, 0]
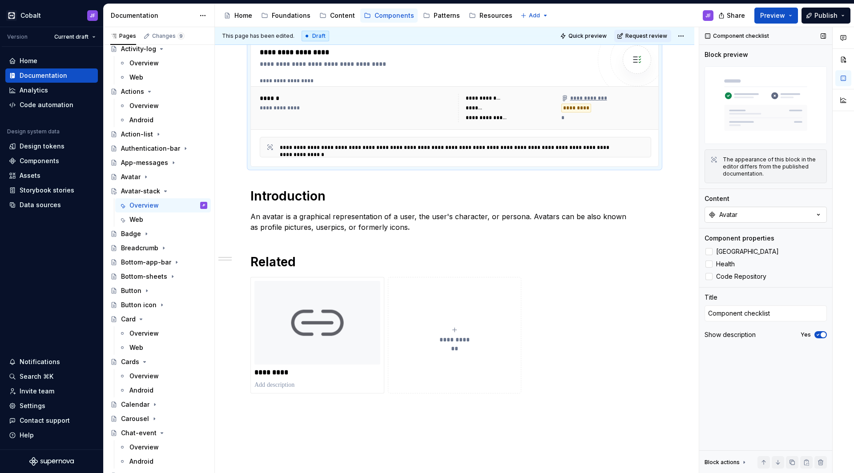
click at [765, 216] on button "Avatar" at bounding box center [766, 215] width 122 height 16
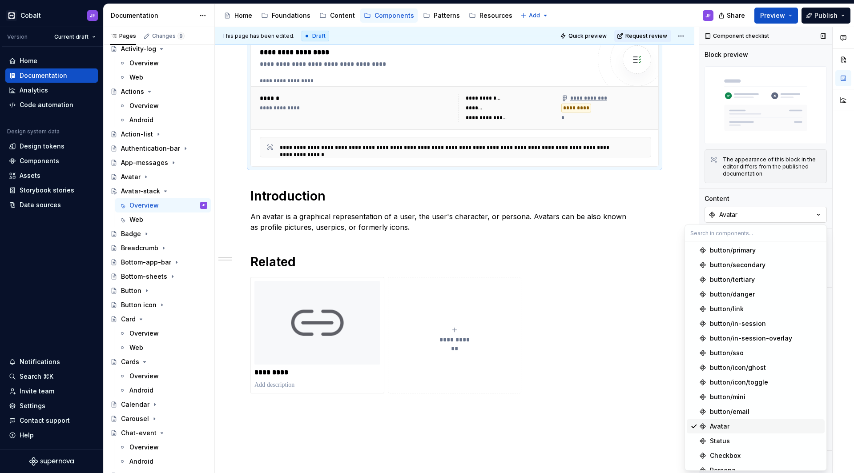
click at [770, 215] on button "Avatar" at bounding box center [766, 215] width 122 height 16
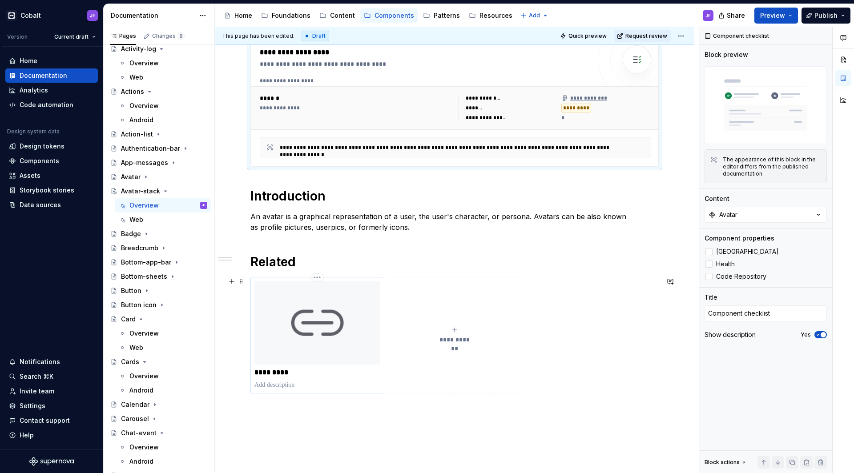
click at [374, 337] on img at bounding box center [318, 323] width 126 height 84
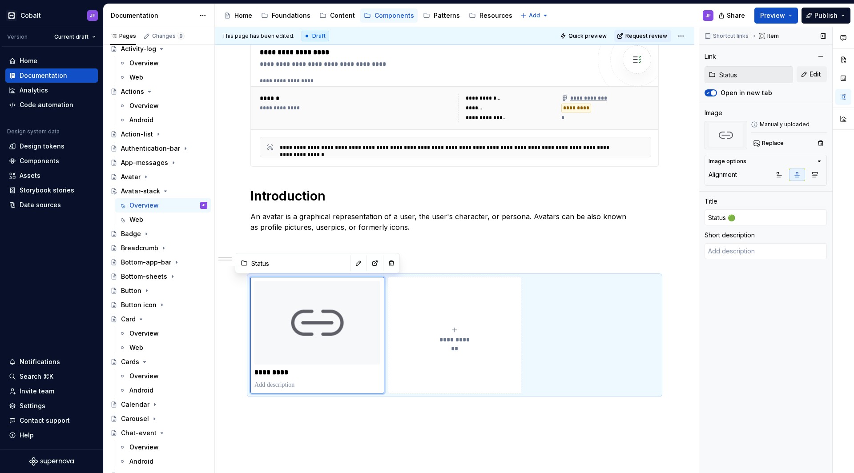
click at [775, 76] on input "Status" at bounding box center [754, 75] width 77 height 16
click at [797, 76] on div "Status Edit" at bounding box center [766, 74] width 122 height 17
click at [801, 76] on button "Edit" at bounding box center [812, 74] width 30 height 16
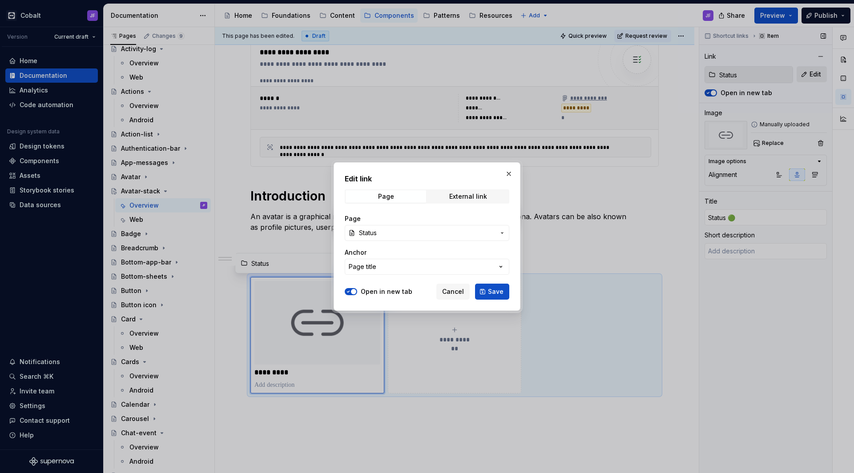
type textarea "*"
click at [449, 232] on span "Status" at bounding box center [427, 233] width 136 height 9
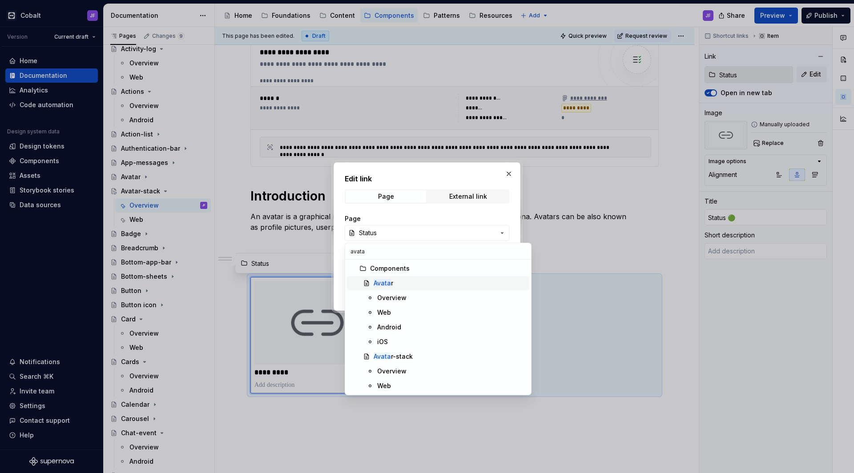
type input "avata"
click at [401, 283] on div "Avata r" at bounding box center [450, 283] width 152 height 9
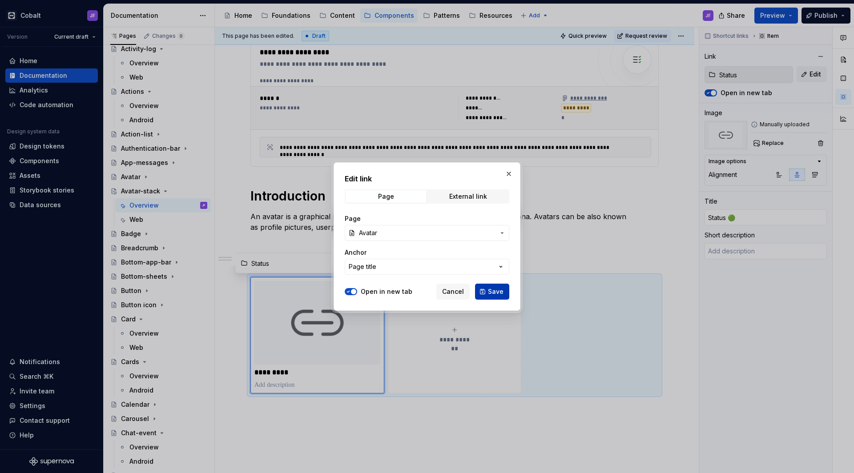
click at [494, 292] on span "Save" at bounding box center [496, 291] width 16 height 9
type textarea "*"
type input "Avatar"
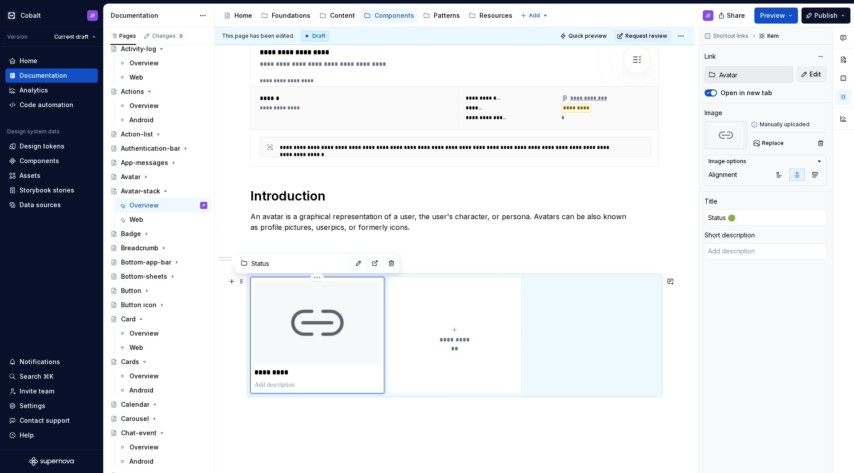
click at [333, 330] on img at bounding box center [318, 323] width 126 height 84
click at [775, 142] on span "Replace" at bounding box center [773, 143] width 22 height 7
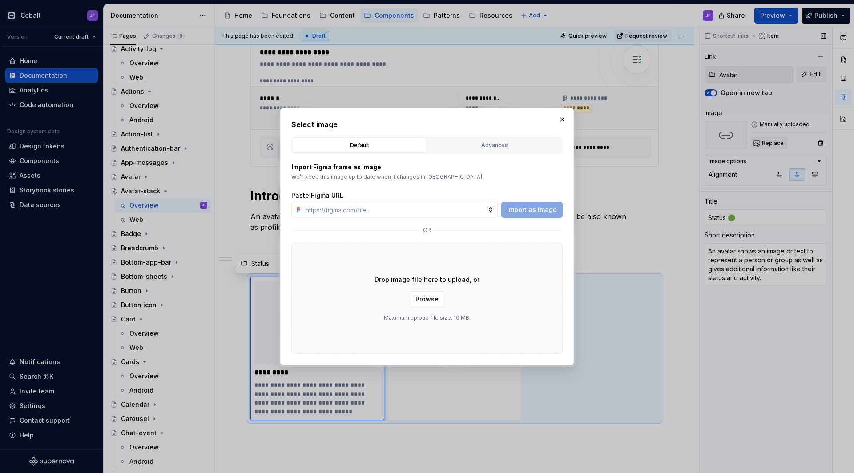
type textarea "*"
type input "Avatar"
type textarea "An avatar shows an image or text to represent a person or group as well as give…"
click at [481, 148] on div "Advanced" at bounding box center [495, 145] width 128 height 9
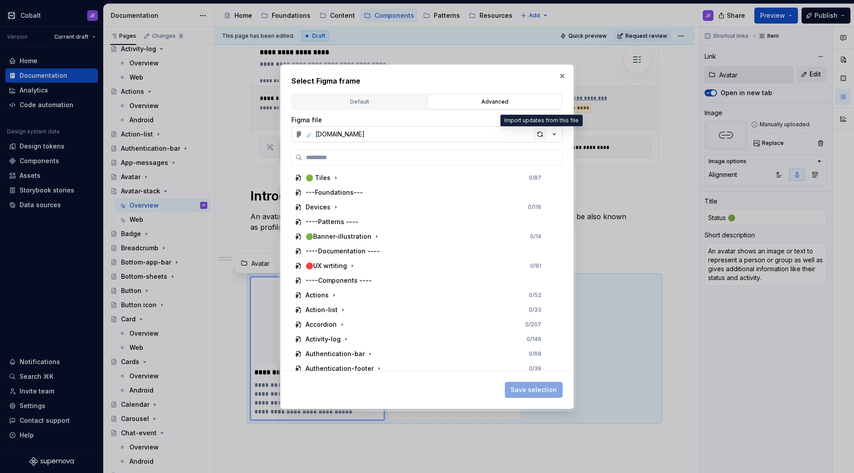
click at [540, 131] on div "button" at bounding box center [540, 134] width 12 height 12
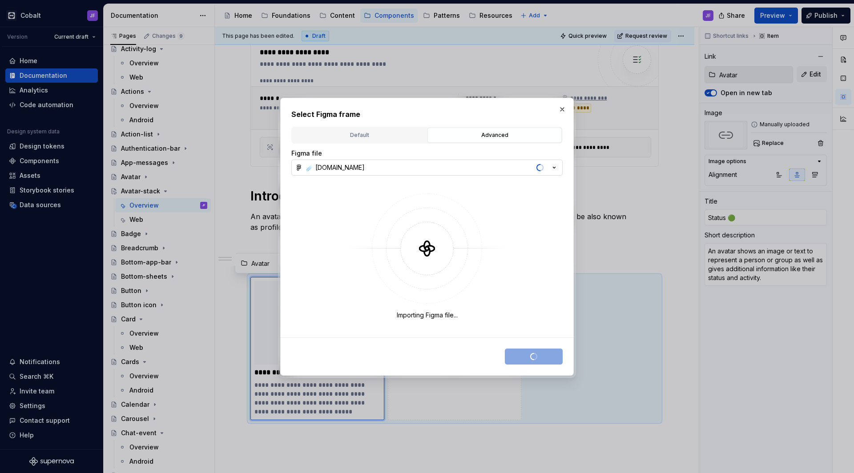
type textarea "*"
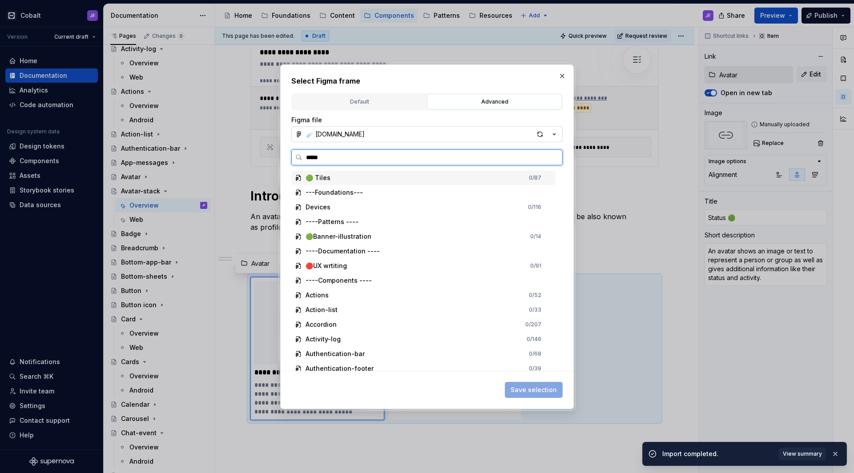
type input "******"
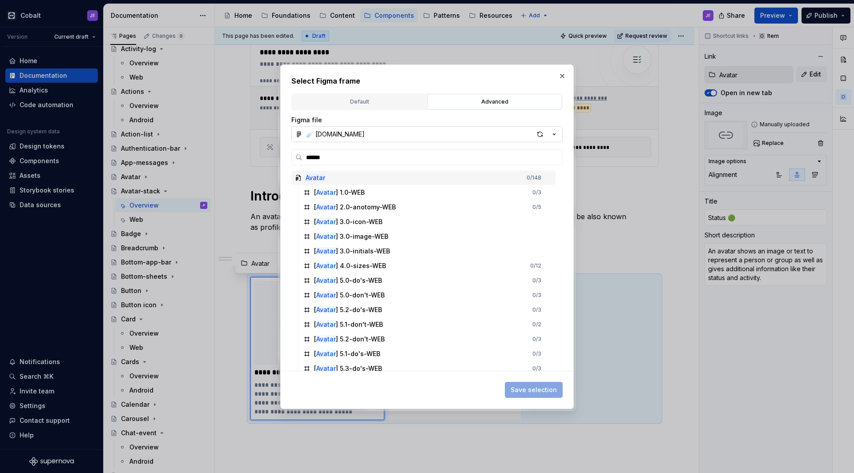
type textarea "*"
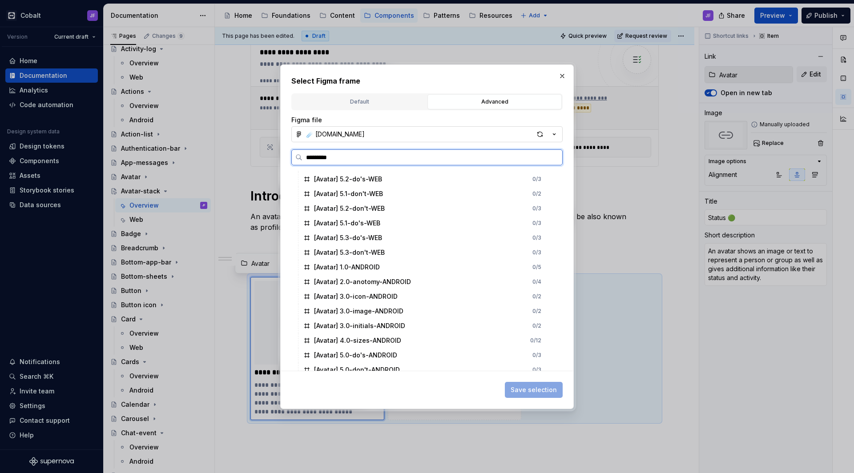
scroll to position [0, 0]
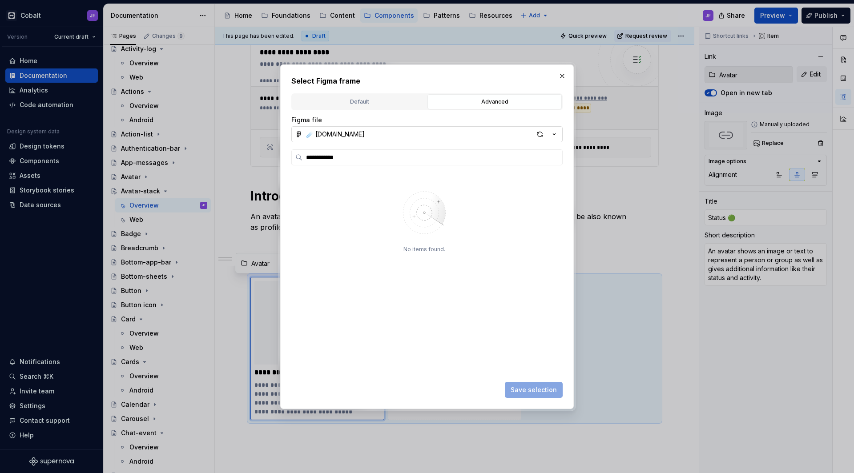
click at [338, 148] on div "**********" at bounding box center [426, 243] width 271 height 255
click at [338, 150] on label "**********" at bounding box center [426, 158] width 271 height 16
click at [338, 153] on input "**********" at bounding box center [433, 157] width 260 height 9
click at [338, 150] on label "**********" at bounding box center [426, 158] width 271 height 16
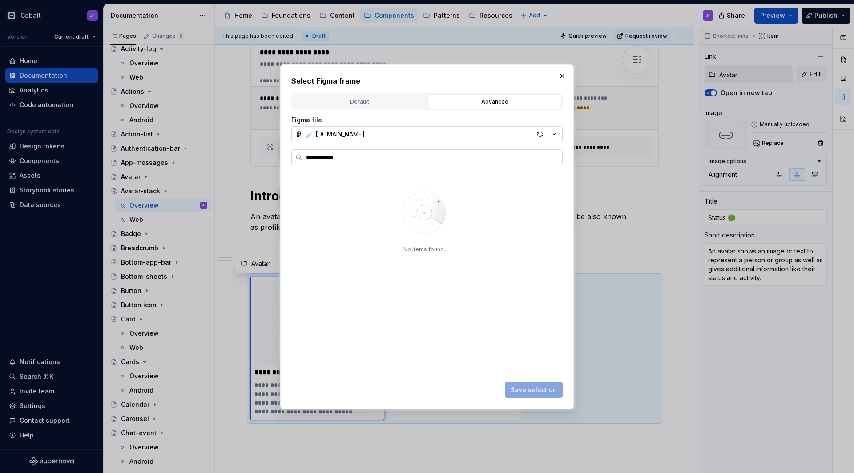
click at [338, 153] on input "**********" at bounding box center [433, 157] width 260 height 9
click at [338, 150] on label "**********" at bounding box center [426, 158] width 271 height 16
click at [338, 153] on input "**********" at bounding box center [433, 157] width 260 height 9
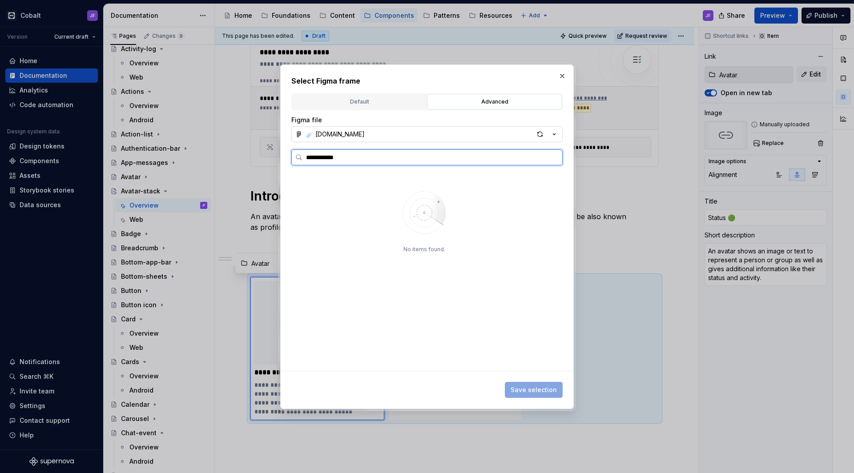
click at [338, 153] on input "**********" at bounding box center [433, 157] width 260 height 9
paste input "**********"
type input "**********"
click at [562, 75] on button "button" at bounding box center [562, 76] width 12 height 12
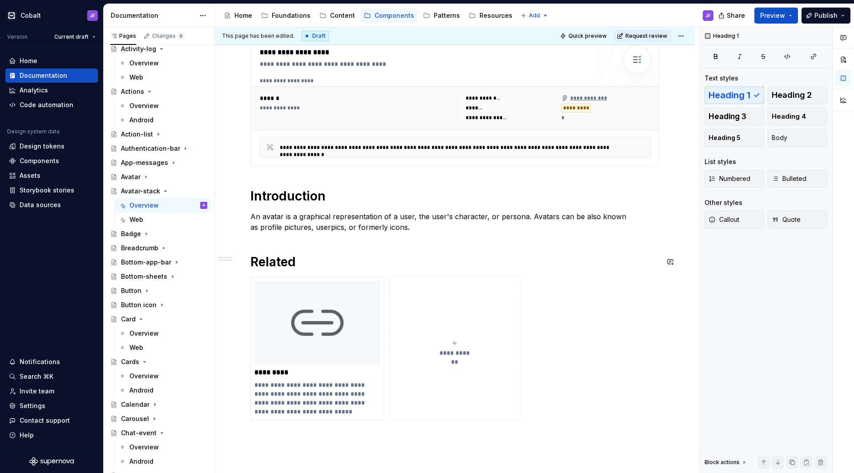
click at [385, 246] on div "**********" at bounding box center [455, 212] width 409 height 492
click at [344, 259] on h1 "Related" at bounding box center [455, 262] width 409 height 16
click at [336, 308] on img at bounding box center [318, 323] width 126 height 84
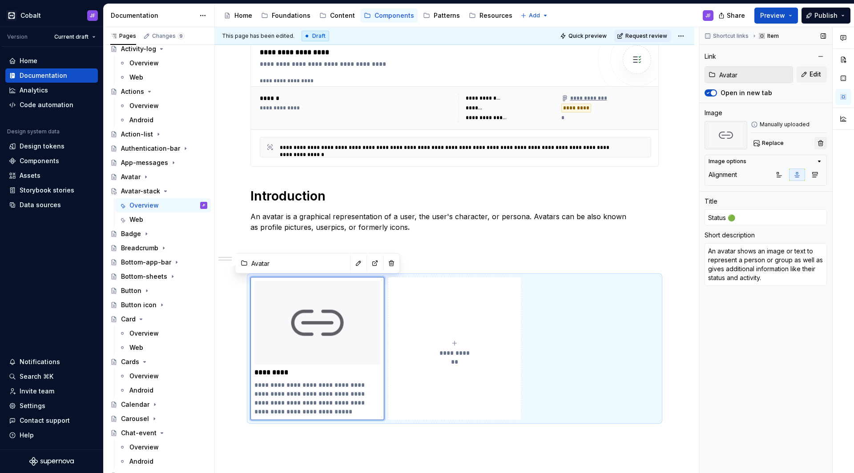
click at [821, 140] on button "button" at bounding box center [821, 143] width 12 height 12
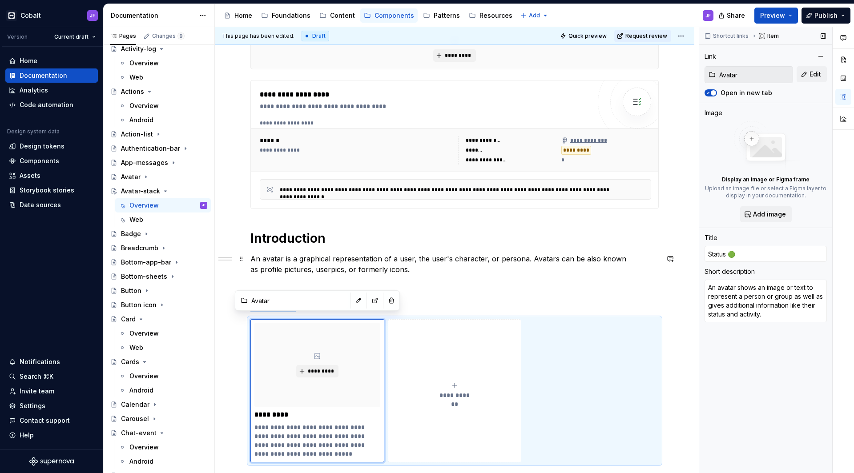
scroll to position [163, 0]
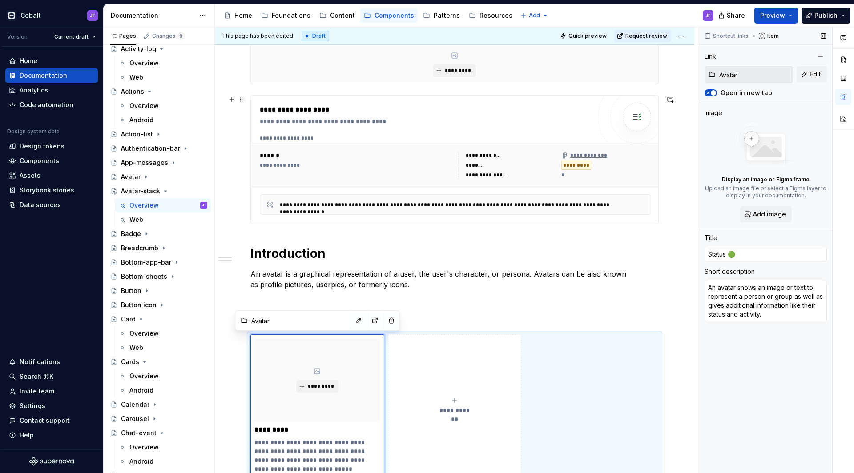
click at [437, 140] on div "**********" at bounding box center [455, 138] width 391 height 7
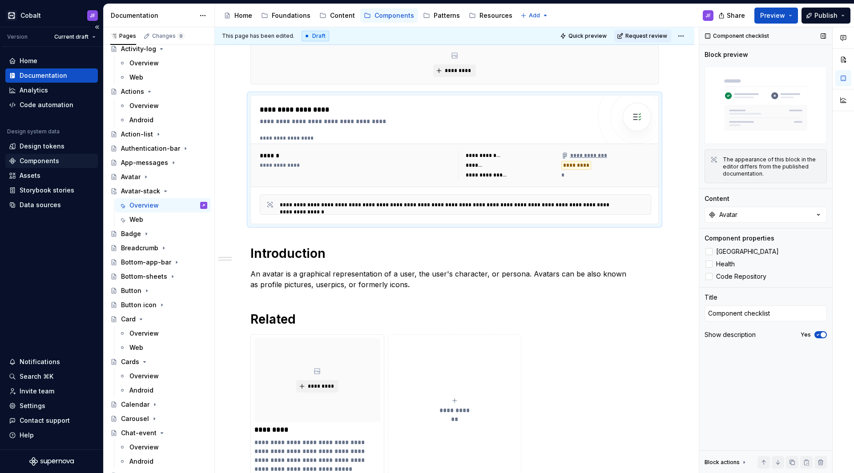
click at [49, 162] on div "Components" at bounding box center [40, 161] width 40 height 9
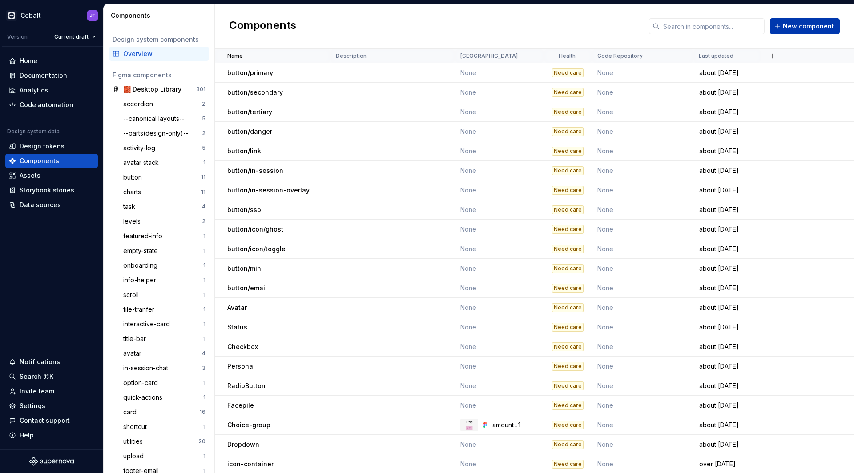
click at [801, 26] on span "New component" at bounding box center [808, 26] width 51 height 9
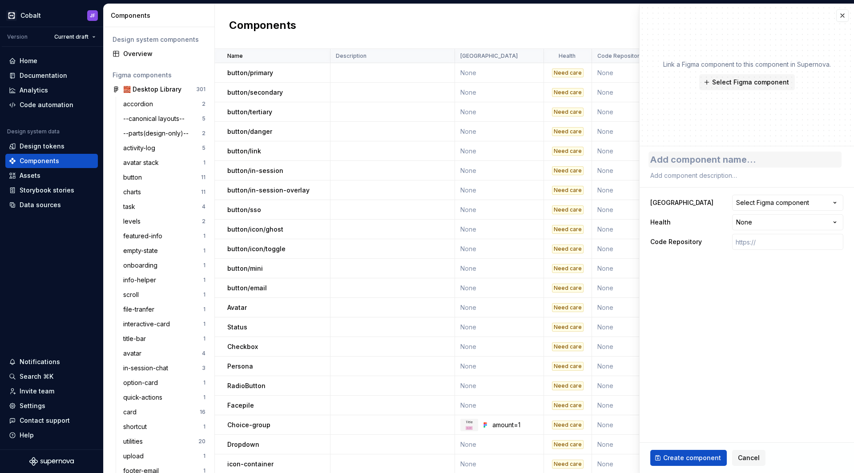
click at [713, 162] on textarea at bounding box center [745, 160] width 193 height 16
type textarea "*"
type textarea "A"
type textarea "*"
type textarea "Aa"
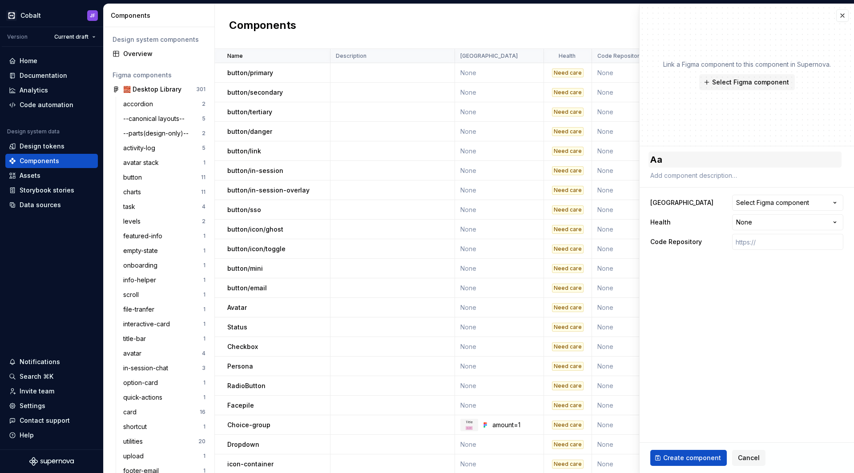
type textarea "*"
type textarea "Aav"
type textarea "*"
type textarea "Aa"
type textarea "*"
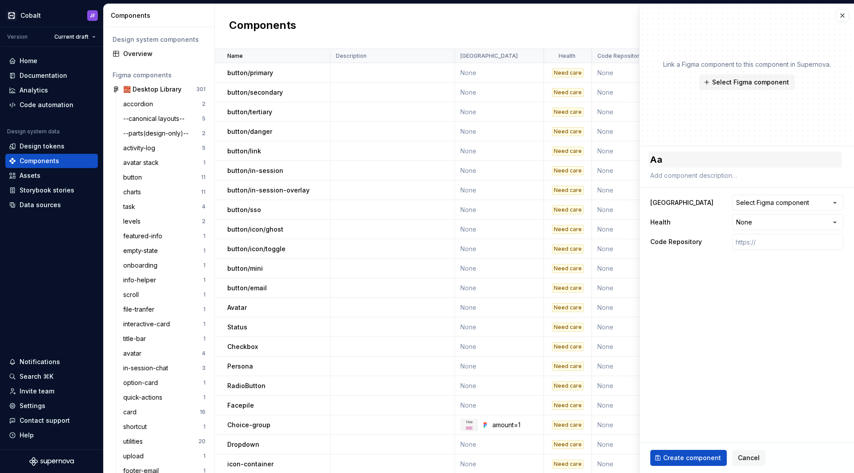
type textarea "A"
type textarea "*"
type textarea "Av"
type textarea "*"
type textarea "Ava"
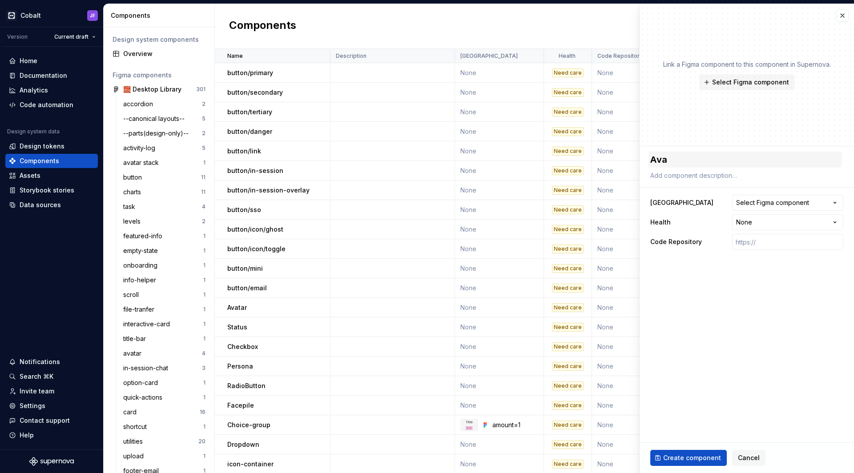
type textarea "*"
type textarea "Avat"
type textarea "*"
type textarea "Avata"
type textarea "*"
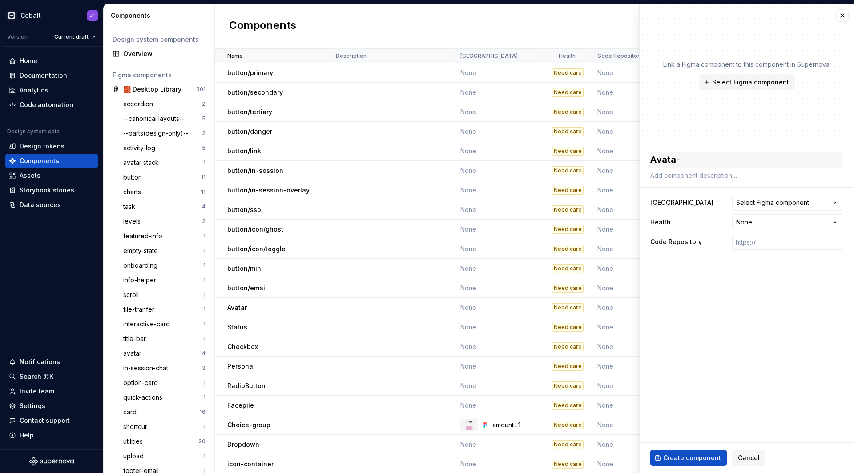
type textarea "Avata-"
type textarea "*"
type textarea "Avata"
type textarea "*"
type textarea "Avatar"
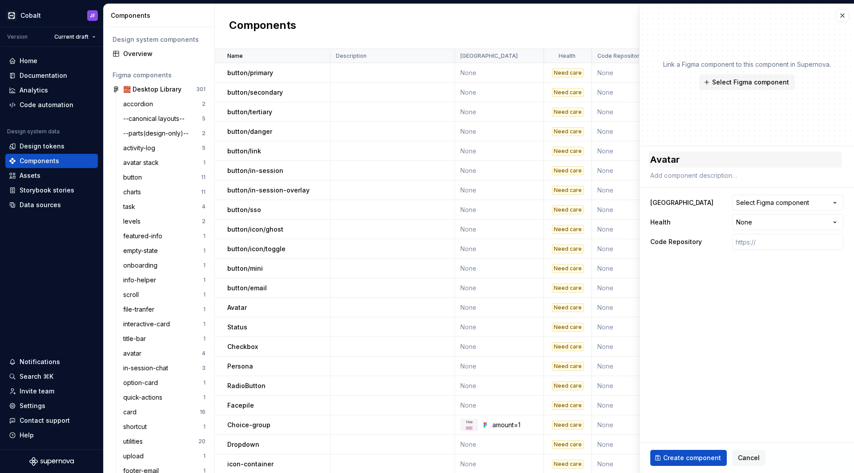
type textarea "*"
type textarea "Avatar-"
type textarea "*"
type textarea "Avatar-s"
type textarea "*"
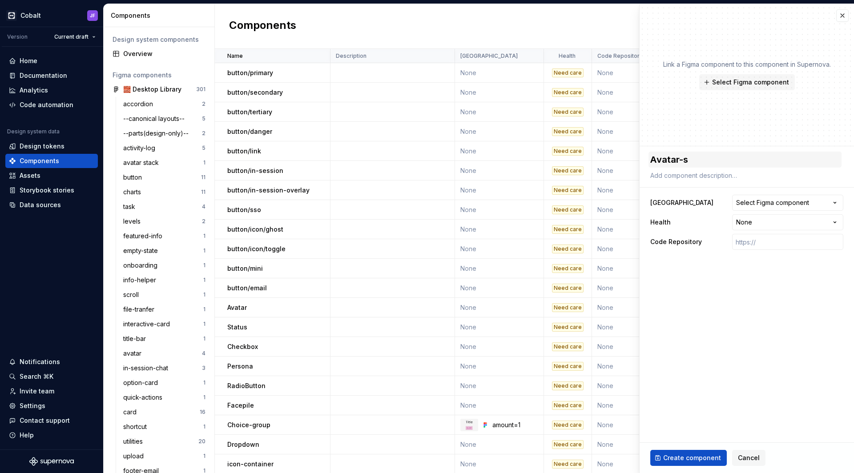
type textarea "Avatar-st"
type textarea "*"
type textarea "Avatar-sta"
type textarea "*"
type textarea "Avatar-stac"
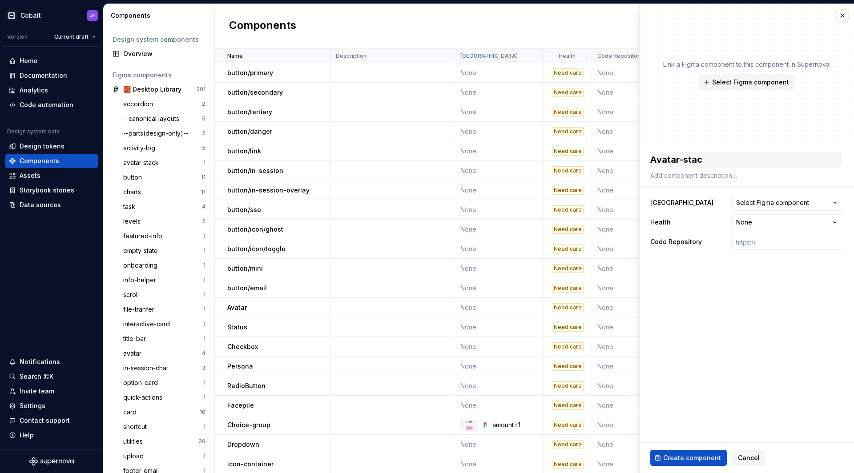
type textarea "*"
type textarea "Avatar-stack"
click at [751, 221] on html "Cobalt JF Version Current draft Home Documentation Analytics Code automation De…" at bounding box center [427, 236] width 854 height 473
select select "**********"
click at [757, 81] on span "Select Figma component" at bounding box center [750, 82] width 77 height 9
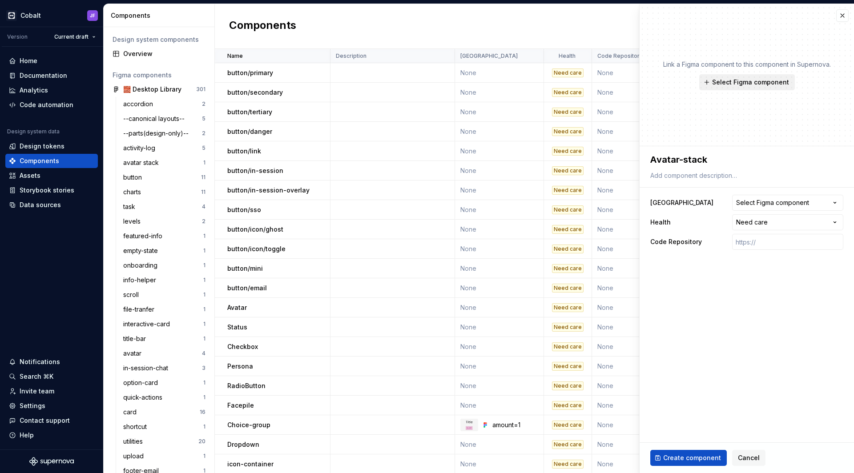
type textarea "*"
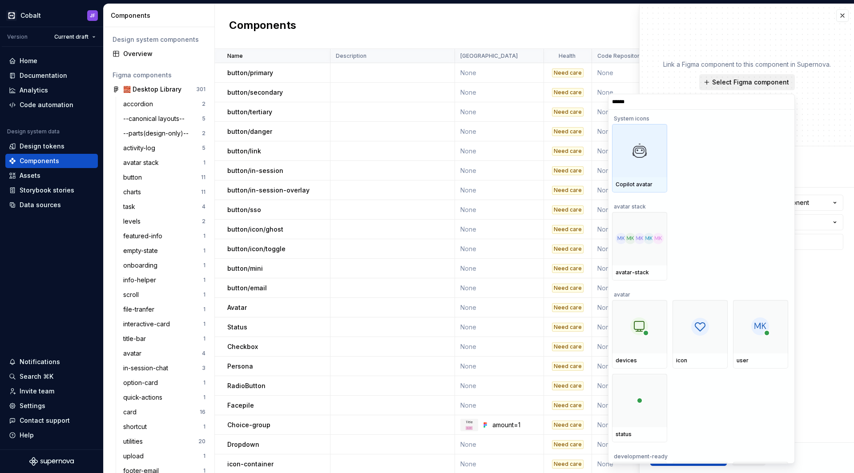
type input "*******"
click at [649, 149] on img at bounding box center [640, 150] width 48 height 11
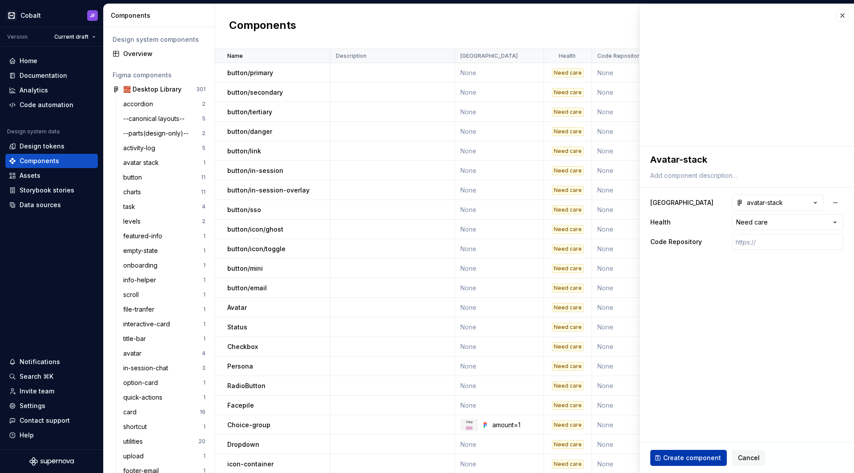
click at [700, 461] on span "Create component" at bounding box center [693, 458] width 58 height 9
type textarea "*"
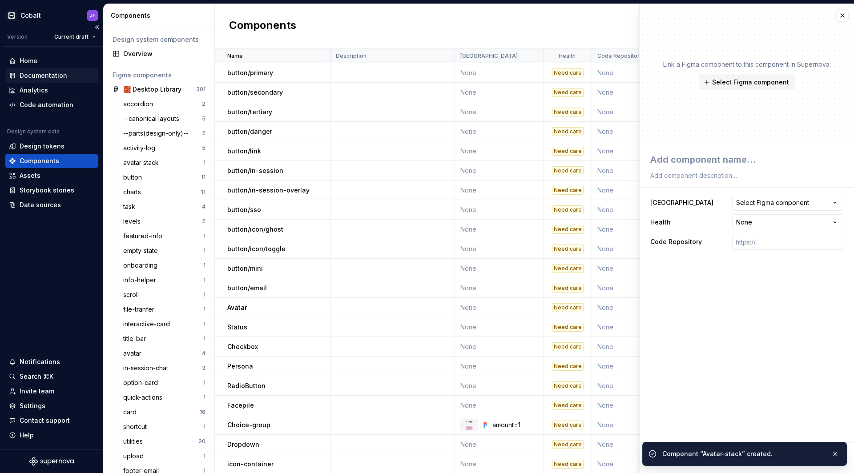
click at [55, 75] on div "Documentation" at bounding box center [44, 75] width 48 height 9
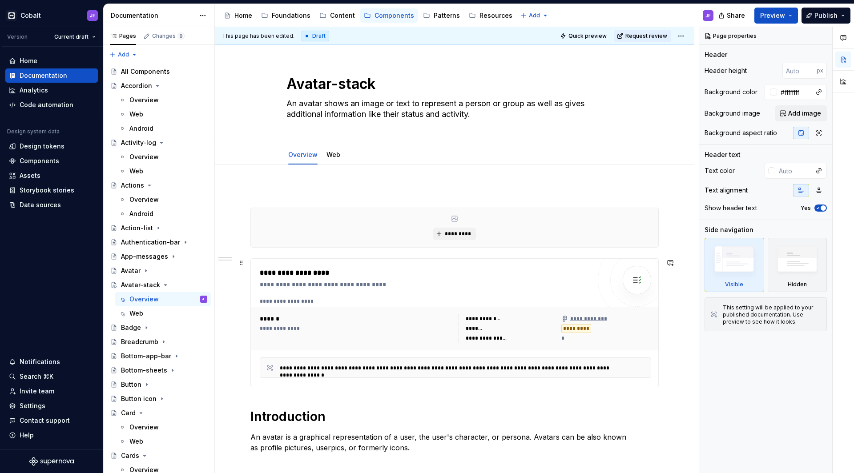
scroll to position [13, 0]
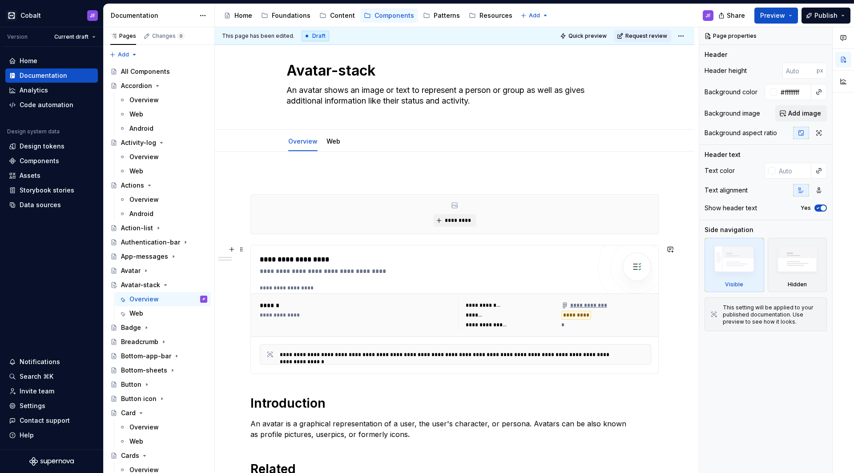
click at [427, 264] on div "**********" at bounding box center [425, 260] width 331 height 11
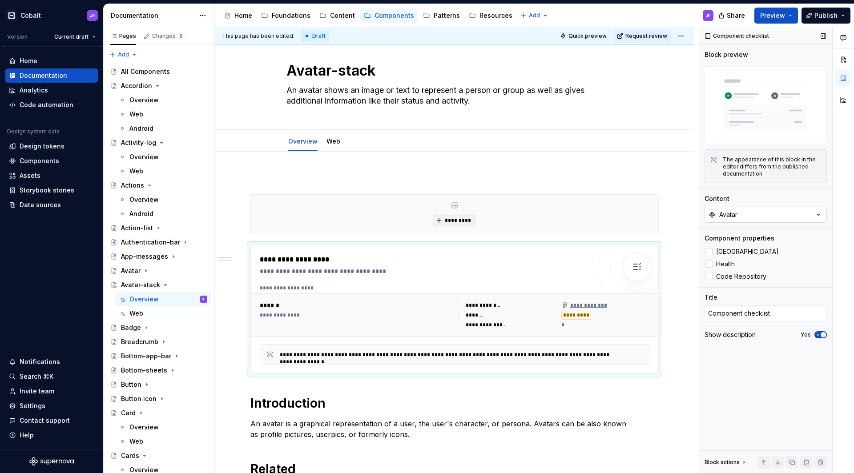
type textarea "*"
click at [769, 212] on button "Avatar" at bounding box center [766, 215] width 122 height 16
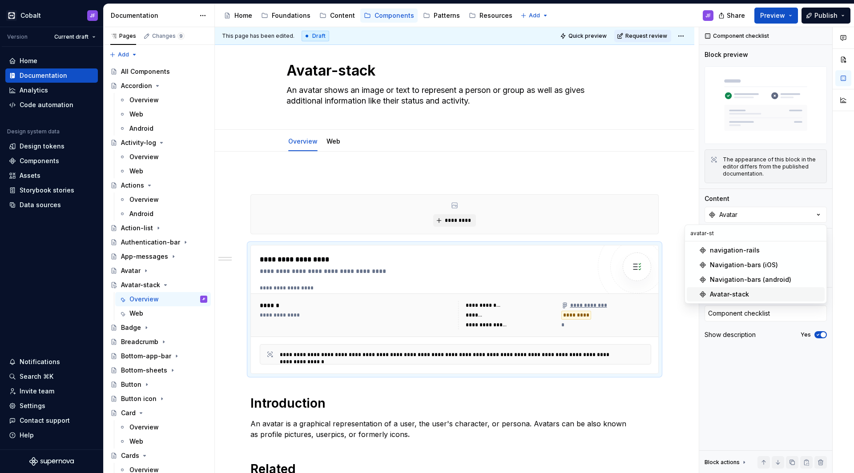
type input "avatar-st"
click at [738, 291] on div "Avatar-stack" at bounding box center [729, 294] width 39 height 9
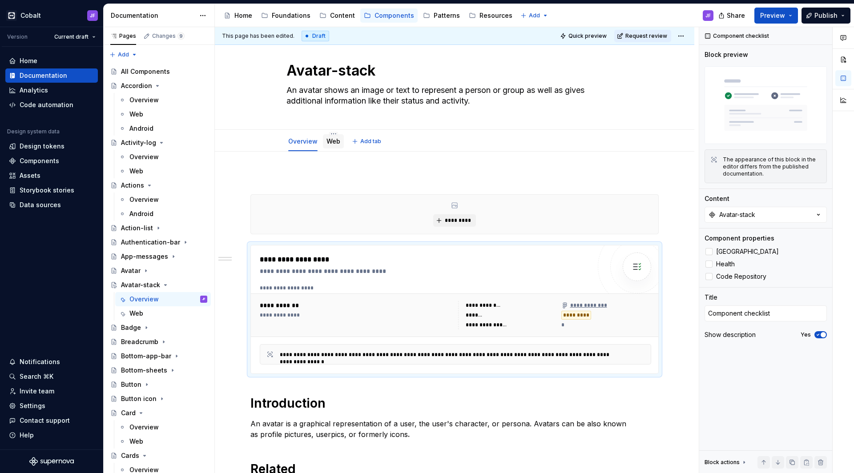
click at [334, 146] on div "Web" at bounding box center [334, 141] width 14 height 11
click at [146, 313] on div "Web" at bounding box center [168, 313] width 78 height 12
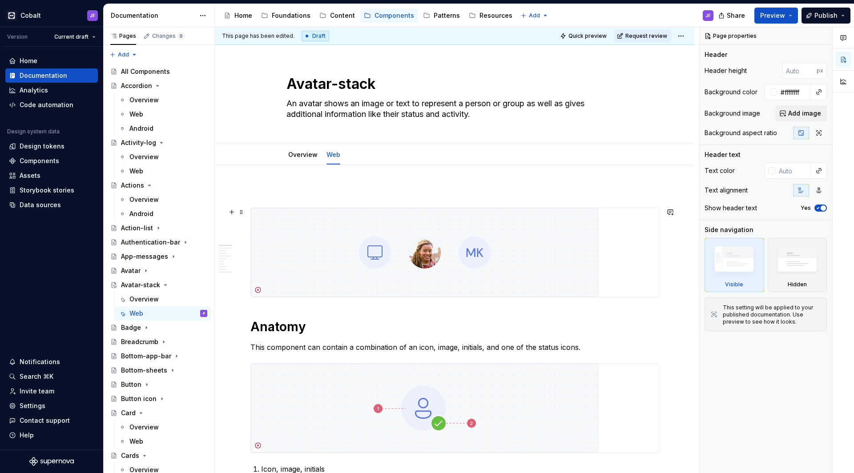
click at [375, 237] on img at bounding box center [425, 252] width 348 height 89
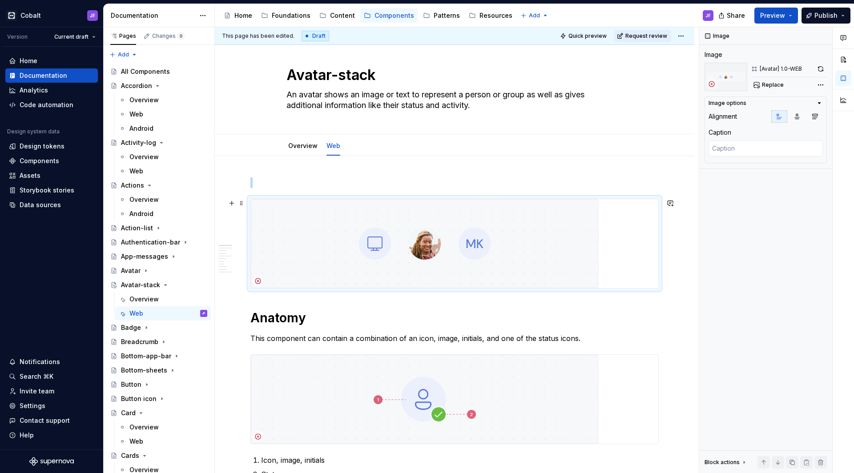
scroll to position [10, 0]
click at [438, 257] on img at bounding box center [425, 242] width 348 height 89
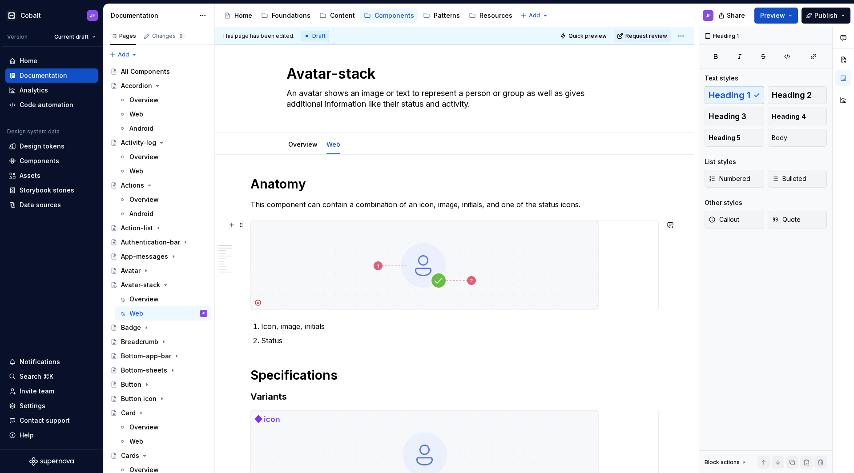
type textarea "*"
click at [330, 251] on img at bounding box center [425, 265] width 348 height 89
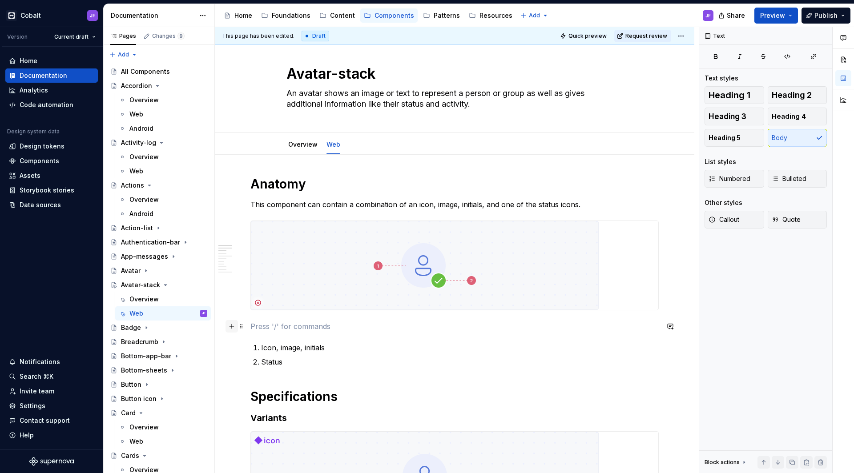
click at [233, 327] on button "button" at bounding box center [232, 326] width 12 height 12
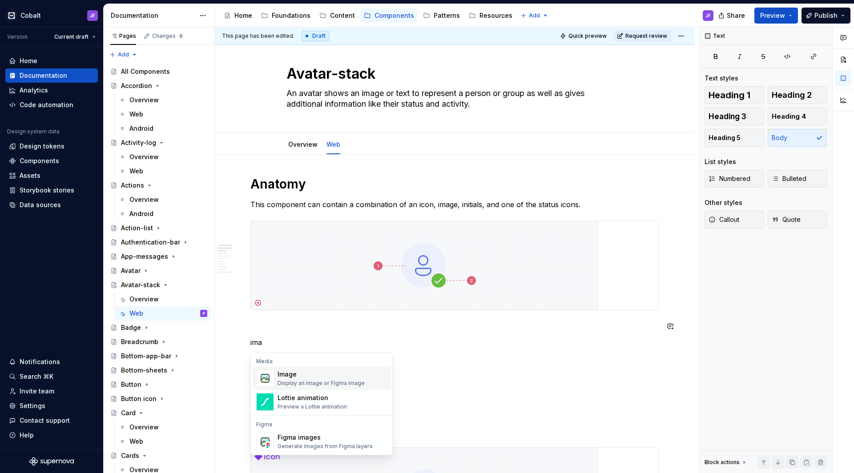
click at [283, 371] on div "Image" at bounding box center [321, 374] width 87 height 9
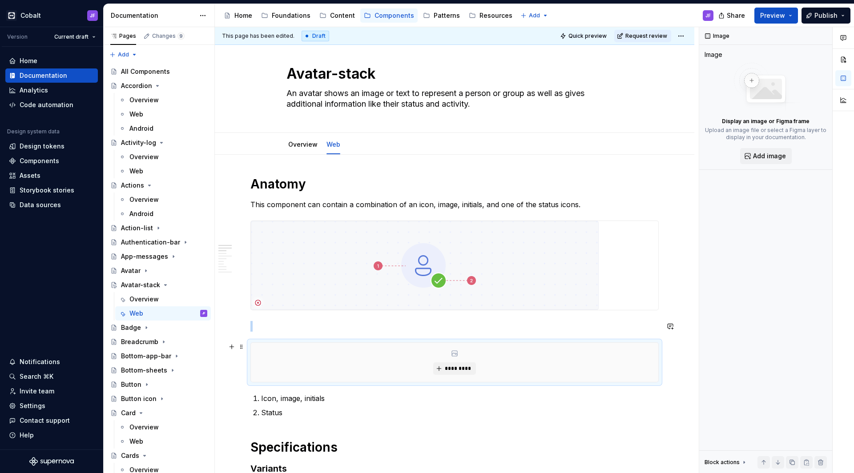
click at [300, 295] on img at bounding box center [425, 265] width 348 height 89
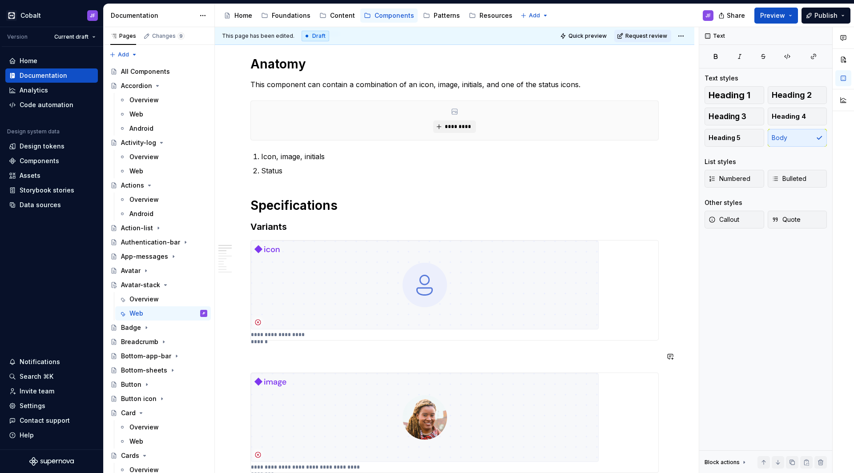
scroll to position [140, 0]
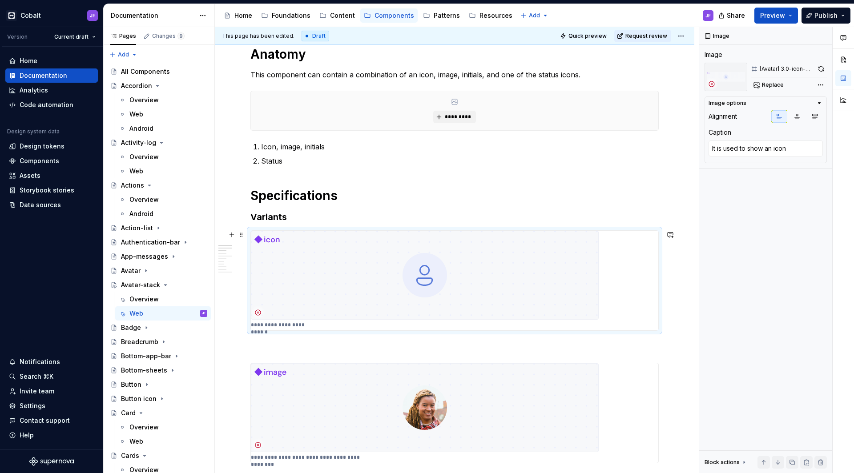
click at [315, 258] on img at bounding box center [425, 275] width 348 height 89
type textarea "*"
type textarea "It is used to show an image selected by the user"
click at [315, 399] on img at bounding box center [425, 408] width 348 height 89
click at [333, 300] on img at bounding box center [425, 275] width 348 height 89
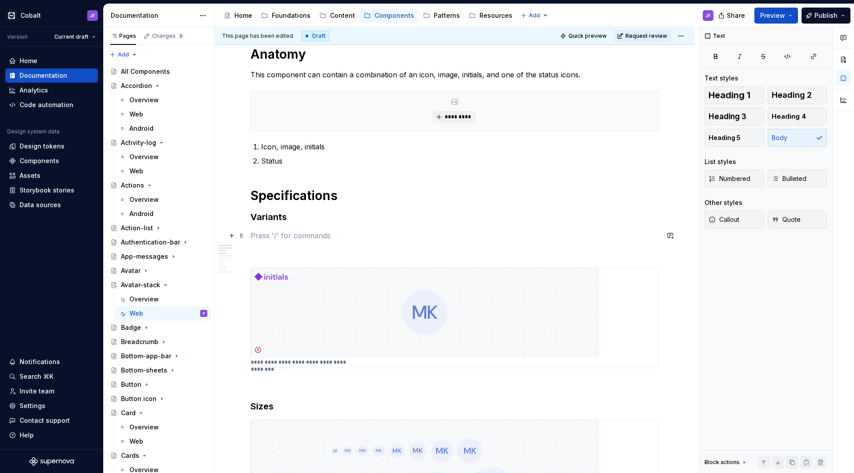
click at [331, 232] on p at bounding box center [455, 236] width 409 height 11
click at [235, 235] on button "button" at bounding box center [232, 236] width 12 height 12
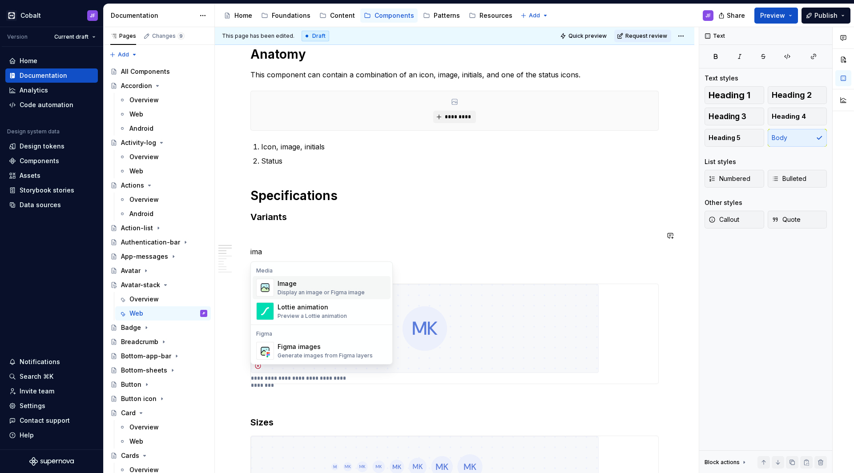
click at [284, 281] on div "Image" at bounding box center [321, 283] width 87 height 9
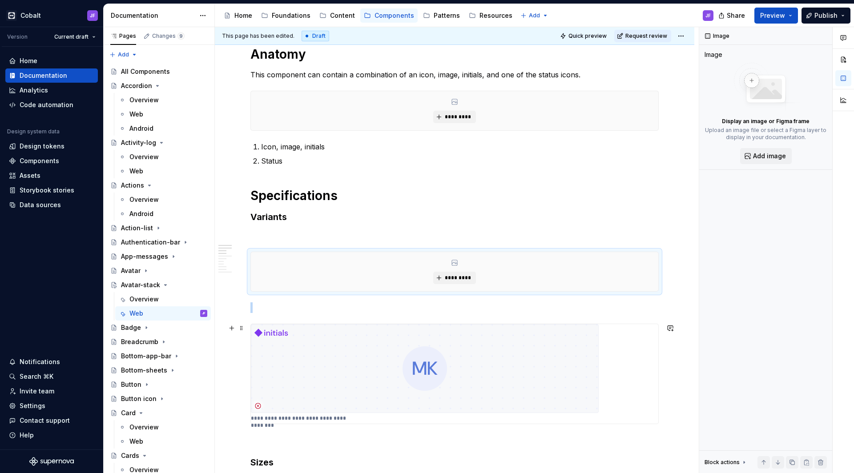
click at [329, 347] on img at bounding box center [425, 368] width 348 height 89
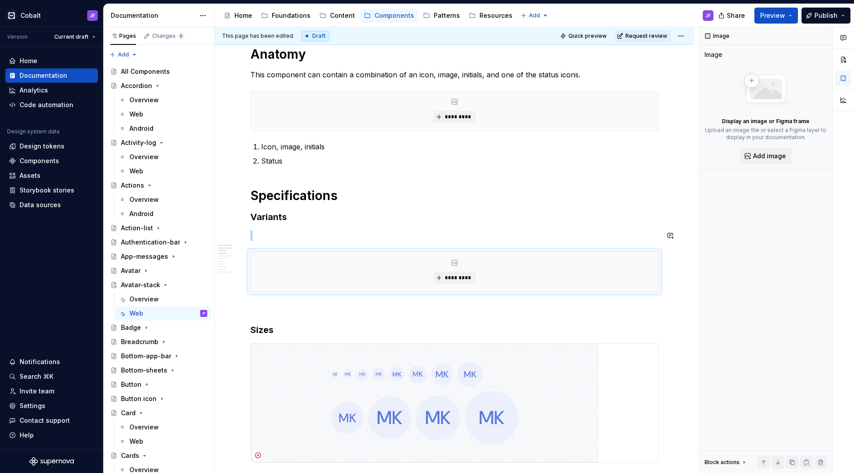
click at [303, 241] on p at bounding box center [455, 236] width 409 height 11
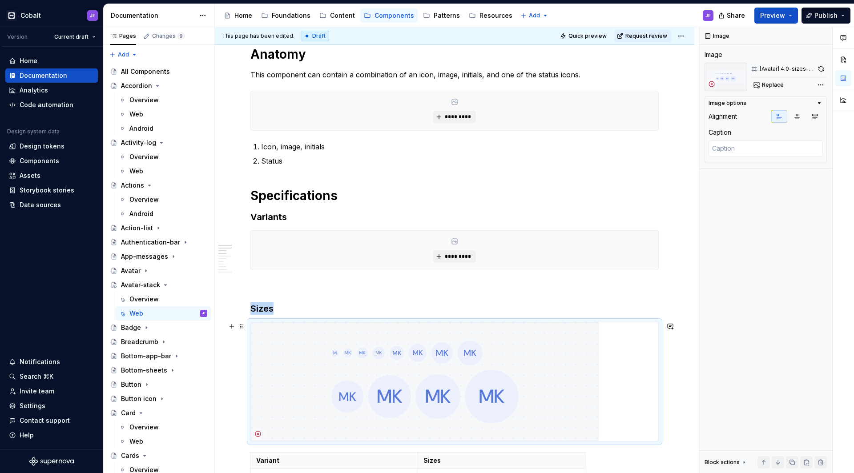
click at [321, 371] on img at bounding box center [425, 382] width 348 height 119
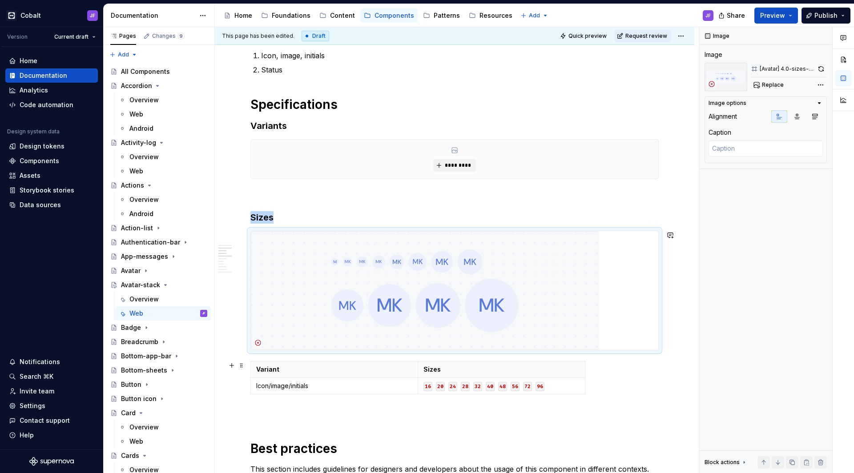
scroll to position [238, 0]
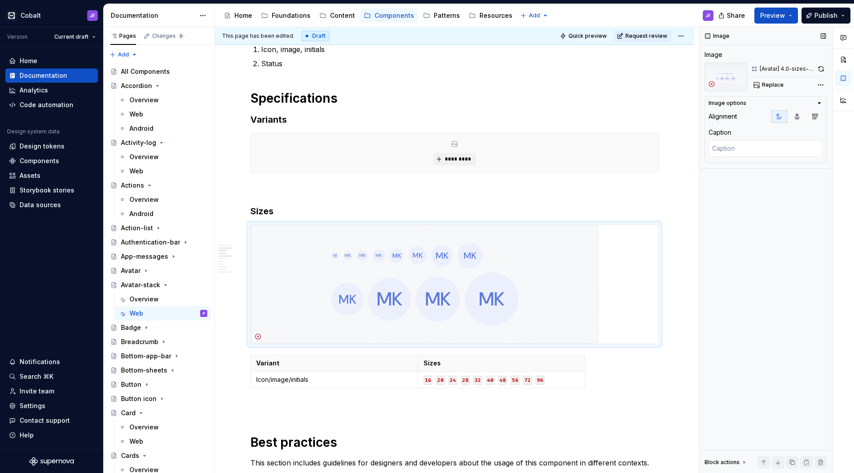
click at [828, 83] on div "Image Image [Avatar] 4.0-sizes-WEB Replace Image options Alignment Caption Bloc…" at bounding box center [766, 250] width 133 height 447
click at [825, 83] on div "Comments Open comments No comments yet Select ‘Comment’ from the block context …" at bounding box center [777, 250] width 155 height 447
type textarea "*"
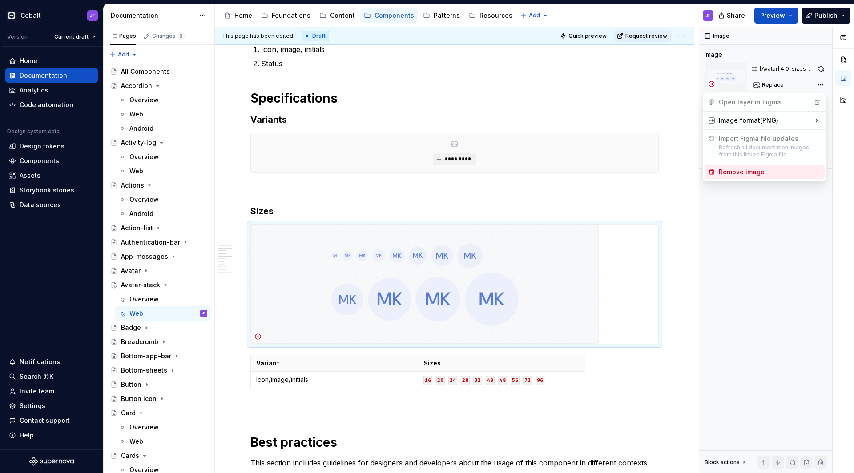
click at [758, 169] on div "Remove image" at bounding box center [770, 172] width 102 height 9
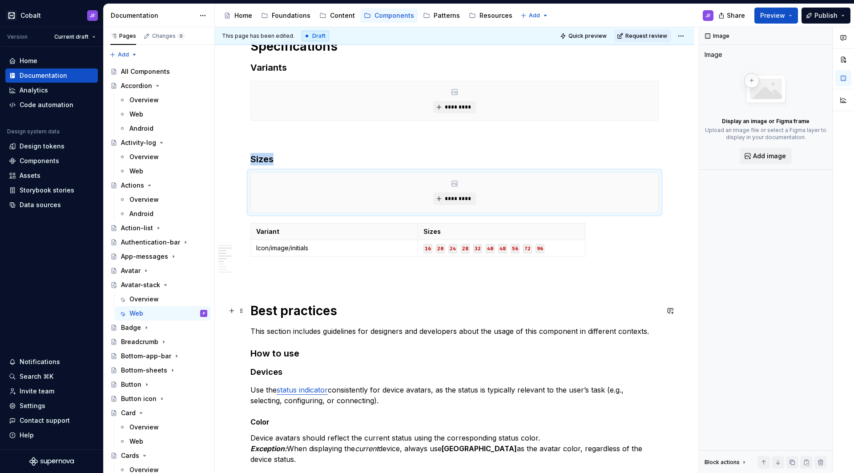
scroll to position [298, 0]
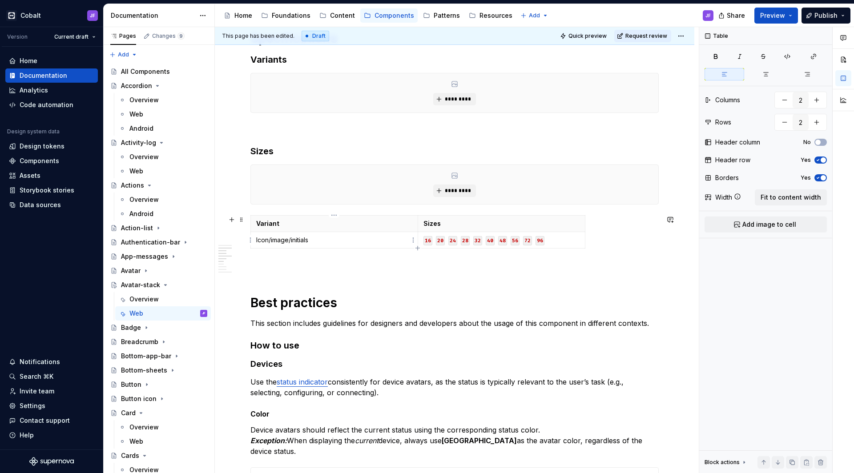
click at [387, 244] on p "Icon/image/initials" at bounding box center [334, 240] width 156 height 9
click at [476, 241] on code "32" at bounding box center [477, 240] width 9 height 9
click at [295, 243] on p "Icon/image/initials" at bounding box center [334, 240] width 156 height 9
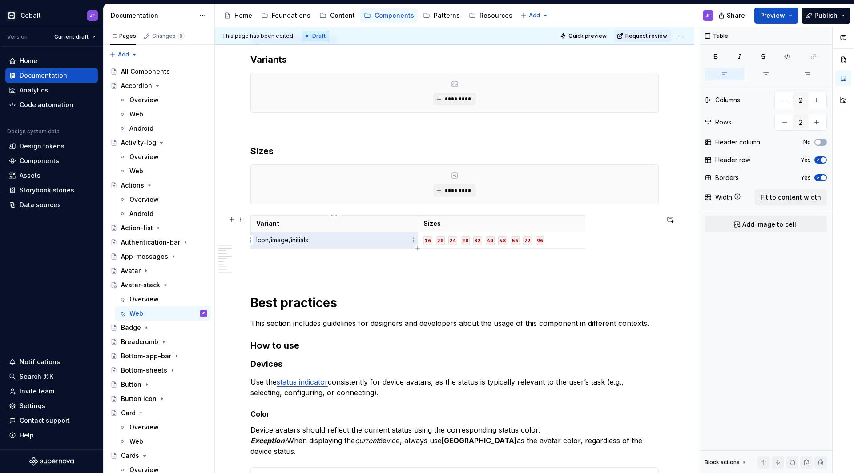
click at [296, 240] on p "Icon/image/initials" at bounding box center [334, 240] width 156 height 9
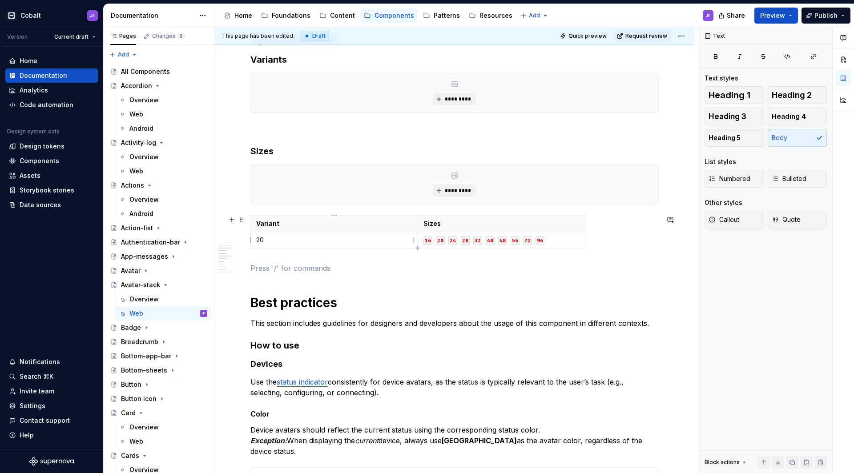
click at [280, 241] on p "20" at bounding box center [334, 240] width 156 height 9
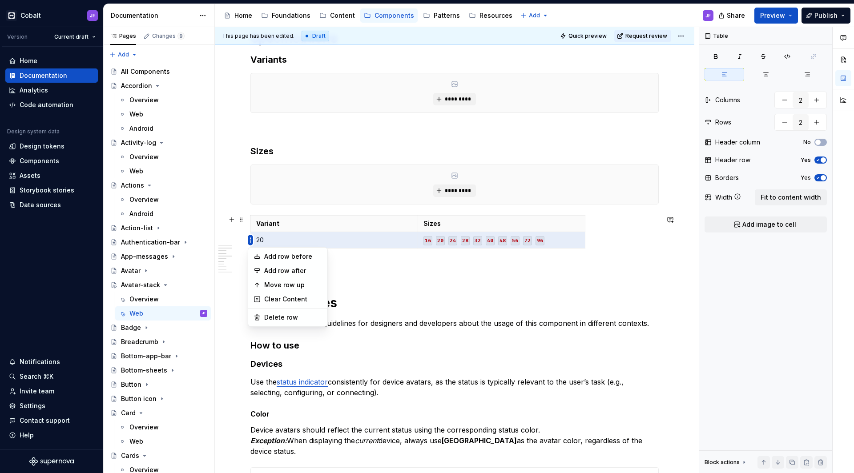
click at [250, 241] on html "Cobalt JF Version Current draft Home Documentation Analytics Code automation De…" at bounding box center [427, 236] width 854 height 473
click at [282, 270] on div "Add row after" at bounding box center [293, 271] width 58 height 9
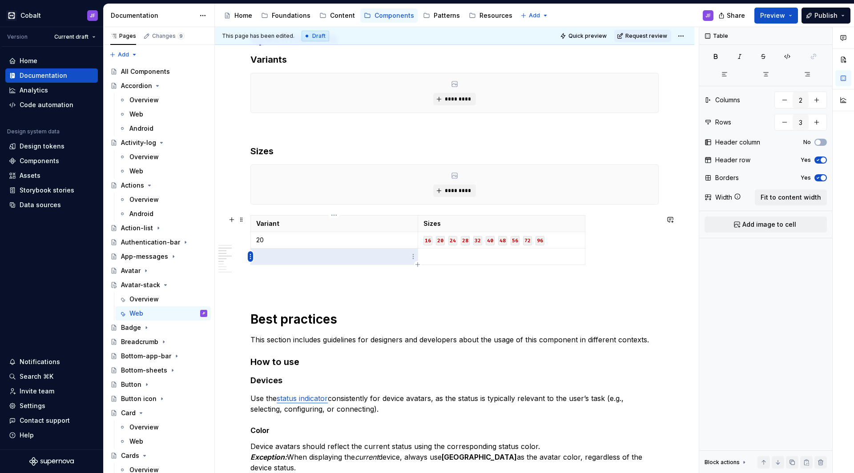
click at [252, 255] on html "Cobalt JF Version Current draft Home Documentation Analytics Code automation De…" at bounding box center [427, 236] width 854 height 473
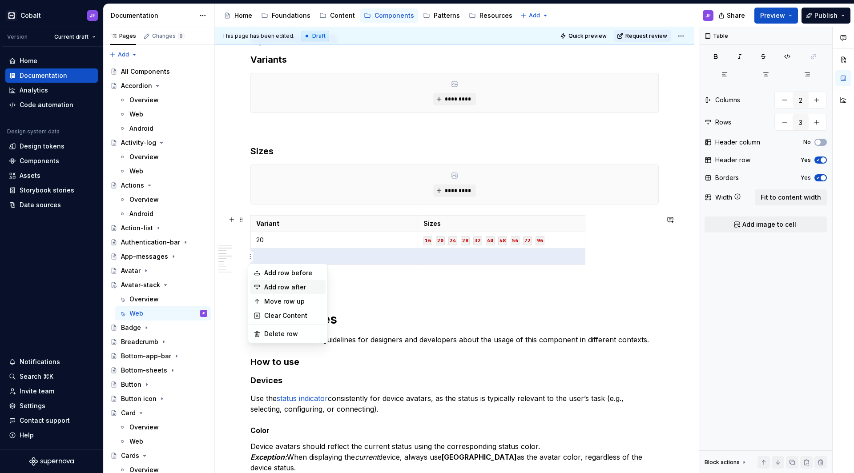
click at [293, 288] on div "Add row after" at bounding box center [293, 287] width 58 height 9
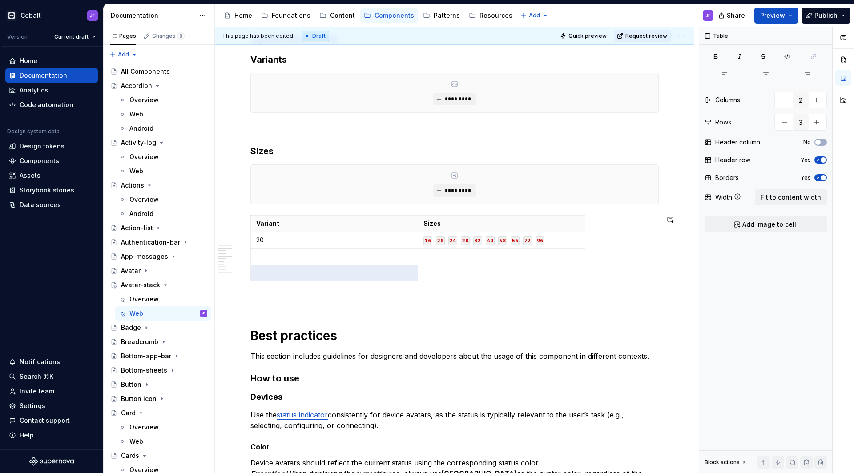
type input "4"
click at [265, 251] on td at bounding box center [334, 257] width 167 height 16
click at [300, 277] on p at bounding box center [334, 273] width 156 height 9
click at [432, 242] on p "16 20 24 28 32 40 48 56 72 96" at bounding box center [502, 240] width 156 height 9
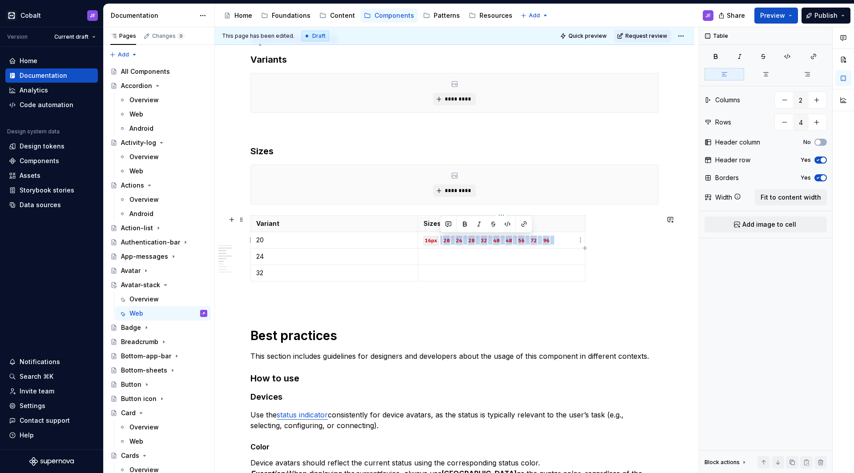
drag, startPoint x: 568, startPoint y: 241, endPoint x: 441, endPoint y: 241, distance: 127.7
click at [441, 241] on p "16px 20 24 28 32 40 48 56 72 96" at bounding box center [502, 240] width 156 height 9
drag, startPoint x: 445, startPoint y: 241, endPoint x: 424, endPoint y: 241, distance: 20.9
click at [424, 241] on p "16px" at bounding box center [502, 240] width 156 height 9
copy p "16px"
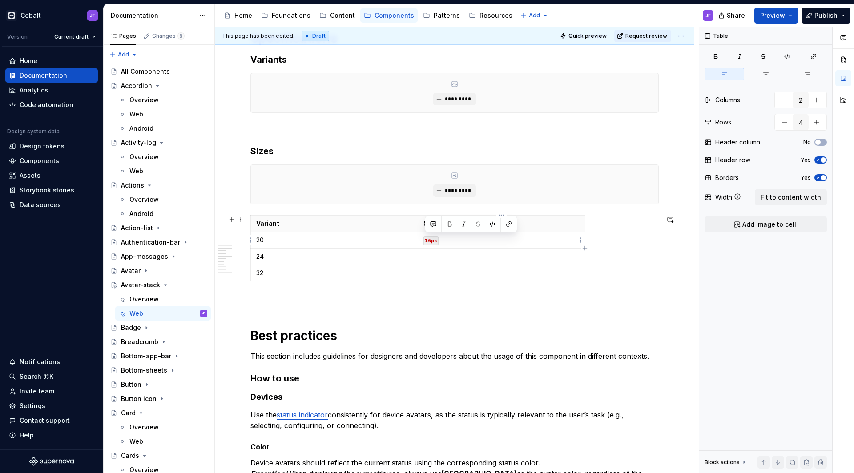
click at [430, 255] on p at bounding box center [502, 256] width 156 height 9
click at [437, 284] on div "Variant Sizes 20 16px 24 16px 32" at bounding box center [455, 250] width 409 height 70
click at [437, 274] on p at bounding box center [502, 273] width 156 height 9
click at [431, 261] on code "16px" at bounding box center [431, 257] width 15 height 9
click at [429, 271] on code "16px" at bounding box center [431, 273] width 15 height 9
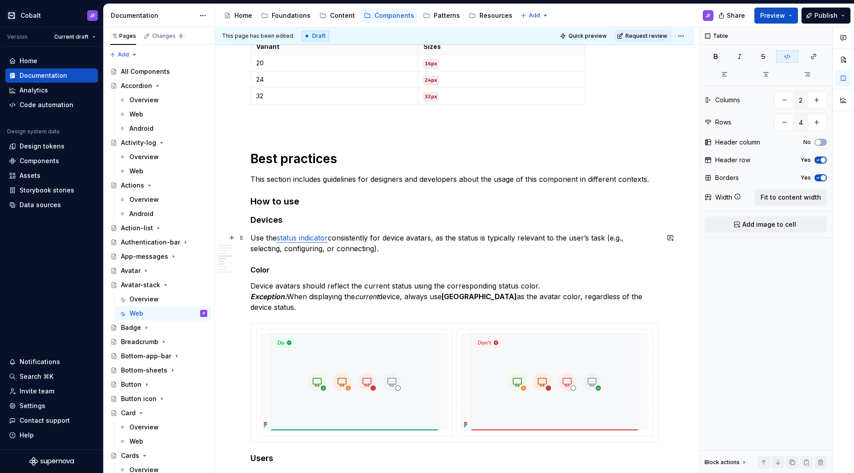
scroll to position [494, 0]
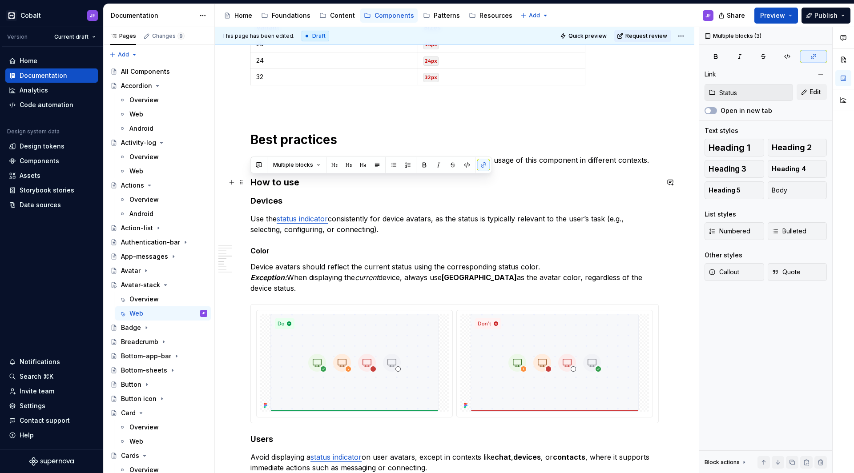
drag, startPoint x: 388, startPoint y: 230, endPoint x: 247, endPoint y: 185, distance: 147.3
click at [247, 185] on div "**********" at bounding box center [455, 457] width 480 height 1573
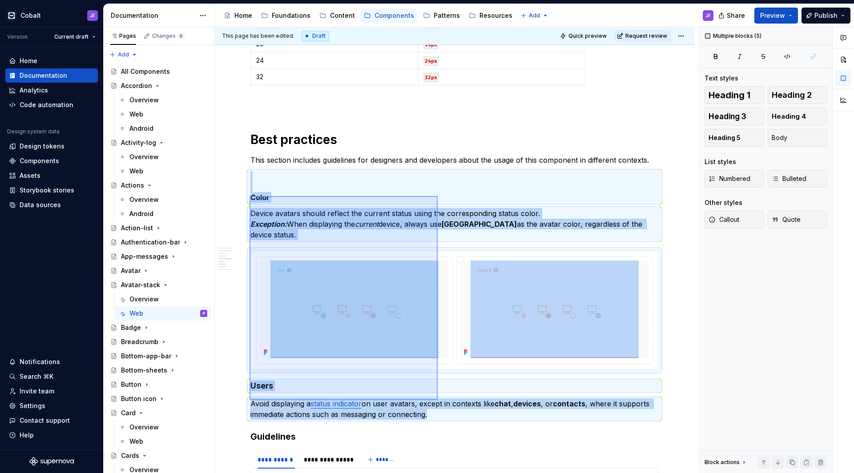
drag, startPoint x: 250, startPoint y: 196, endPoint x: 438, endPoint y: 401, distance: 277.8
click at [438, 401] on div "This page has been edited. Draft Quick preview Request review Avatar-stack An a…" at bounding box center [457, 250] width 484 height 447
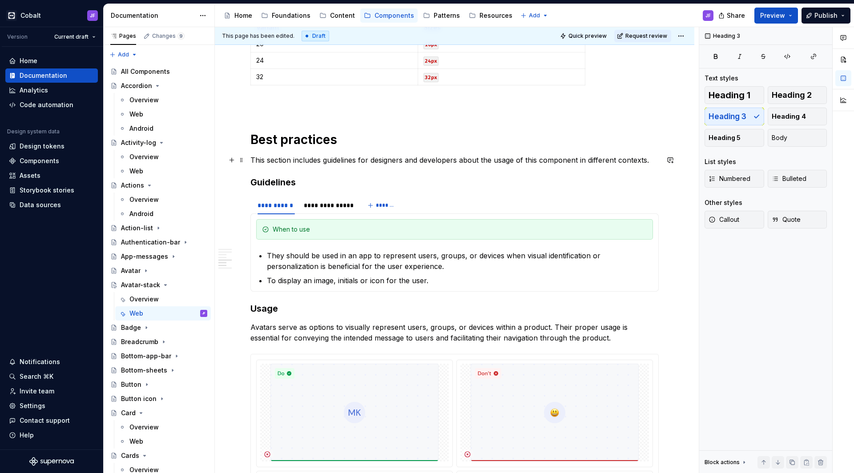
click at [649, 159] on p "This section includes guidelines for designers and developers about the usage o…" at bounding box center [455, 160] width 409 height 11
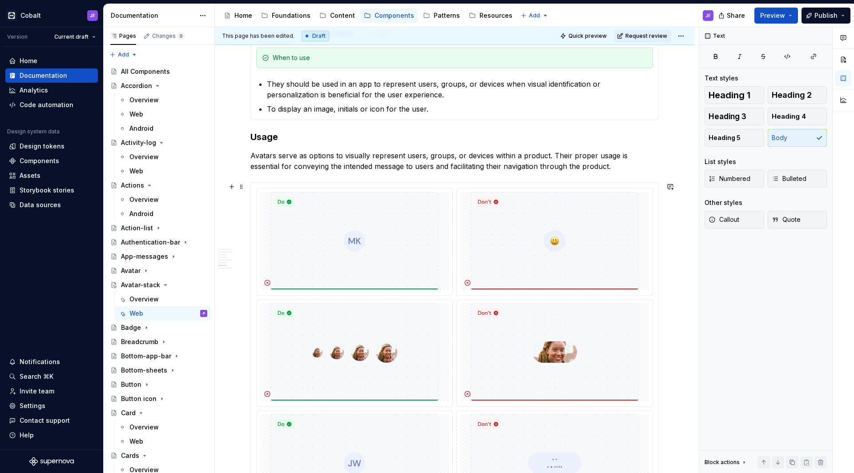
scroll to position [681, 0]
click at [490, 225] on img at bounding box center [555, 242] width 168 height 98
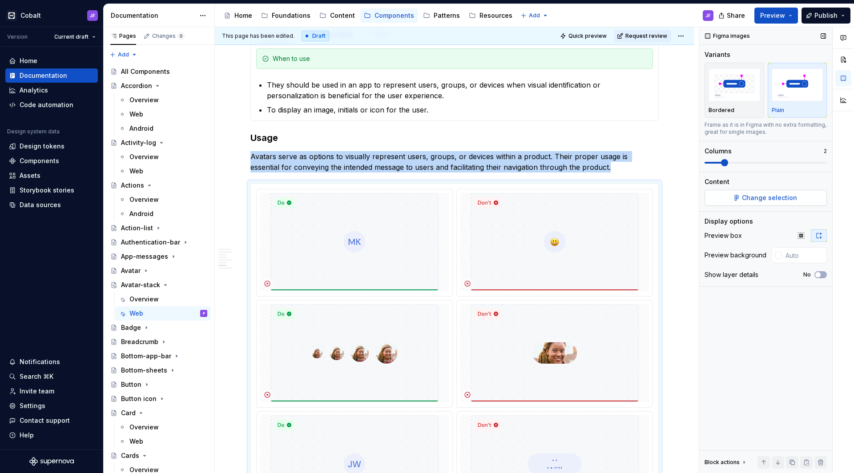
click at [761, 197] on span "Change selection" at bounding box center [769, 198] width 55 height 9
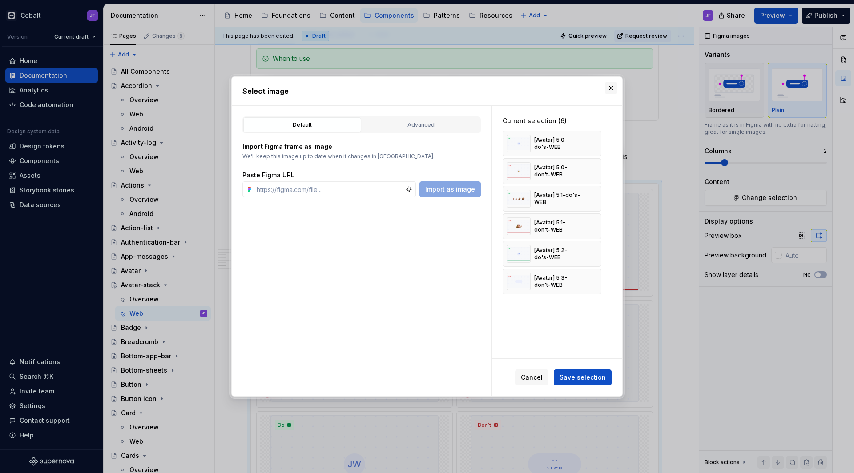
click at [611, 88] on button "button" at bounding box center [611, 88] width 12 height 12
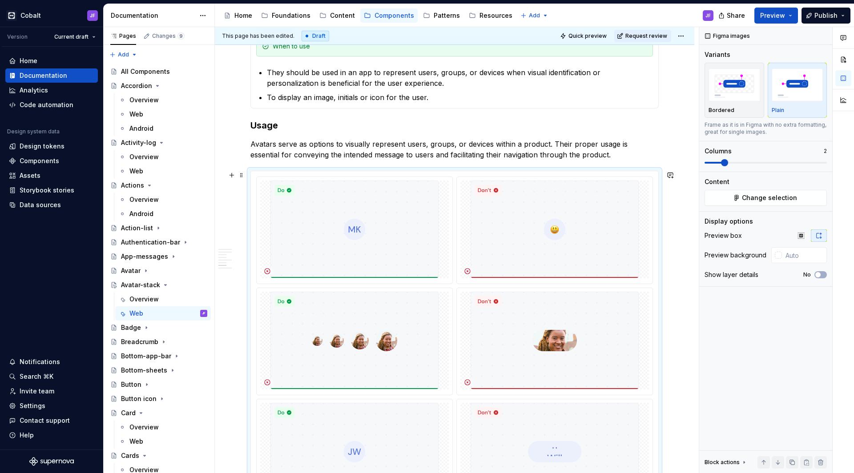
scroll to position [646, 0]
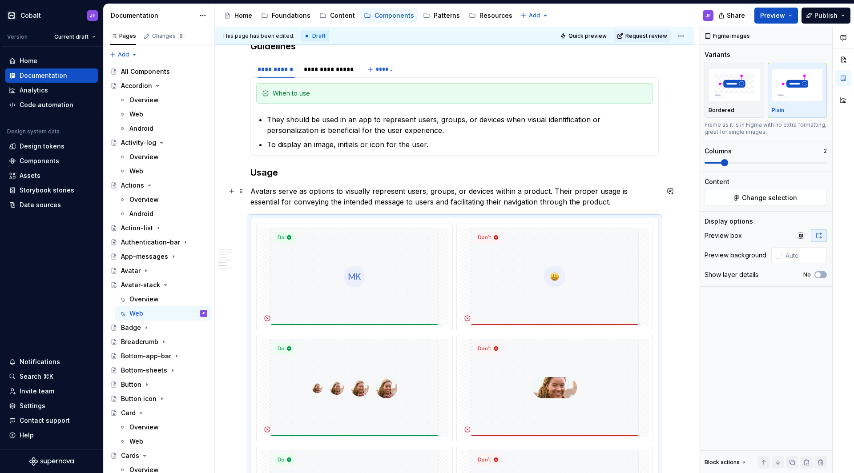
click at [588, 194] on p "Avatars serve as options to visually represent users, groups, or devices within…" at bounding box center [455, 196] width 409 height 21
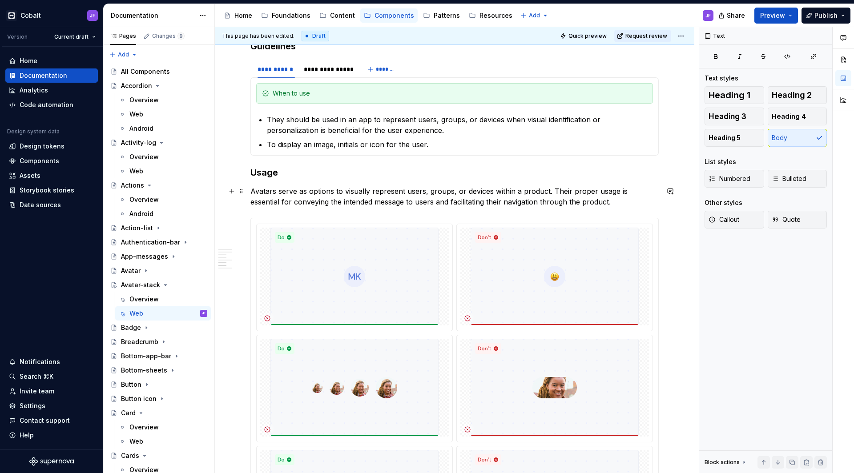
click at [589, 199] on p "Avatars serve as options to visually represent users, groups, or devices within…" at bounding box center [455, 196] width 409 height 21
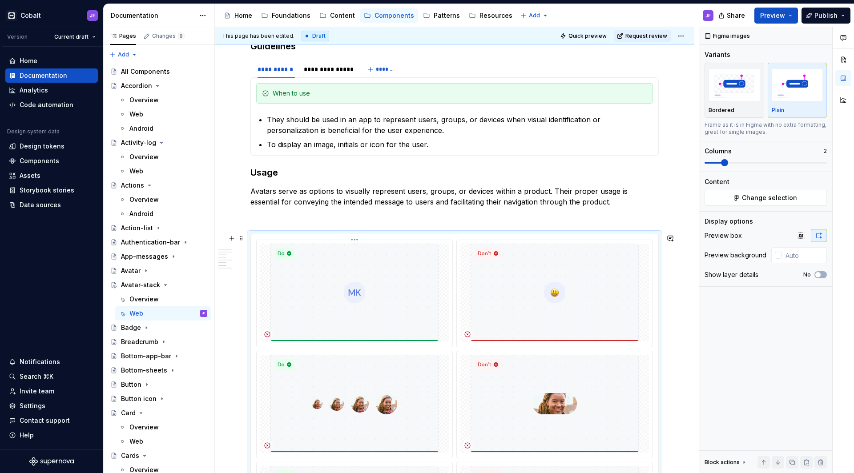
click at [296, 262] on img at bounding box center [355, 293] width 168 height 98
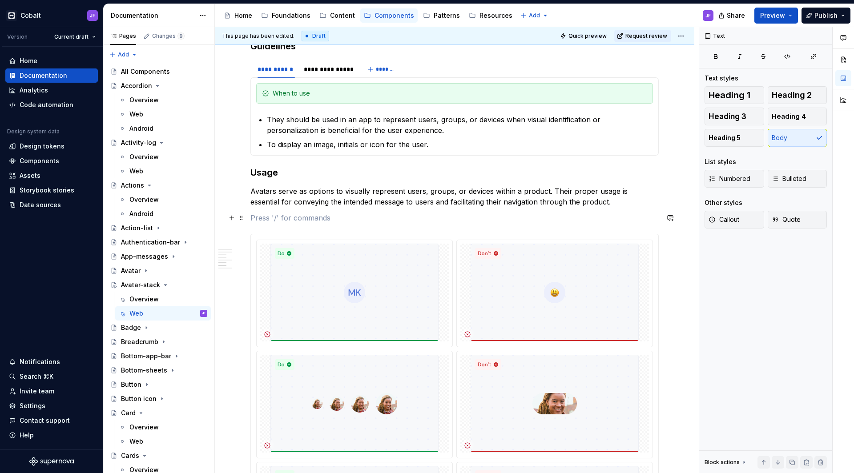
click at [284, 222] on p at bounding box center [455, 218] width 409 height 11
click at [233, 215] on button "button" at bounding box center [232, 218] width 12 height 12
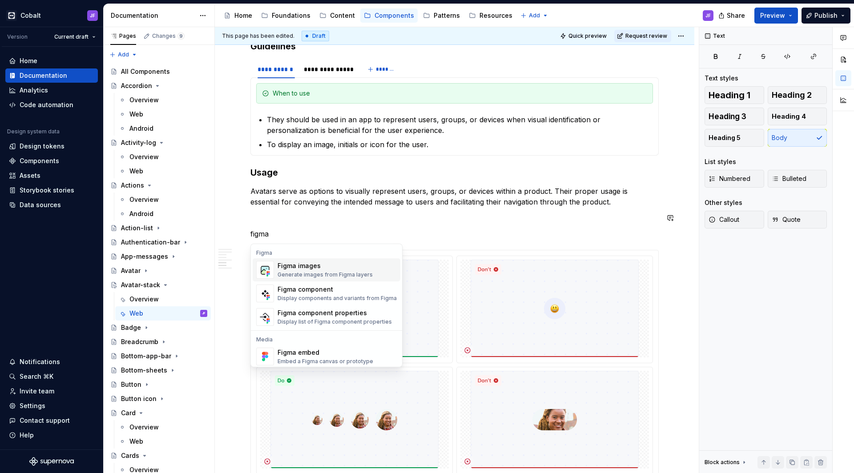
click at [308, 272] on div "Generate images from Figma layers" at bounding box center [325, 274] width 95 height 7
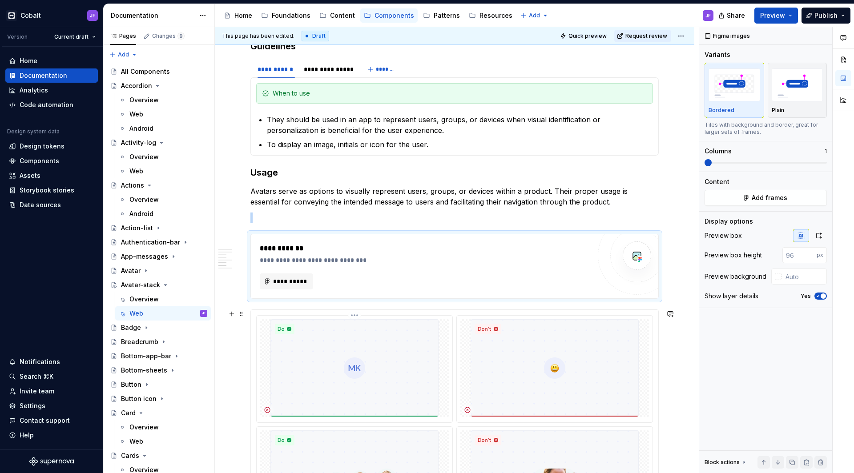
click at [333, 331] on img at bounding box center [355, 369] width 168 height 98
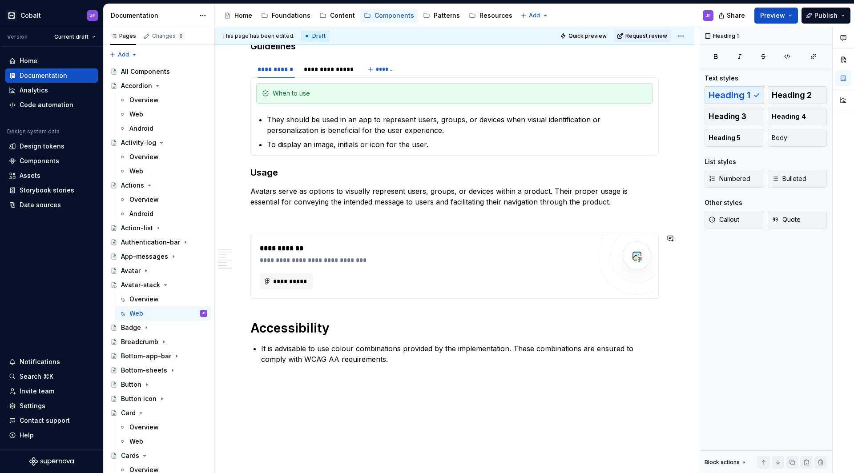
click at [324, 223] on p at bounding box center [455, 218] width 409 height 11
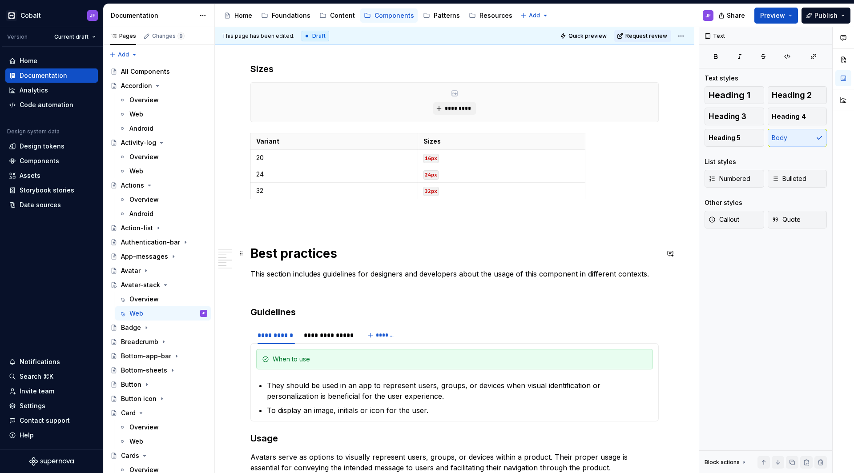
scroll to position [378, 0]
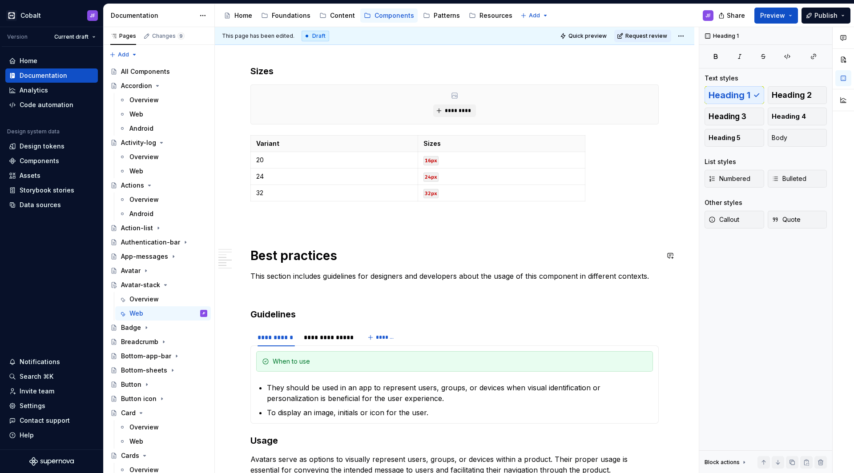
click at [303, 243] on div "**********" at bounding box center [455, 224] width 409 height 830
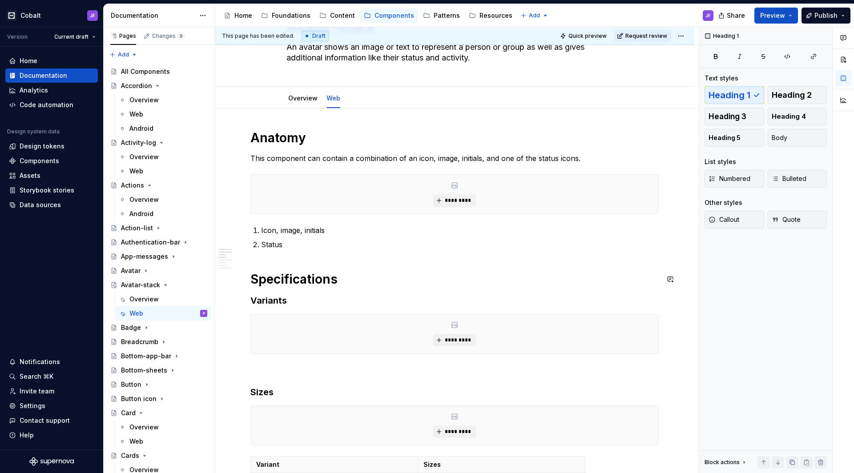
scroll to position [54, 0]
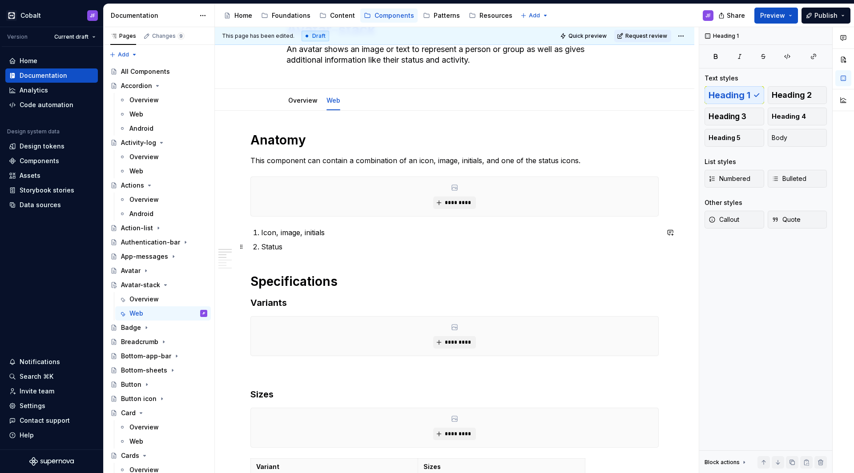
click at [320, 239] on ol "Icon, image, initials Status" at bounding box center [460, 239] width 398 height 25
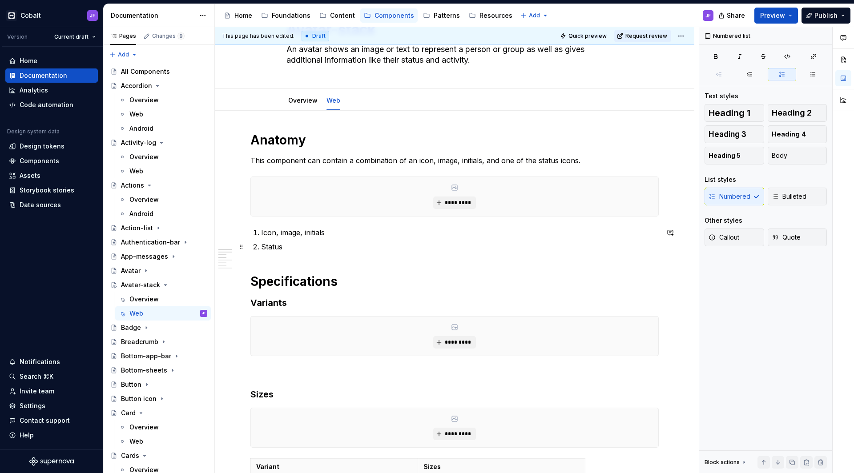
click at [315, 244] on p "Status" at bounding box center [460, 247] width 398 height 11
click at [276, 240] on ol "Icon, image, initials Status" at bounding box center [460, 239] width 398 height 25
click at [299, 235] on p "Icon, image, initials" at bounding box center [460, 232] width 398 height 11
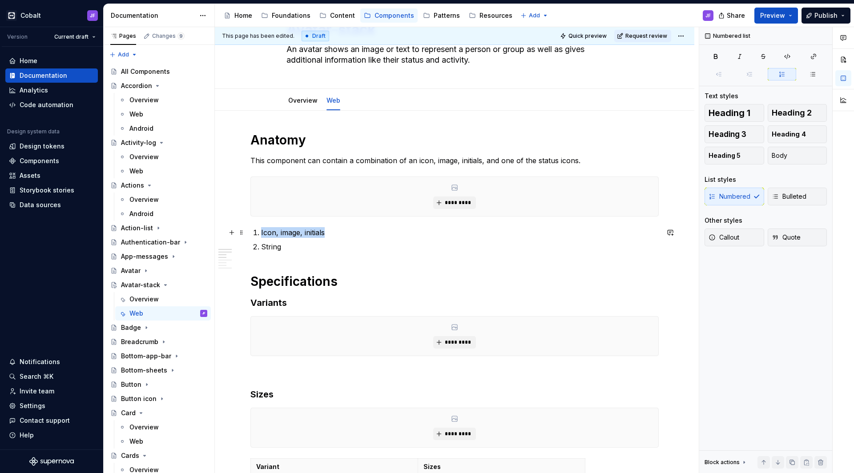
click at [299, 235] on p "Icon, image, initials" at bounding box center [460, 232] width 398 height 11
click at [299, 250] on p "String" at bounding box center [460, 247] width 398 height 11
click at [291, 235] on p "Icon, image, initials" at bounding box center [460, 232] width 398 height 11
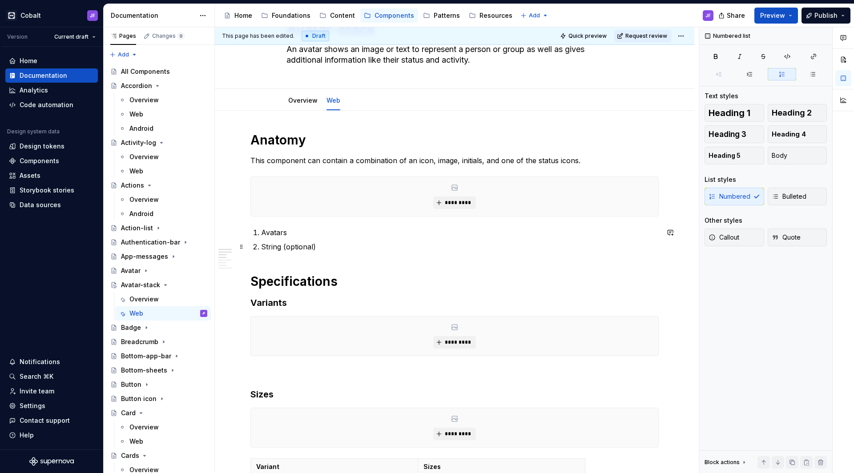
click at [325, 249] on p "String (optional)" at bounding box center [460, 247] width 398 height 11
click at [328, 232] on p "Avatars" at bounding box center [460, 232] width 398 height 11
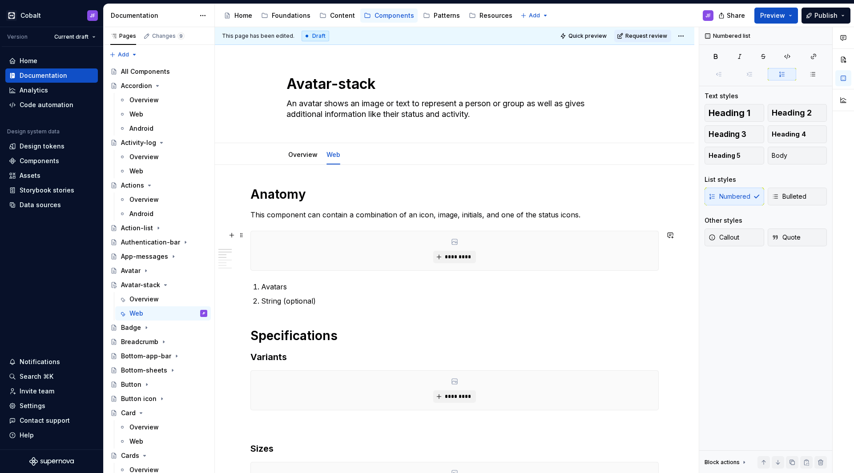
scroll to position [0, 0]
click at [341, 105] on textarea "An avatar shows an image or text to represent a person or group as well as give…" at bounding box center [453, 109] width 336 height 25
paste textarea "Displays a horizontal stack of avatars representing multiple users or entities."
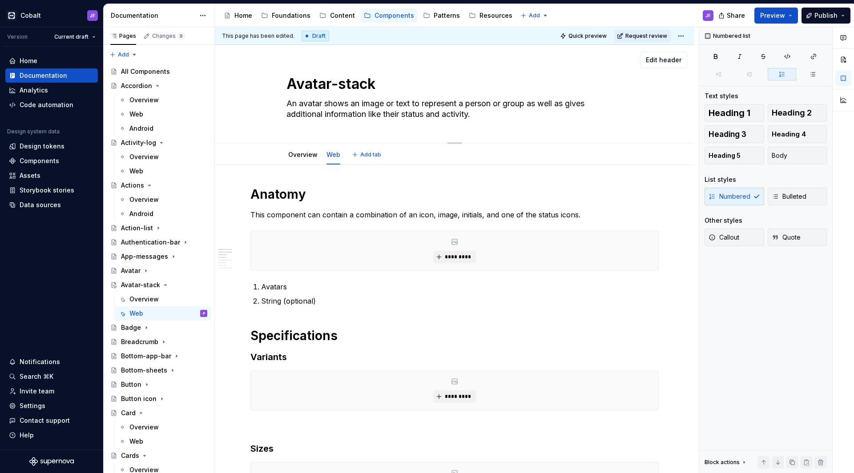
type textarea "*"
type textarea "Displays a horizontal stack of avatars representing multiple users or entities."
type textarea "*"
type textarea "Displays a horizontal stack of avatars representing multiple users or entities."
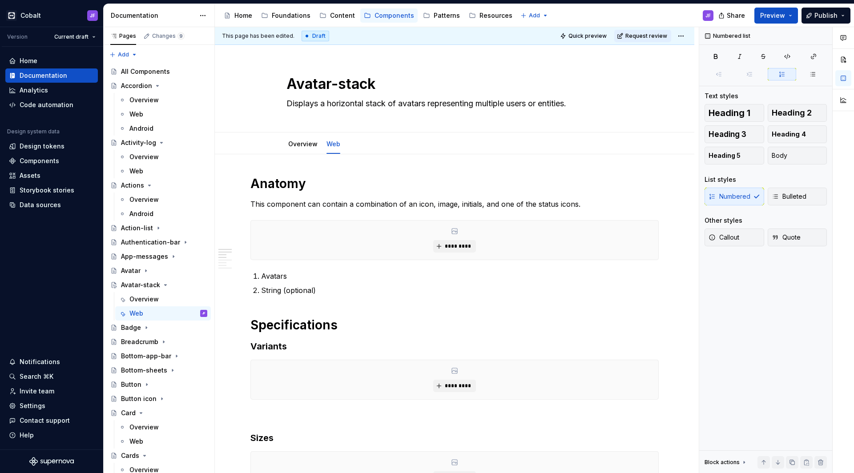
type textarea "*"
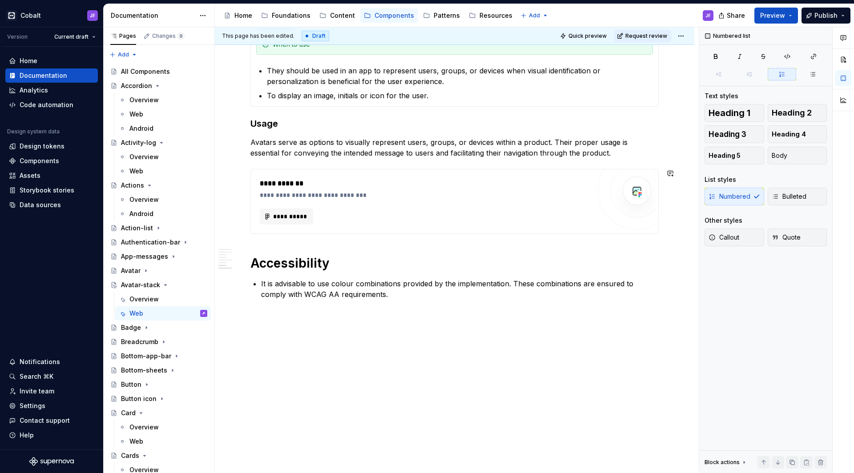
scroll to position [663, 0]
type textarea "Displays a horizontal stack of avatars representing multiple users or entities."
click at [396, 143] on p "Avatars serve as options to visually represent users, groups, or devices within…" at bounding box center [455, 147] width 409 height 21
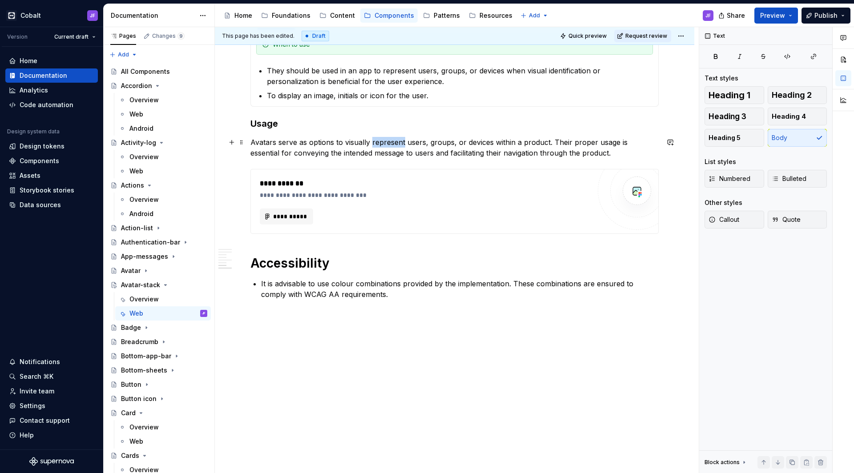
click at [396, 143] on p "Avatars serve as options to visually represent users, groups, or devices within…" at bounding box center [455, 147] width 409 height 21
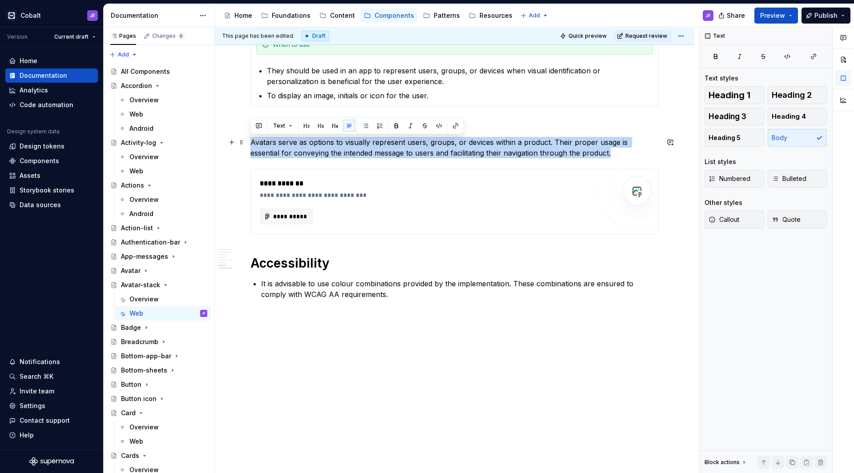
click at [396, 143] on p "Avatars serve as options to visually represent users, groups, or devices within…" at bounding box center [455, 147] width 409 height 21
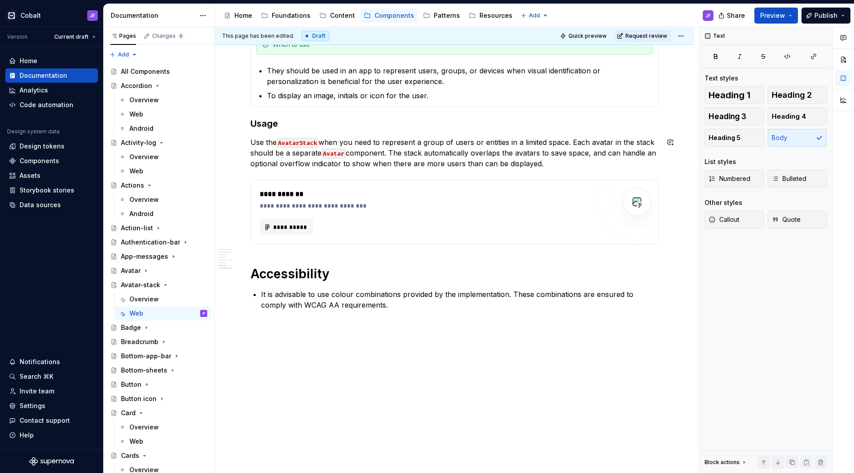
scroll to position [4, 0]
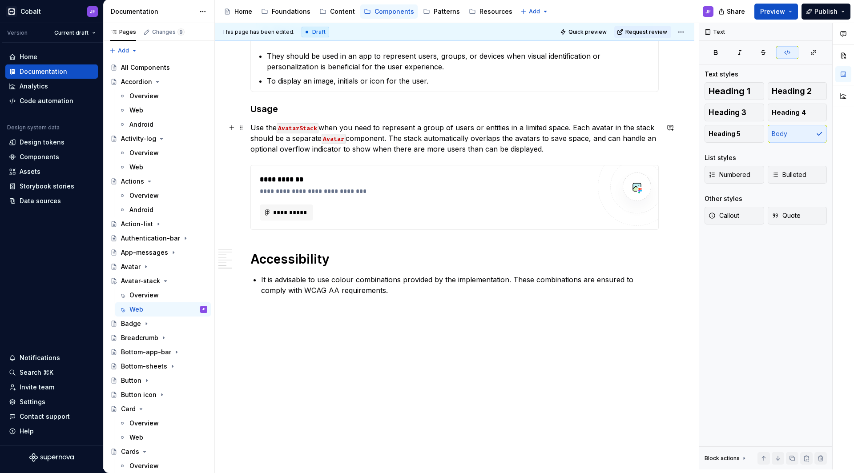
click at [315, 125] on code "AvatarStack" at bounding box center [298, 128] width 42 height 10
click at [349, 141] on p "Use the Avatar-stack when you need to represent a group of users or entities in…" at bounding box center [455, 138] width 409 height 32
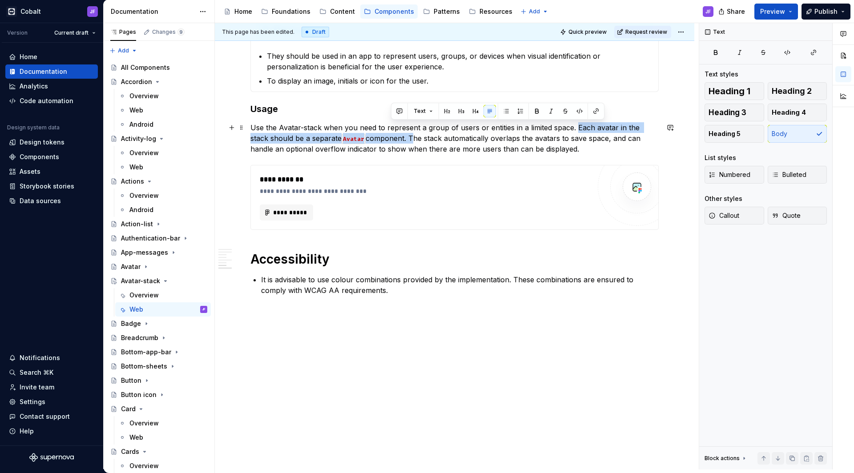
drag, startPoint x: 390, startPoint y: 138, endPoint x: 576, endPoint y: 125, distance: 186.5
click at [576, 125] on p "Use the Avatar-stack when you need to represent a group of users or entities in…" at bounding box center [455, 138] width 409 height 32
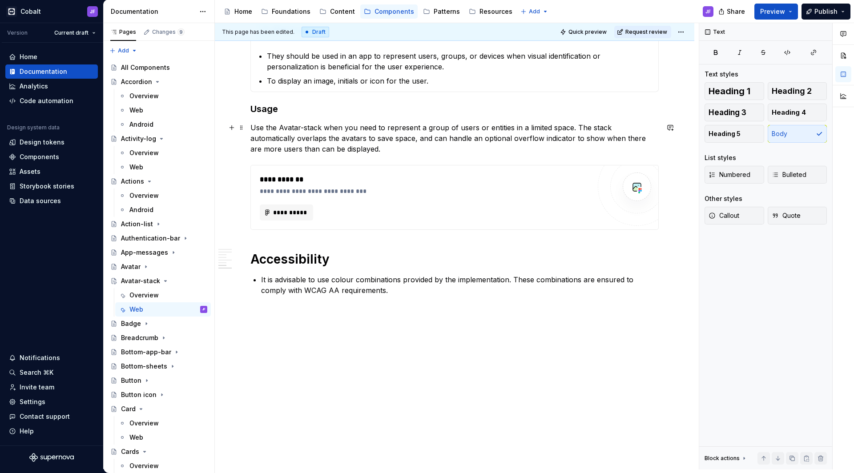
click at [413, 150] on p "Use the Avatar-stack when you need to represent a group of users or entities in…" at bounding box center [455, 138] width 409 height 32
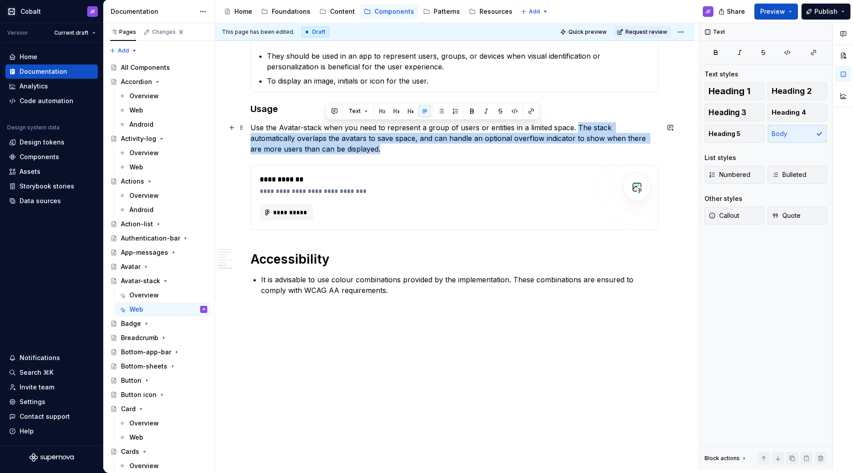
drag, startPoint x: 341, startPoint y: 149, endPoint x: 577, endPoint y: 127, distance: 236.4
click at [577, 127] on p "Use the Avatar-stack when you need to represent a group of users or entities in…" at bounding box center [455, 138] width 409 height 32
click at [317, 140] on p "Use the Avatar-stack when you need to represent a group of users or entities in…" at bounding box center [455, 138] width 409 height 32
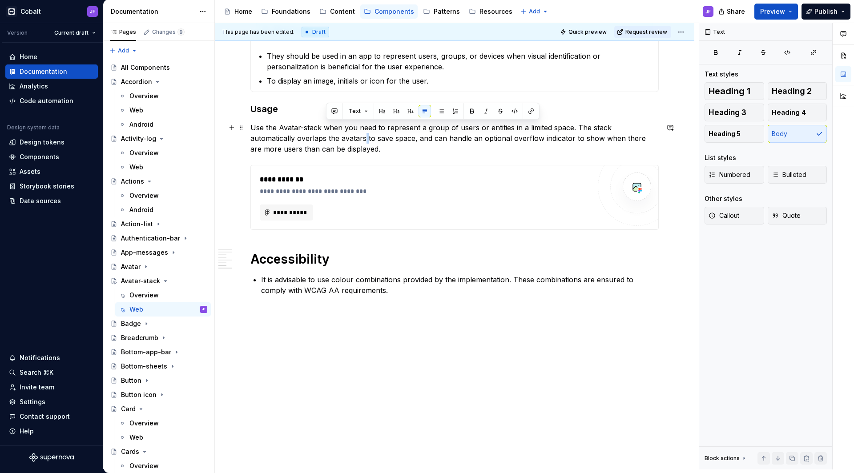
click at [317, 140] on p "Use the Avatar-stack when you need to represent a group of users or entities in…" at bounding box center [455, 138] width 409 height 32
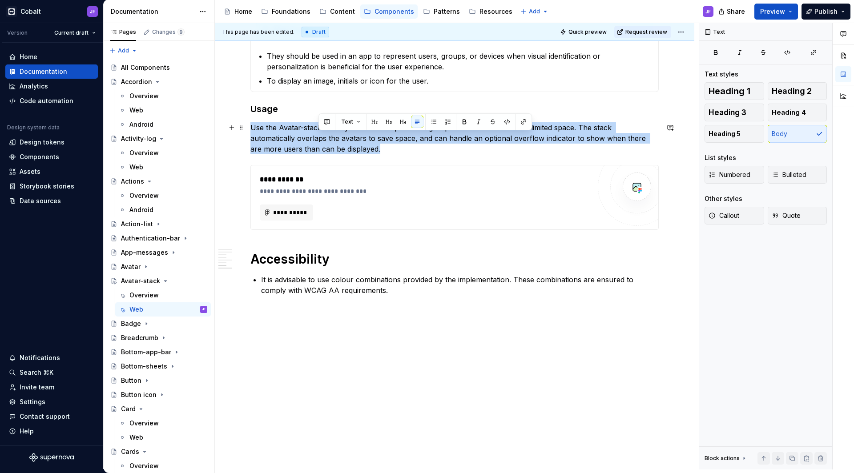
click at [317, 140] on p "Use the Avatar-stack when you need to represent a group of users or entities in…" at bounding box center [455, 138] width 409 height 32
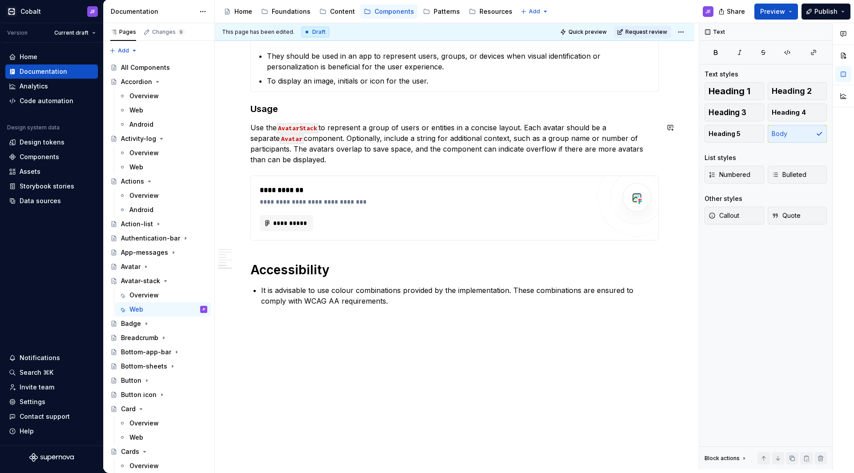
scroll to position [684, 0]
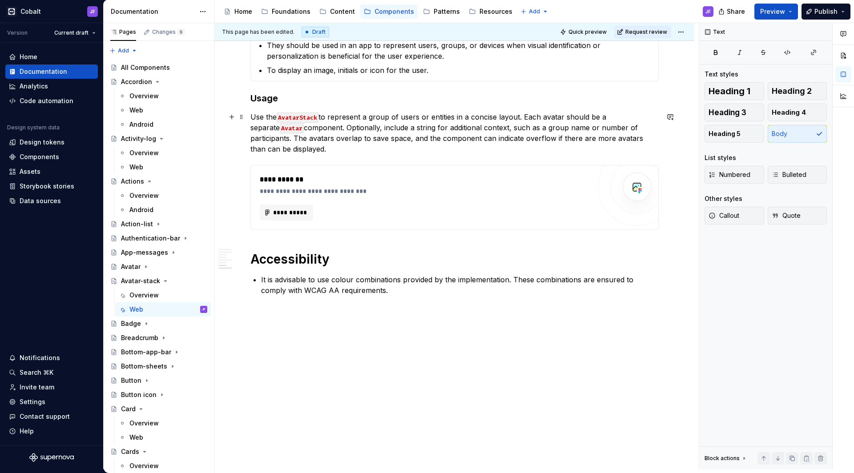
click at [315, 114] on code "AvatarStack" at bounding box center [298, 118] width 42 height 10
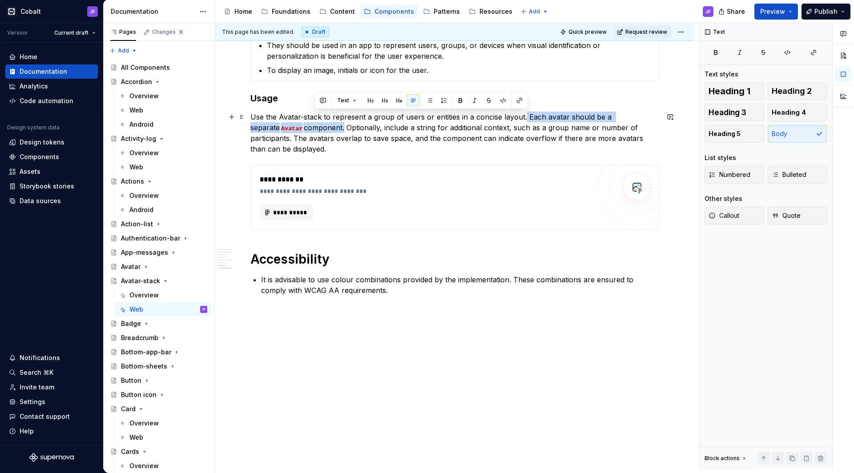
drag, startPoint x: 314, startPoint y: 127, endPoint x: 523, endPoint y: 117, distance: 209.0
click at [523, 117] on p "Use the Avatar-stack to represent a group of users or entities in a concise lay…" at bounding box center [455, 133] width 409 height 43
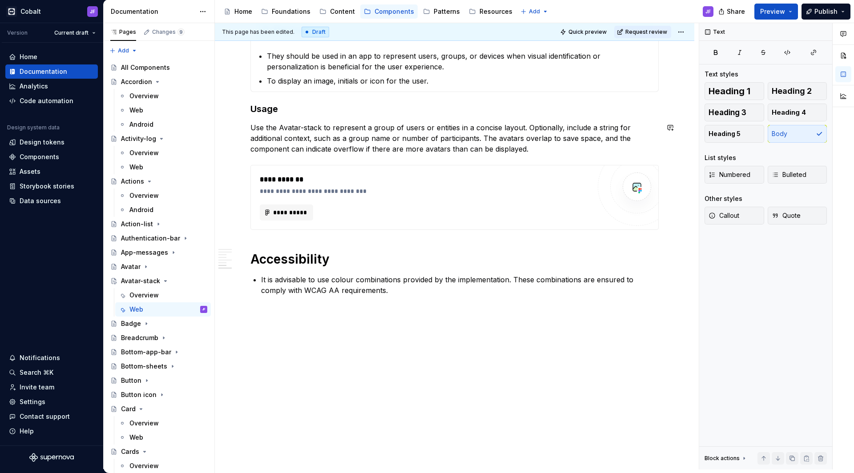
scroll to position [674, 0]
drag, startPoint x: 389, startPoint y: 138, endPoint x: 342, endPoint y: 134, distance: 47.9
click at [342, 134] on p "Use the Avatar-stack to represent a group of users or entities in a concise lay…" at bounding box center [455, 138] width 409 height 32
drag, startPoint x: 454, startPoint y: 151, endPoint x: 457, endPoint y: 144, distance: 8.0
click at [457, 144] on p "Use the Avatar-stack to represent a group of users or entities in a concise lay…" at bounding box center [455, 138] width 409 height 32
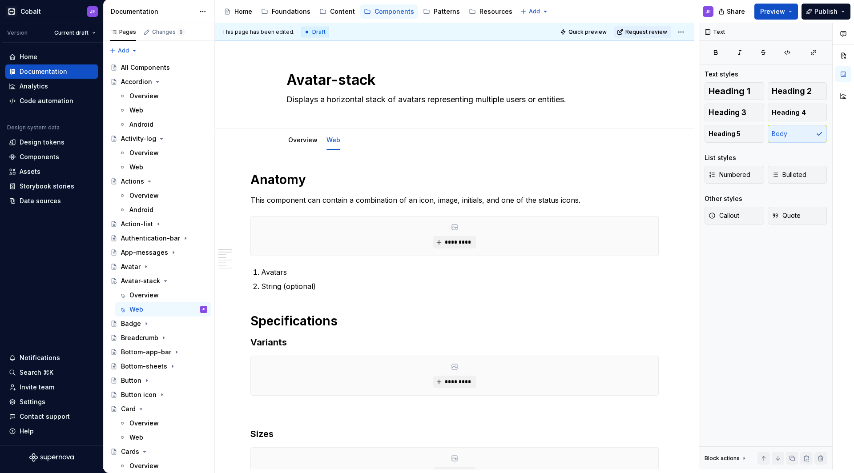
scroll to position [0, 0]
click at [307, 139] on link "Overview" at bounding box center [302, 140] width 29 height 8
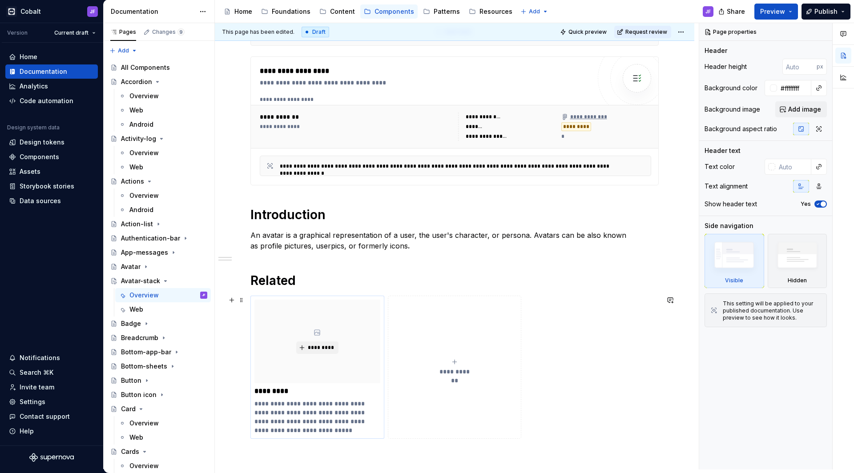
scroll to position [282, 0]
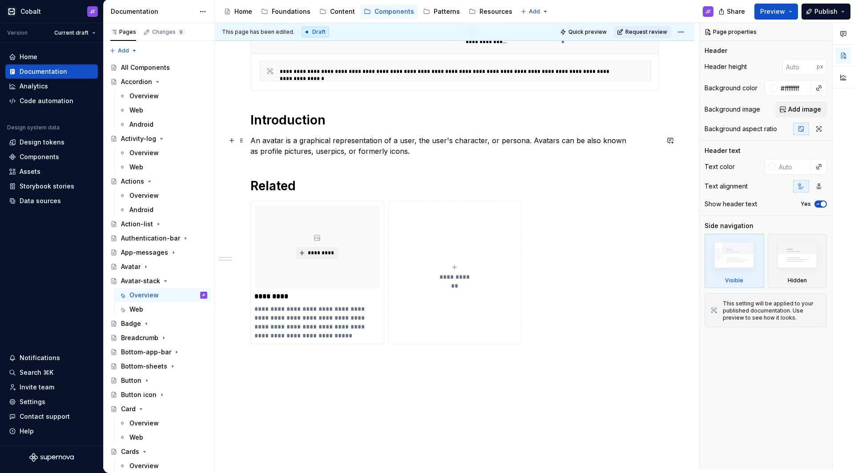
click at [350, 153] on p "An avatar is a graphical representation of a user, the user's character, or per…" at bounding box center [455, 145] width 409 height 21
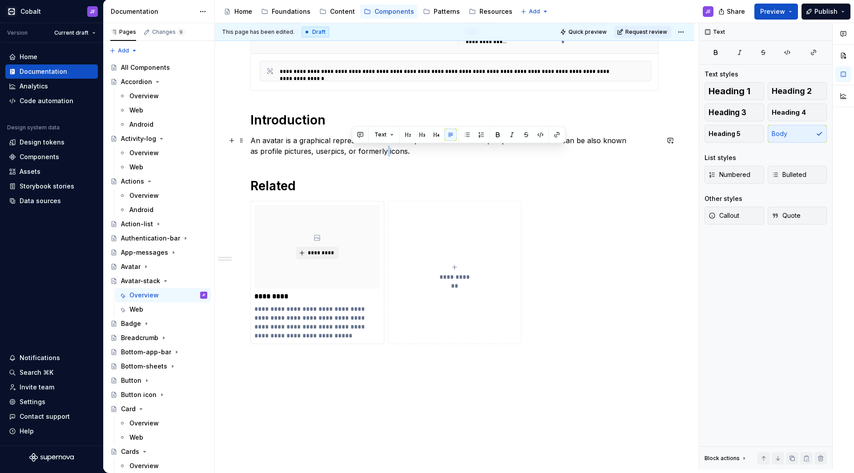
click at [350, 153] on p "An avatar is a graphical representation of a user, the user's character, or per…" at bounding box center [455, 145] width 409 height 21
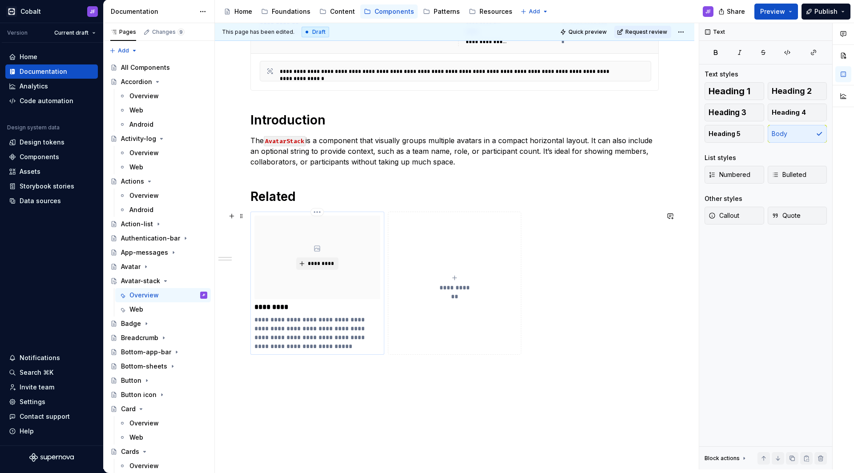
click at [275, 309] on p "*********" at bounding box center [317, 307] width 125 height 9
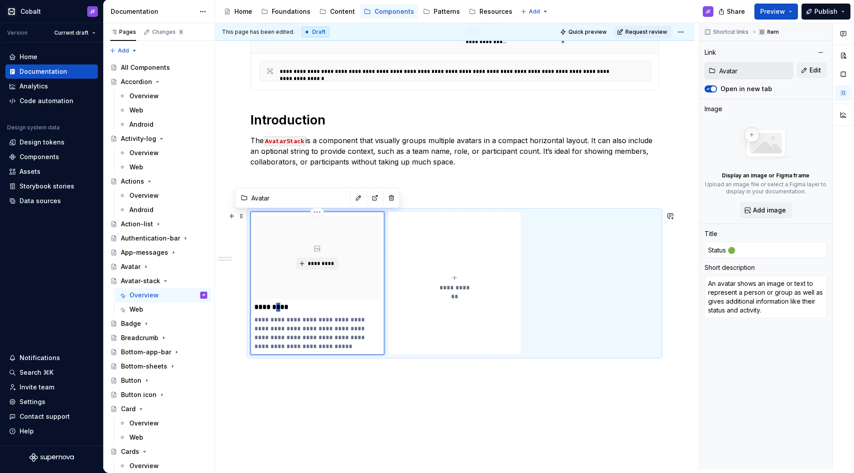
click at [275, 309] on p "*********" at bounding box center [317, 307] width 125 height 9
click at [267, 307] on p "*********" at bounding box center [317, 307] width 125 height 9
type textarea "*"
type input "A 🟢"
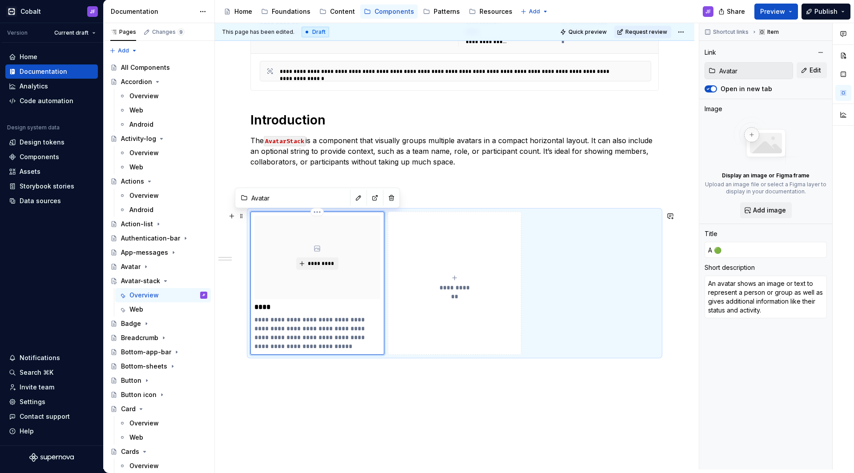
type textarea "*"
type input "Av 🟢"
type textarea "*"
type input "Ava 🟢"
type textarea "*"
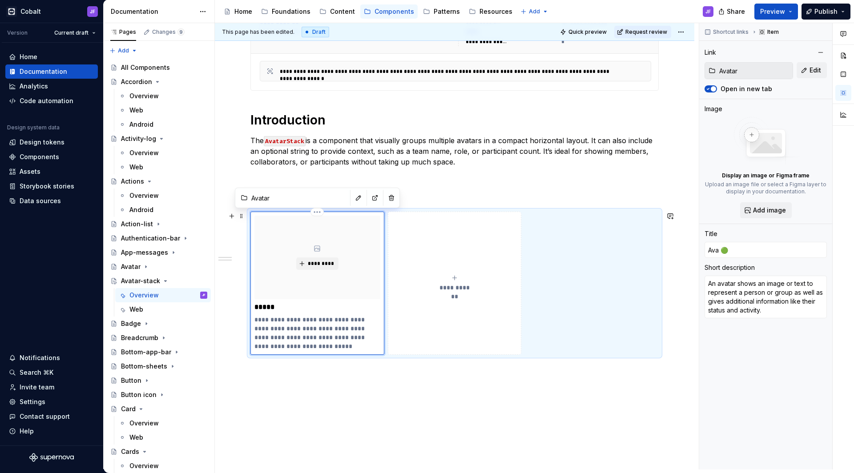
type input "Avat 🟢"
type textarea "*"
type input "Avata 🟢"
type textarea "*"
type input "Avatar 🟢"
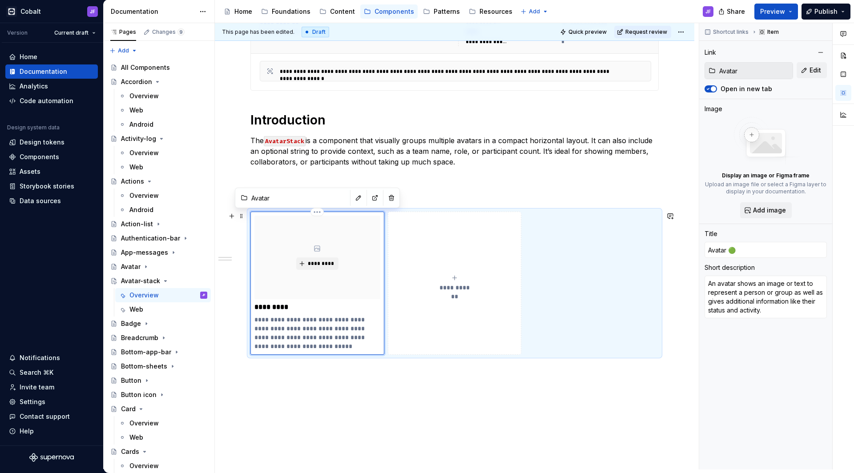
type textarea "*"
type input "Avatar🟢"
type textarea "*"
type input "Avatar"
click at [304, 328] on p "**********" at bounding box center [317, 334] width 125 height 36
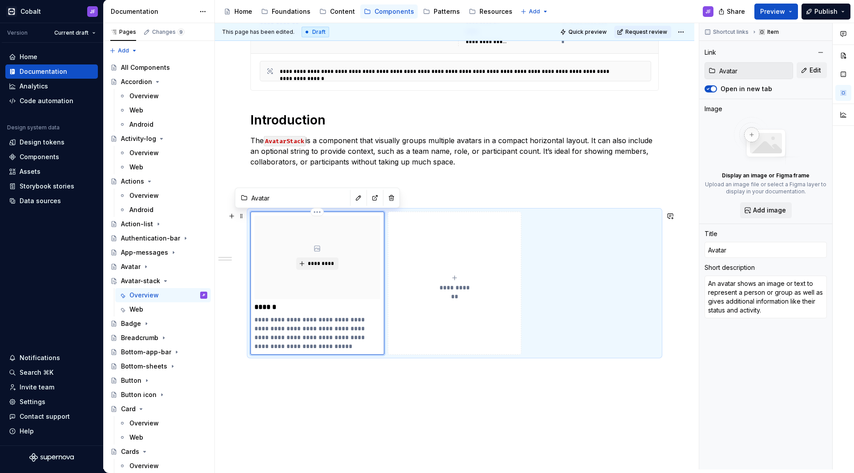
click at [316, 347] on p "**********" at bounding box center [317, 334] width 125 height 36
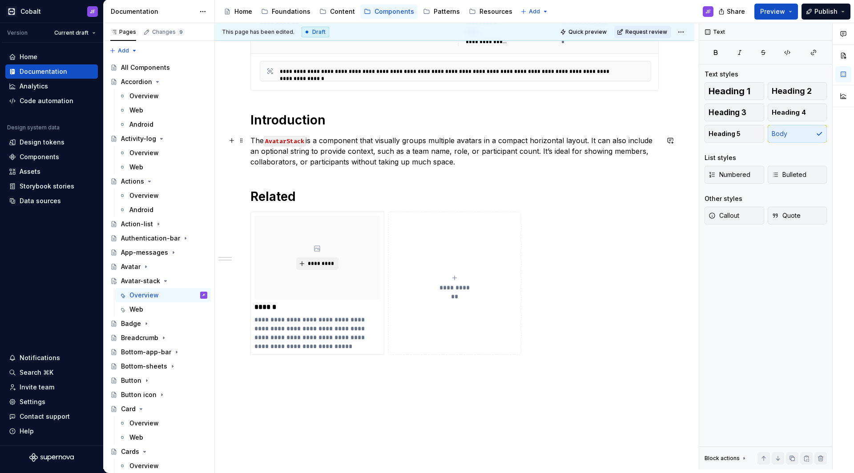
click at [326, 154] on p "The AvatarStack is a component that visually groups multiple avatars in a compa…" at bounding box center [455, 151] width 409 height 32
click at [295, 139] on code "AvatarStack" at bounding box center [285, 141] width 42 height 10
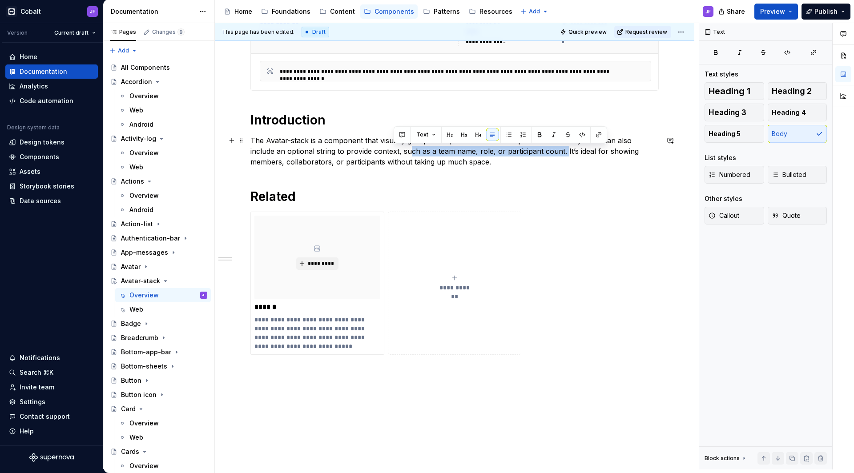
drag, startPoint x: 537, startPoint y: 151, endPoint x: 378, endPoint y: 150, distance: 158.9
click at [378, 150] on p "The Avatar-stack is a component that visually groups multiple avatars in a comp…" at bounding box center [455, 151] width 409 height 32
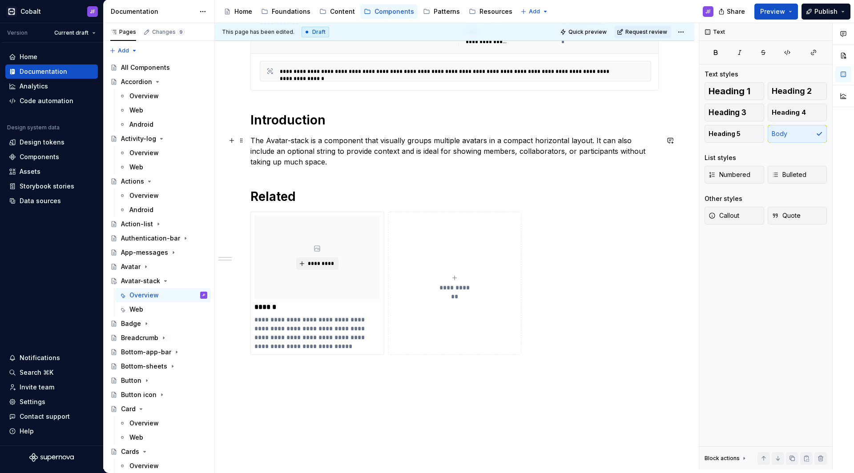
click at [447, 160] on p "The Avatar-stack is a component that visually groups multiple avatars in a comp…" at bounding box center [455, 151] width 409 height 32
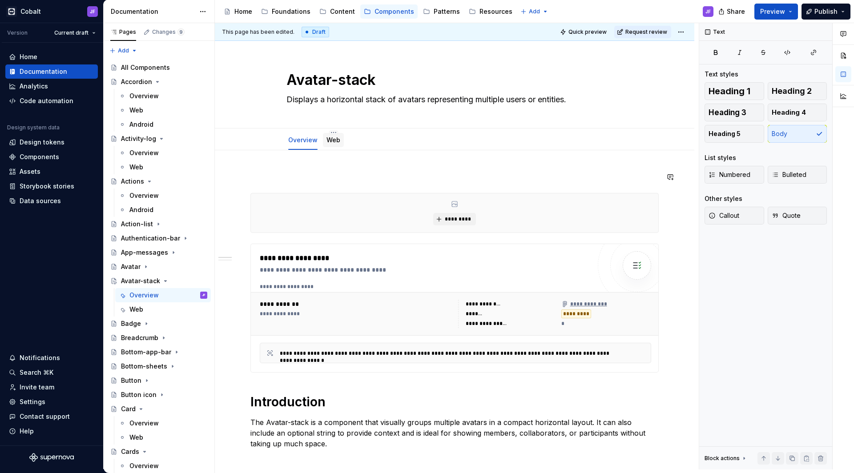
scroll to position [0, 0]
click at [335, 144] on div "Web" at bounding box center [334, 140] width 14 height 9
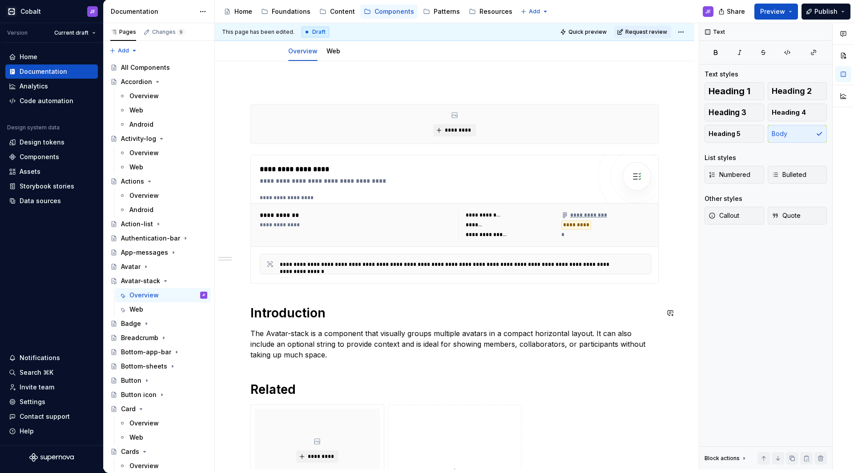
scroll to position [117, 0]
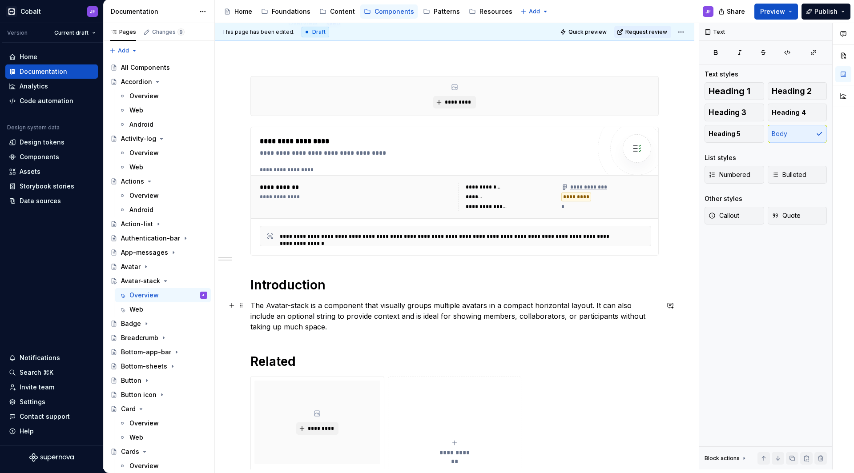
click at [342, 330] on p "The Avatar-stack is a component that visually groups multiple avatars in a comp…" at bounding box center [455, 316] width 409 height 32
drag, startPoint x: 453, startPoint y: 329, endPoint x: 569, endPoint y: 320, distance: 117.0
click at [572, 319] on p "The Avatar-stack is a component that visually groups multiple avatars in a comp…" at bounding box center [455, 316] width 409 height 32
click at [540, 328] on p "The Avatar-stack is a component that visually groups multiple avatars in a comp…" at bounding box center [455, 316] width 409 height 32
click at [519, 328] on p "The Avatar-stack is a component that visually groups multiple avatars in a comp…" at bounding box center [455, 316] width 409 height 32
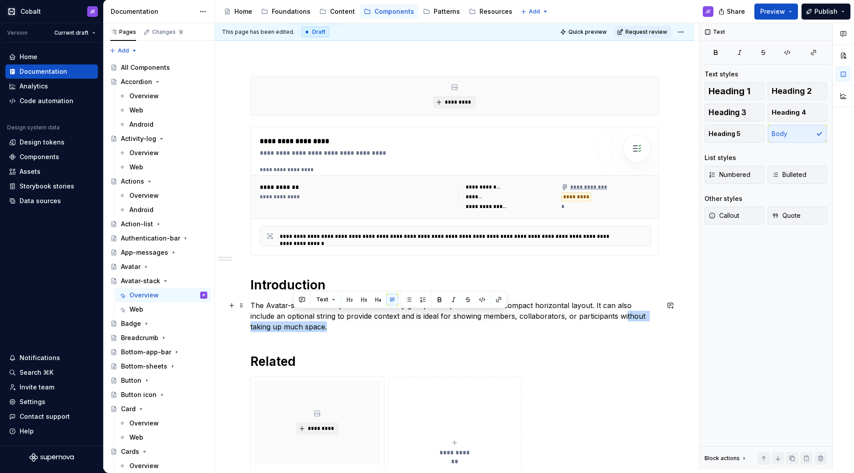
drag, startPoint x: 505, startPoint y: 325, endPoint x: 598, endPoint y: 315, distance: 93.1
click at [598, 315] on p "The Avatar-stack is a component that visually groups multiple avatars in a comp…" at bounding box center [455, 316] width 409 height 32
click at [521, 306] on p "The Avatar-stack is a component that visually groups multiple avatars in a comp…" at bounding box center [455, 316] width 409 height 32
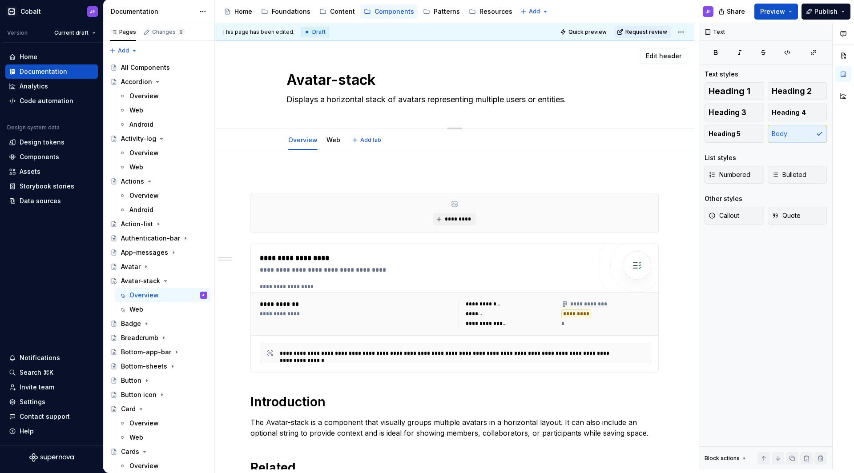
scroll to position [0, 0]
click at [311, 175] on p at bounding box center [455, 177] width 409 height 11
click at [277, 197] on div "*********" at bounding box center [455, 213] width 408 height 39
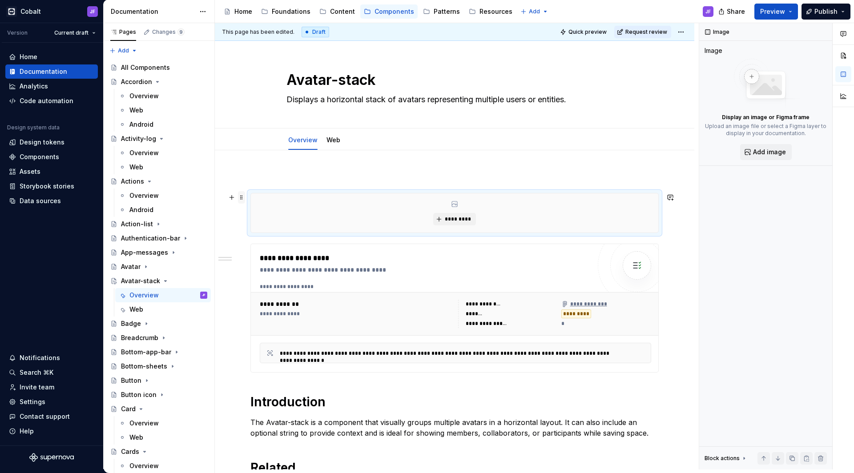
click at [242, 200] on span at bounding box center [241, 197] width 7 height 12
click at [261, 225] on div "Move up" at bounding box center [284, 227] width 58 height 9
click at [283, 229] on p at bounding box center [455, 228] width 409 height 11
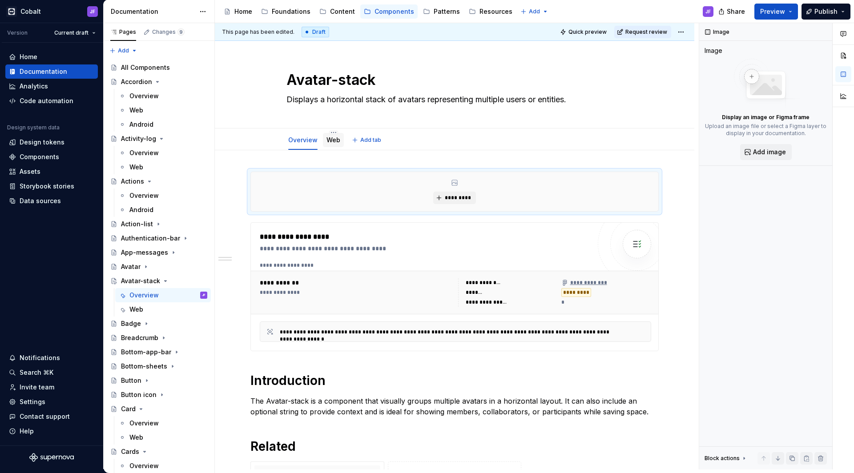
click at [332, 137] on link "Web" at bounding box center [334, 140] width 14 height 8
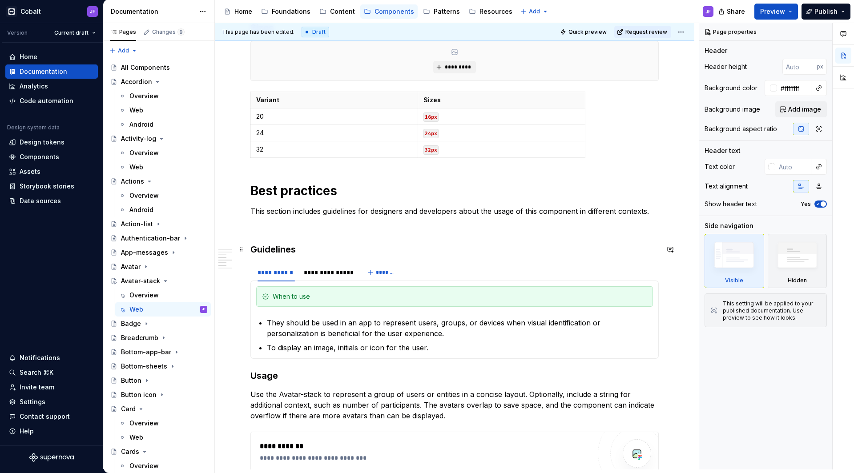
scroll to position [408, 0]
type textarea "*"
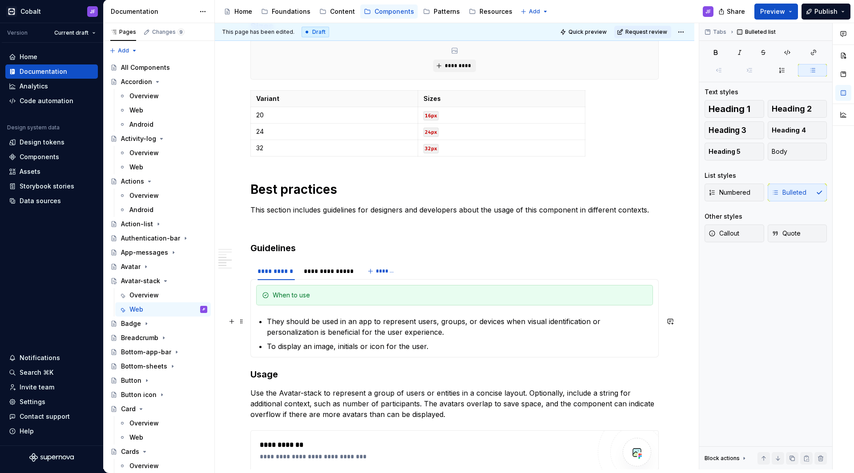
click at [306, 324] on p "They should be used in an app to represent users, groups, or devices when visua…" at bounding box center [460, 326] width 386 height 21
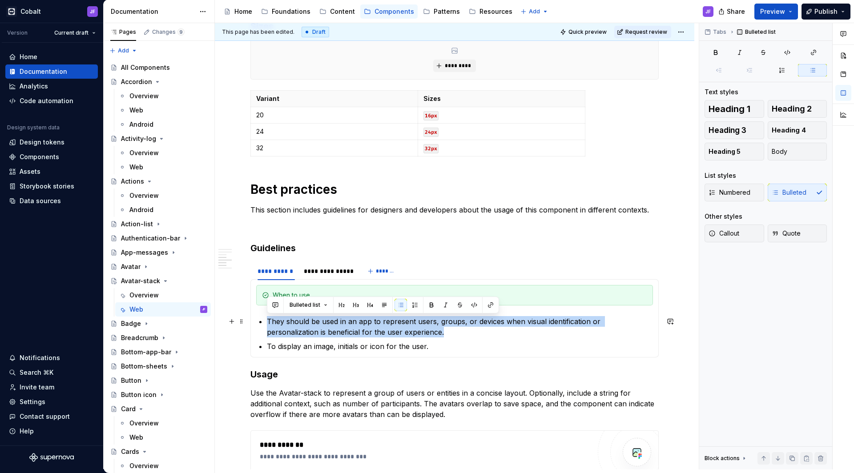
click at [306, 324] on p "They should be used in an app to represent users, groups, or devices when visua…" at bounding box center [460, 326] width 386 height 21
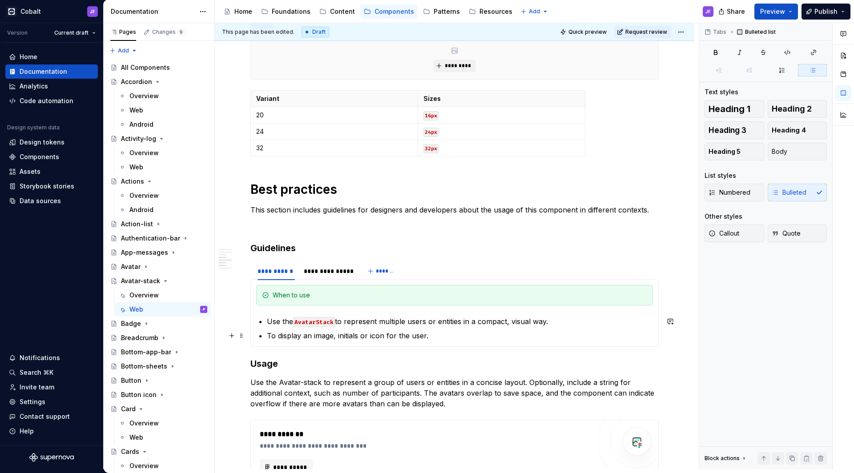
click at [439, 335] on p "To display an image, initials or icon for the user." at bounding box center [460, 336] width 386 height 11
click at [325, 322] on code "AvatarStack" at bounding box center [314, 322] width 42 height 10
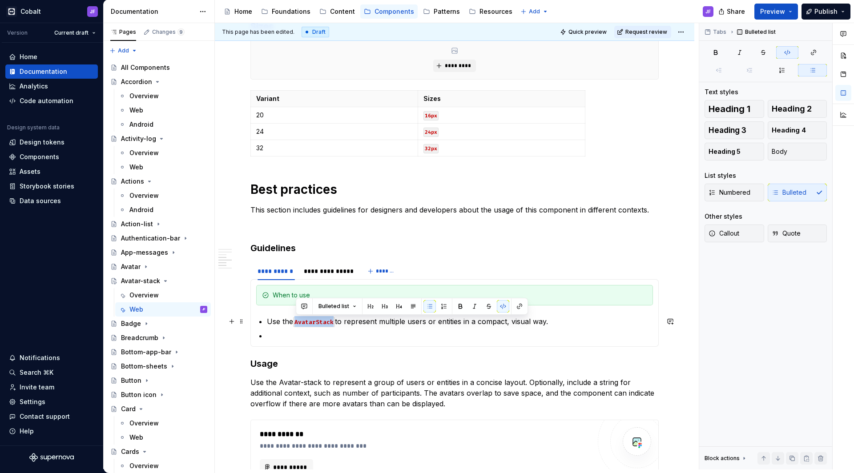
click at [325, 322] on code "AvatarStack" at bounding box center [314, 322] width 42 height 10
click at [334, 273] on div "**********" at bounding box center [328, 271] width 49 height 9
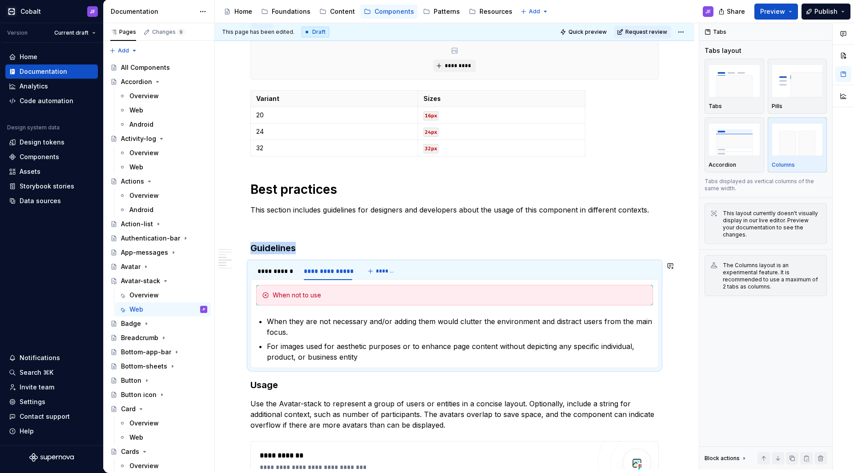
click at [309, 328] on p "When they are not necessary and/or adding them would clutter the environment an…" at bounding box center [460, 326] width 386 height 21
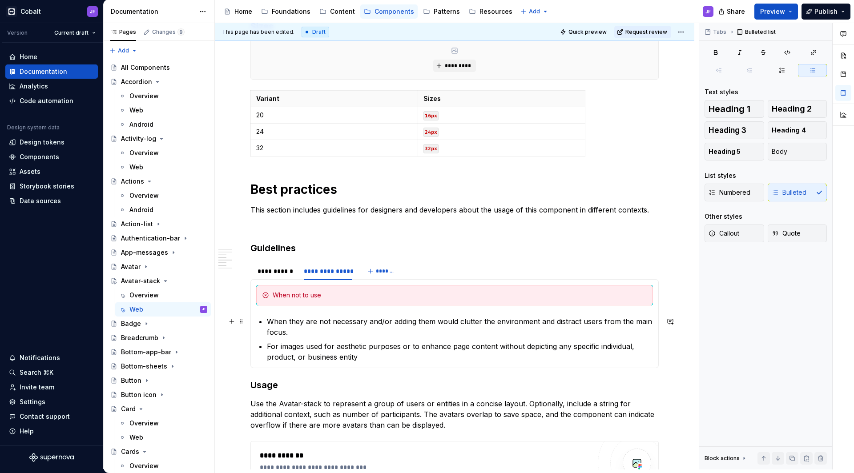
click at [309, 328] on p "When they are not necessary and/or adding them would clutter the environment an…" at bounding box center [460, 326] width 386 height 21
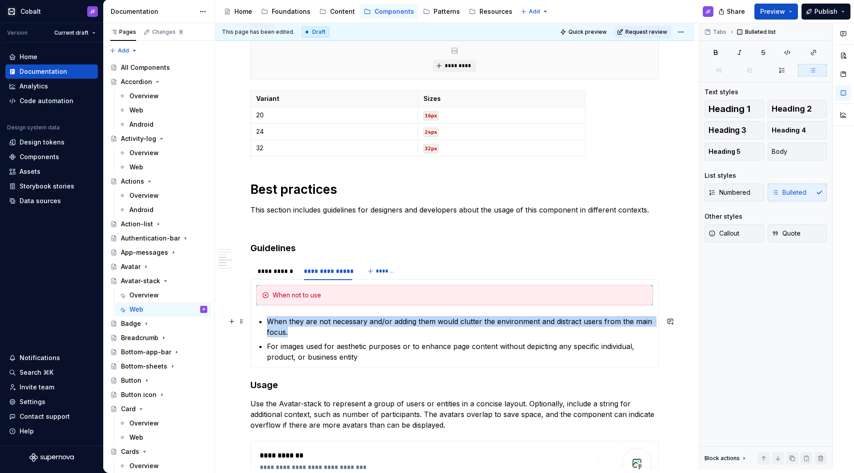
click at [309, 328] on p "When they are not necessary and/or adding them would clutter the environment an…" at bounding box center [460, 326] width 386 height 21
click at [274, 330] on p "When they are not necessary and/or adding them would clutter the environment an…" at bounding box center [460, 326] width 386 height 21
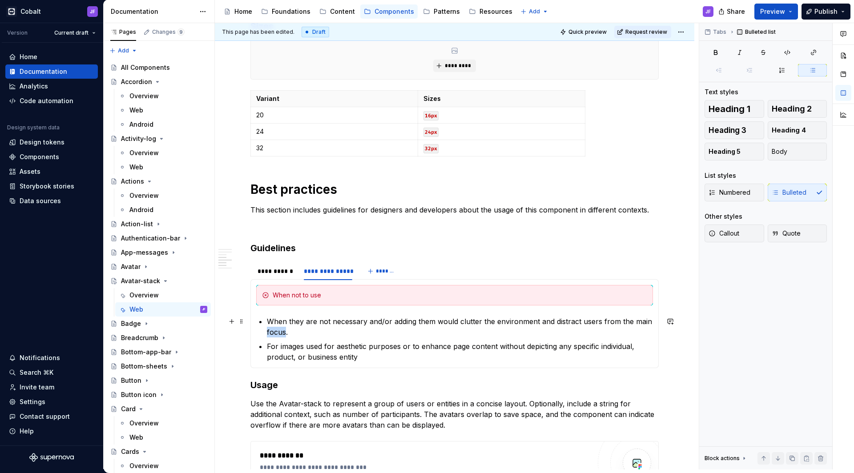
click at [274, 330] on p "When they are not necessary and/or adding them would clutter the environment an…" at bounding box center [460, 326] width 386 height 21
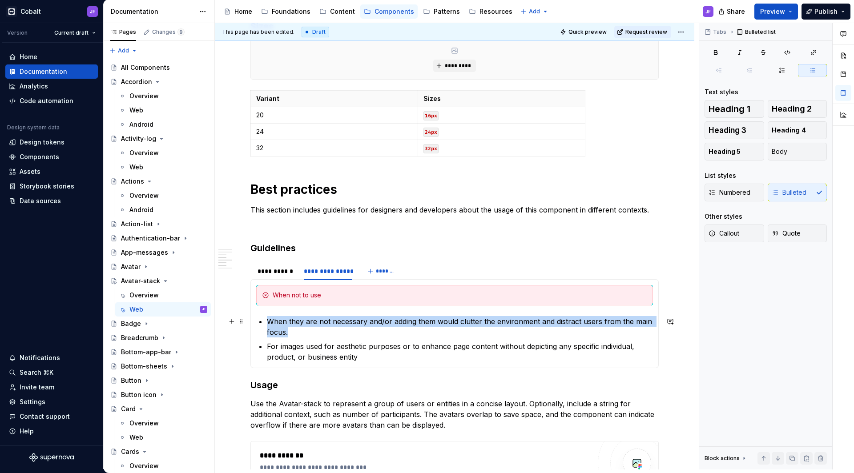
click at [274, 330] on p "When they are not necessary and/or adding them would clutter the environment an…" at bounding box center [460, 326] width 386 height 21
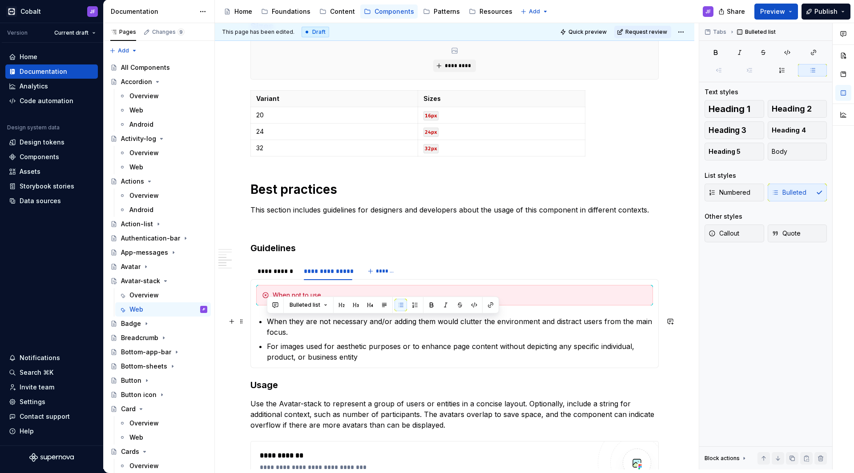
click at [295, 349] on p "For images used for aesthetic purposes or to enhance page content without depic…" at bounding box center [460, 351] width 386 height 21
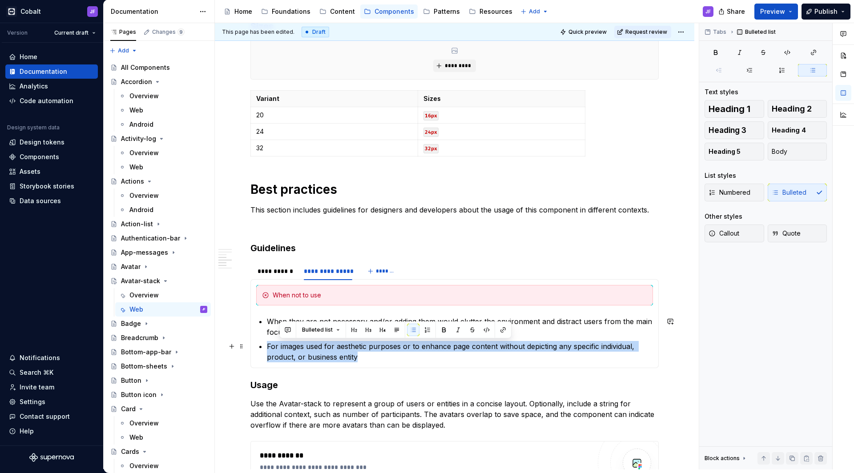
click at [295, 349] on p "For images used for aesthetic purposes or to enhance page content without depic…" at bounding box center [460, 351] width 386 height 21
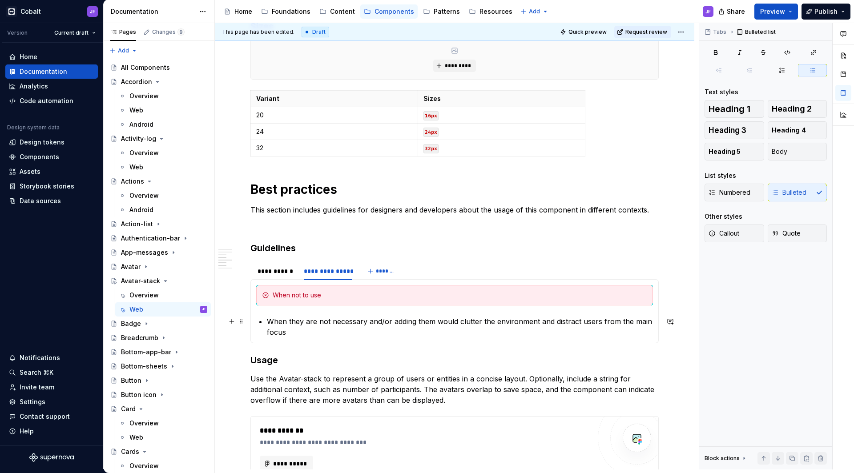
click at [323, 337] on p "When they are not necessary and/or adding them would clutter the environment an…" at bounding box center [460, 326] width 386 height 21
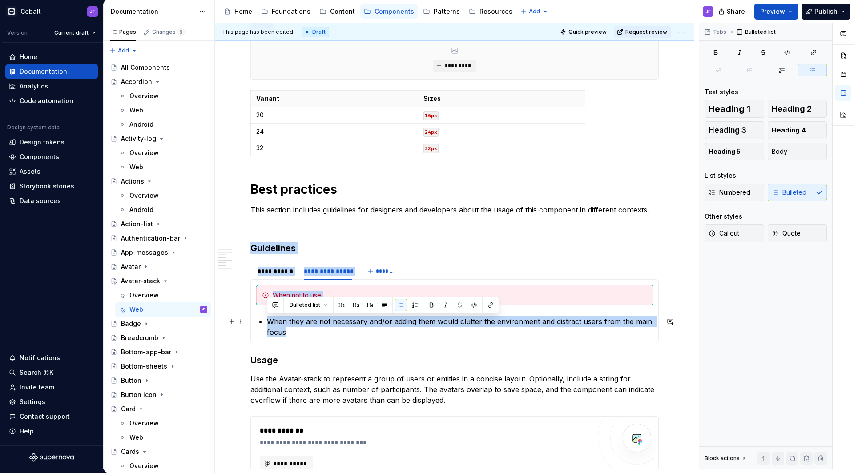
click at [323, 337] on p "When they are not necessary and/or adding them would clutter the environment an…" at bounding box center [460, 326] width 386 height 21
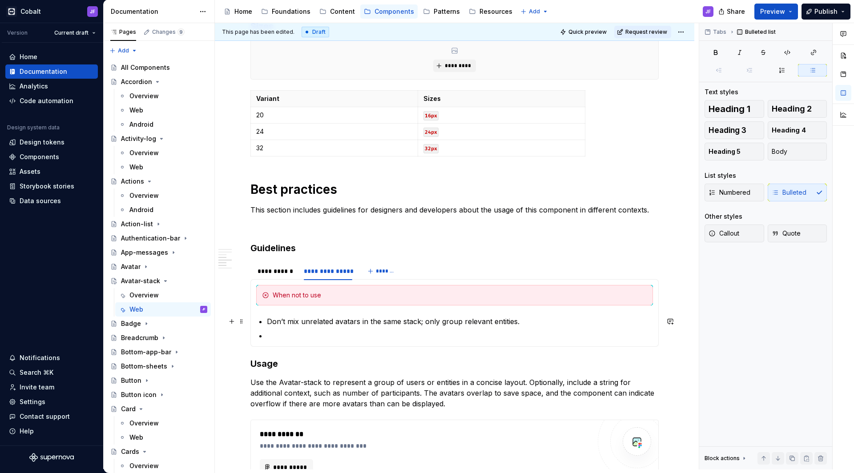
click at [423, 323] on p "Don’t mix unrelated avatars in the same stack; only group relevant entities." at bounding box center [460, 321] width 386 height 11
click at [547, 323] on p "Don’t mix unrelated avatars in the same stack; only group relevant entities." at bounding box center [460, 321] width 386 height 11
drag, startPoint x: 536, startPoint y: 320, endPoint x: 420, endPoint y: 323, distance: 115.7
click at [420, 323] on p "Don’t mix unrelated avatars in the same stack; only group relevant entities." at bounding box center [460, 321] width 386 height 11
